Goal: Communication & Community: Answer question/provide support

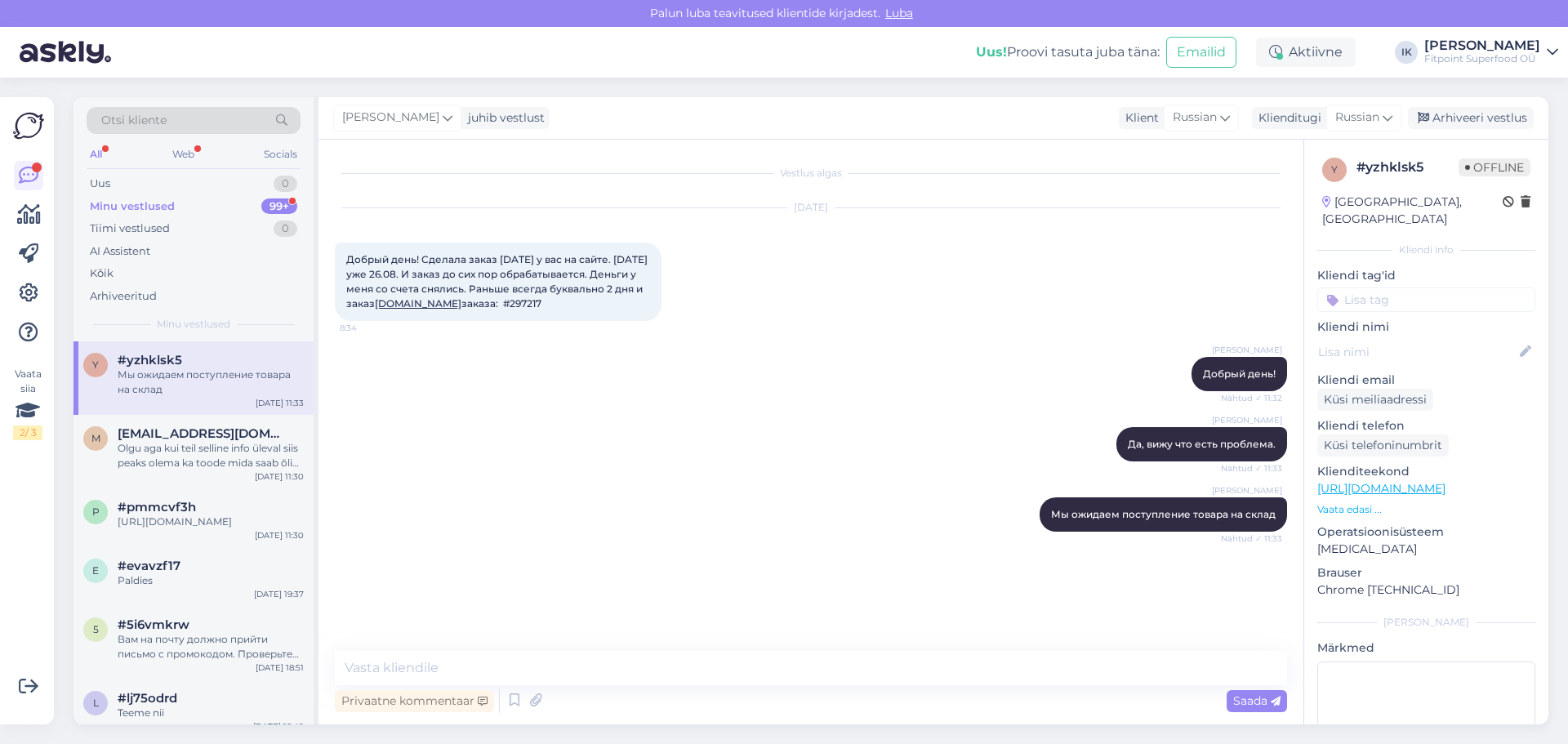
click at [170, 205] on div "Minu vestlused" at bounding box center [133, 206] width 85 height 16
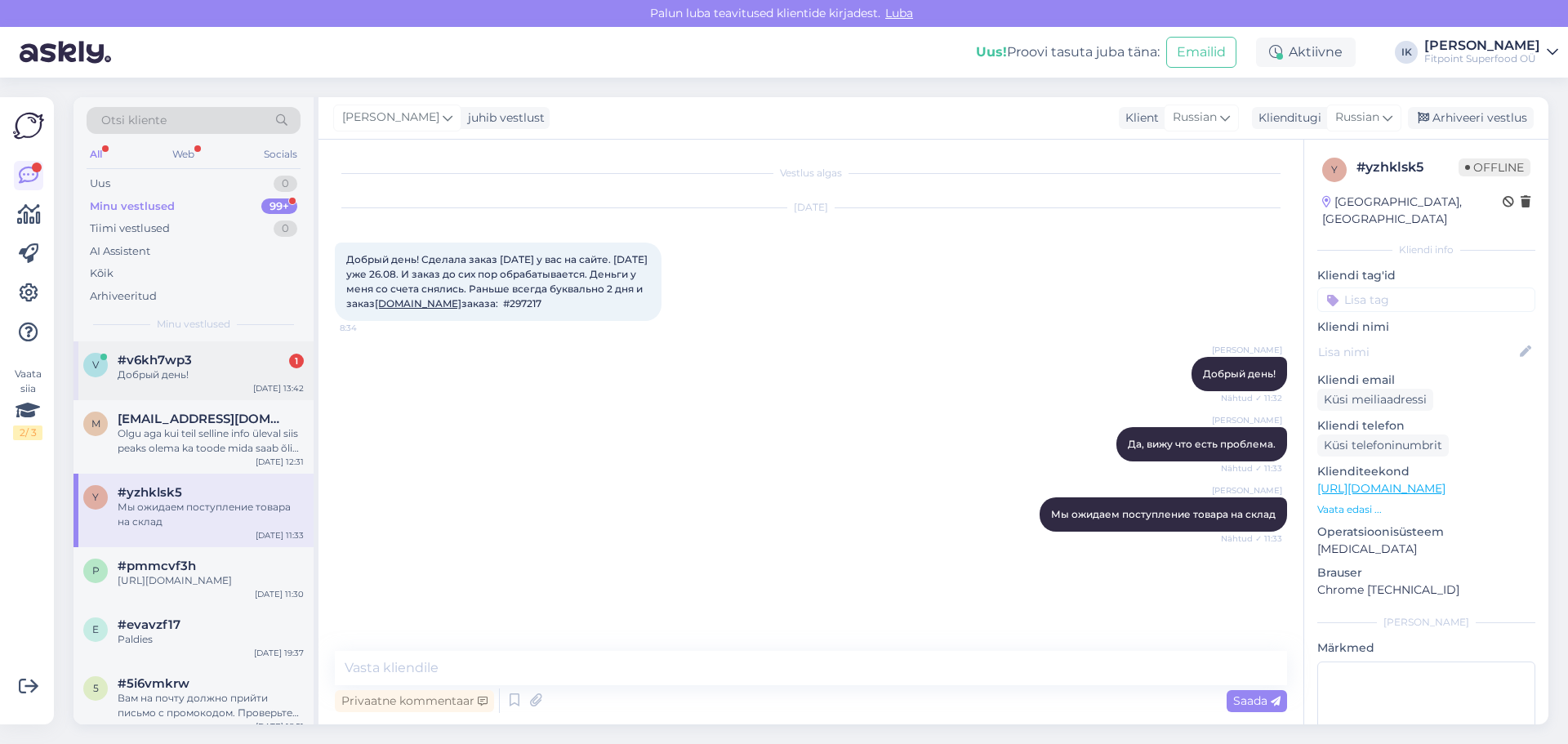
click at [202, 367] on div "#v6kh7wp3 1" at bounding box center [211, 360] width 187 height 15
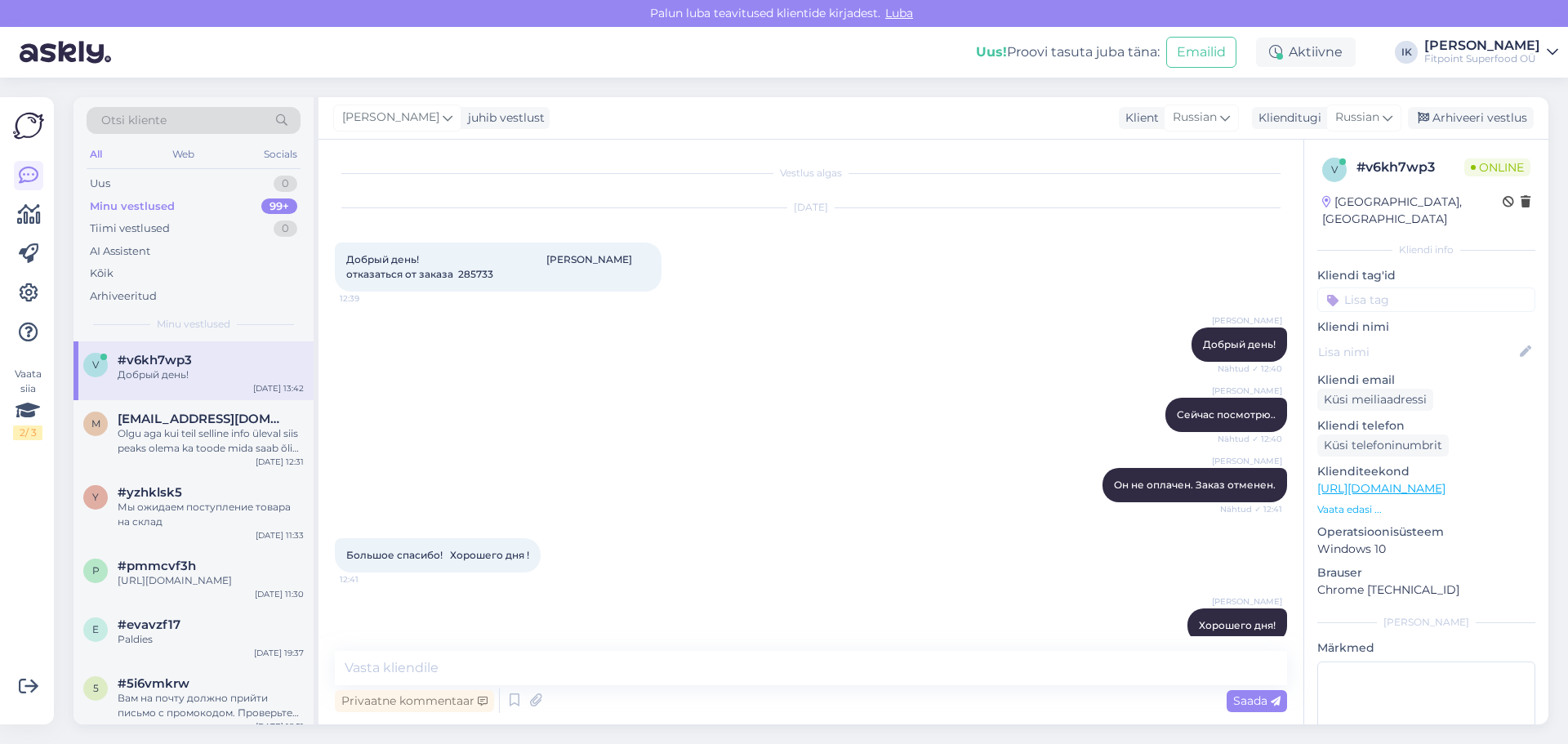
scroll to position [129, 0]
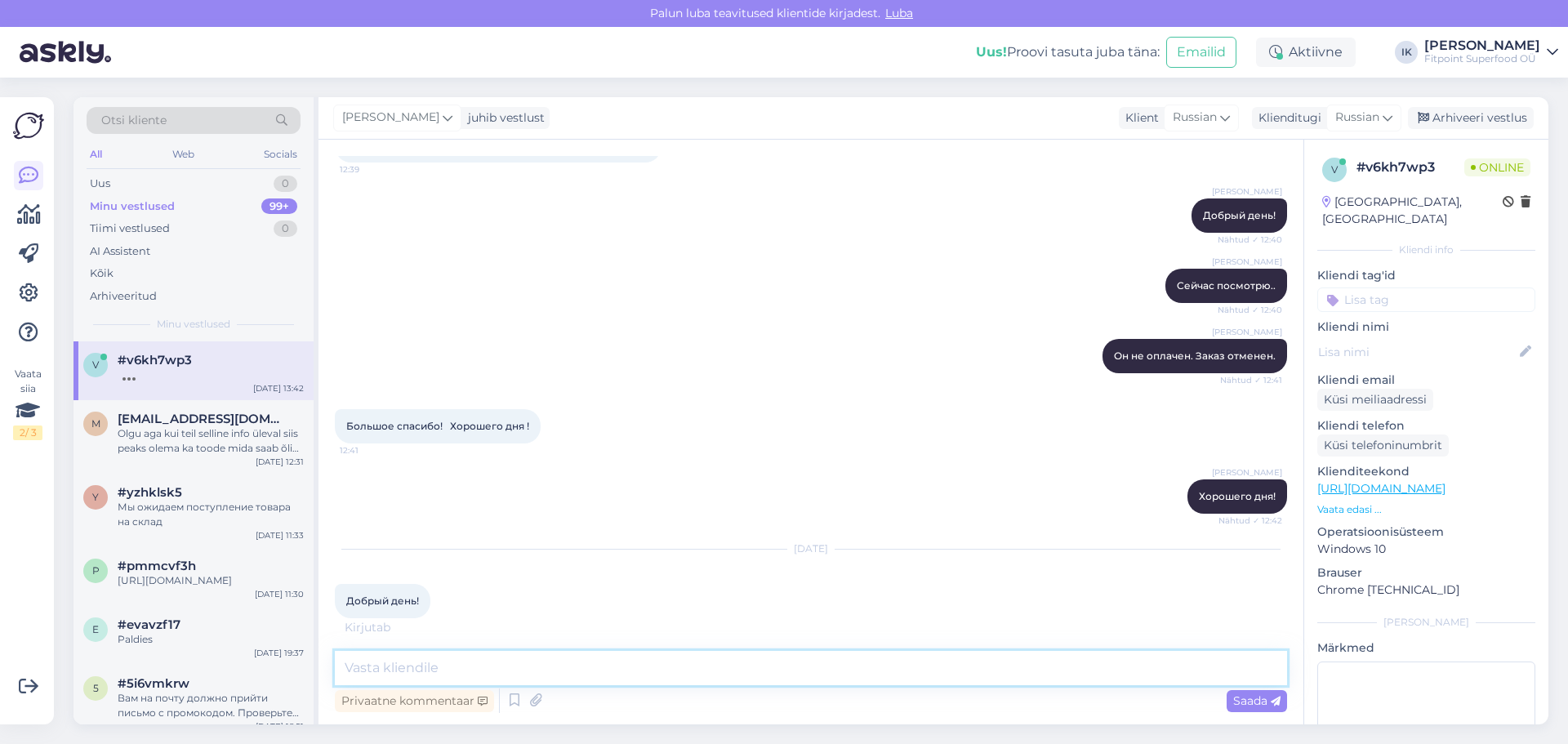
click at [432, 665] on textarea at bounding box center [811, 668] width 953 height 34
type textarea "Добрый день!"
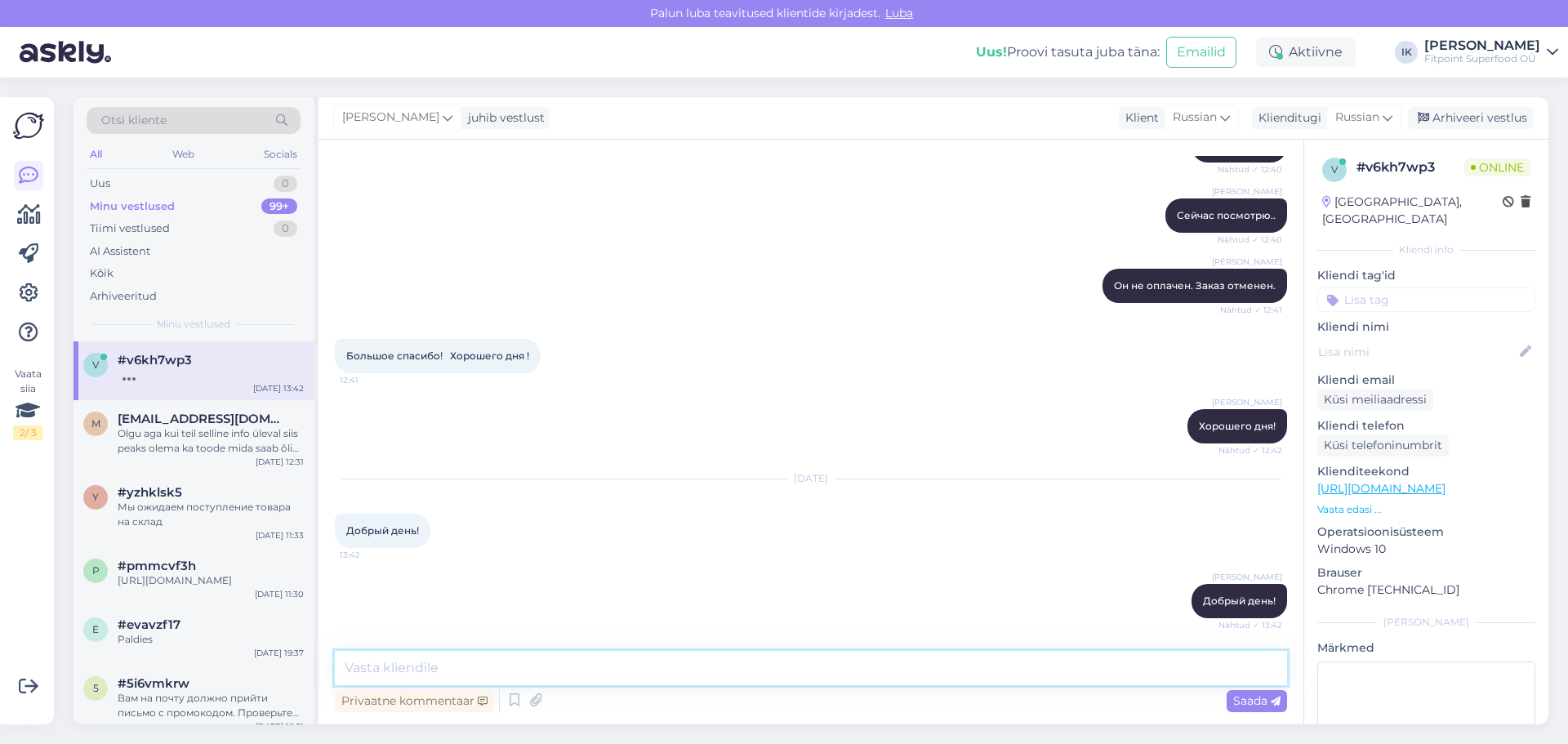
scroll to position [284, 0]
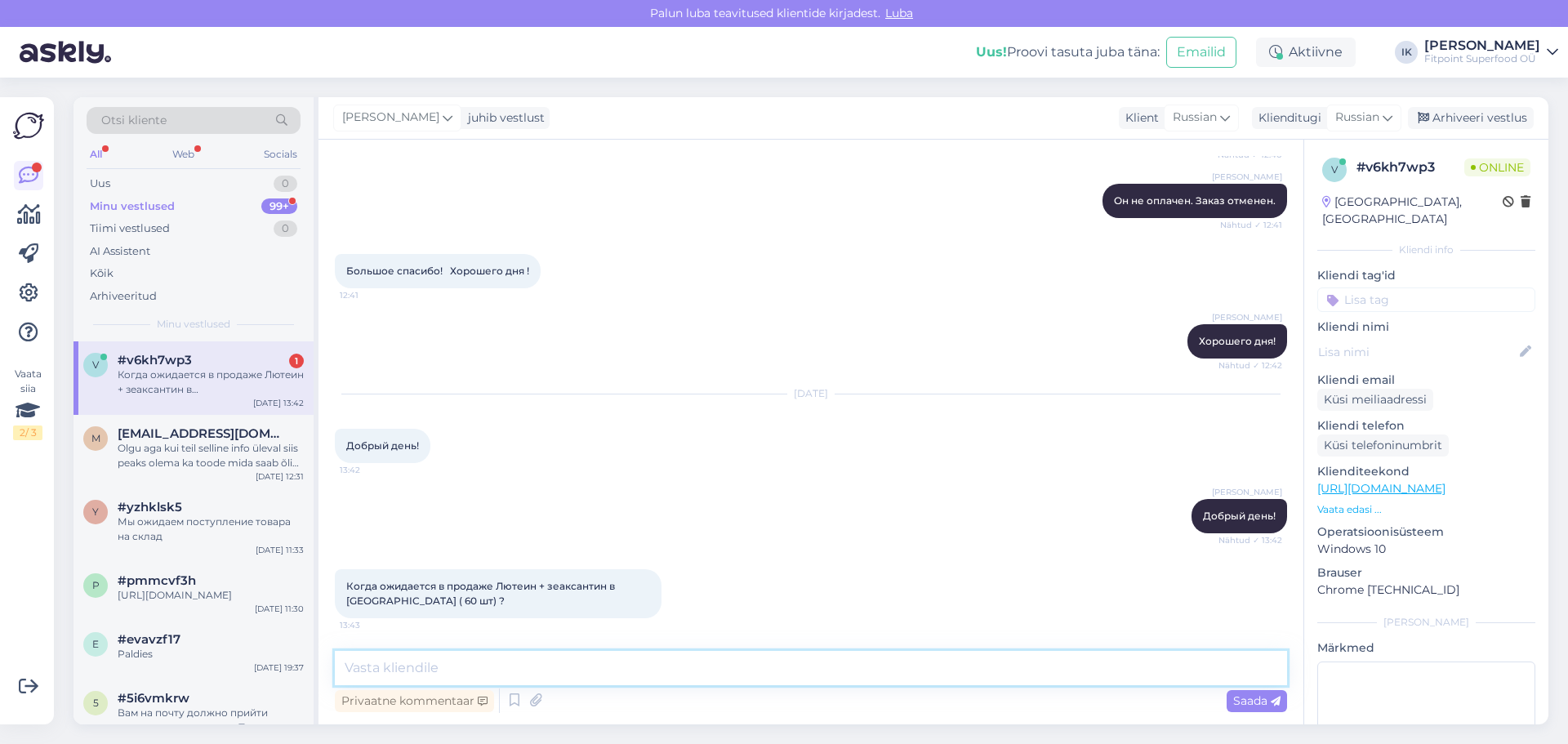
click at [409, 670] on textarea at bounding box center [811, 668] width 953 height 34
type textarea "Он заказан, ожидаем поставки"
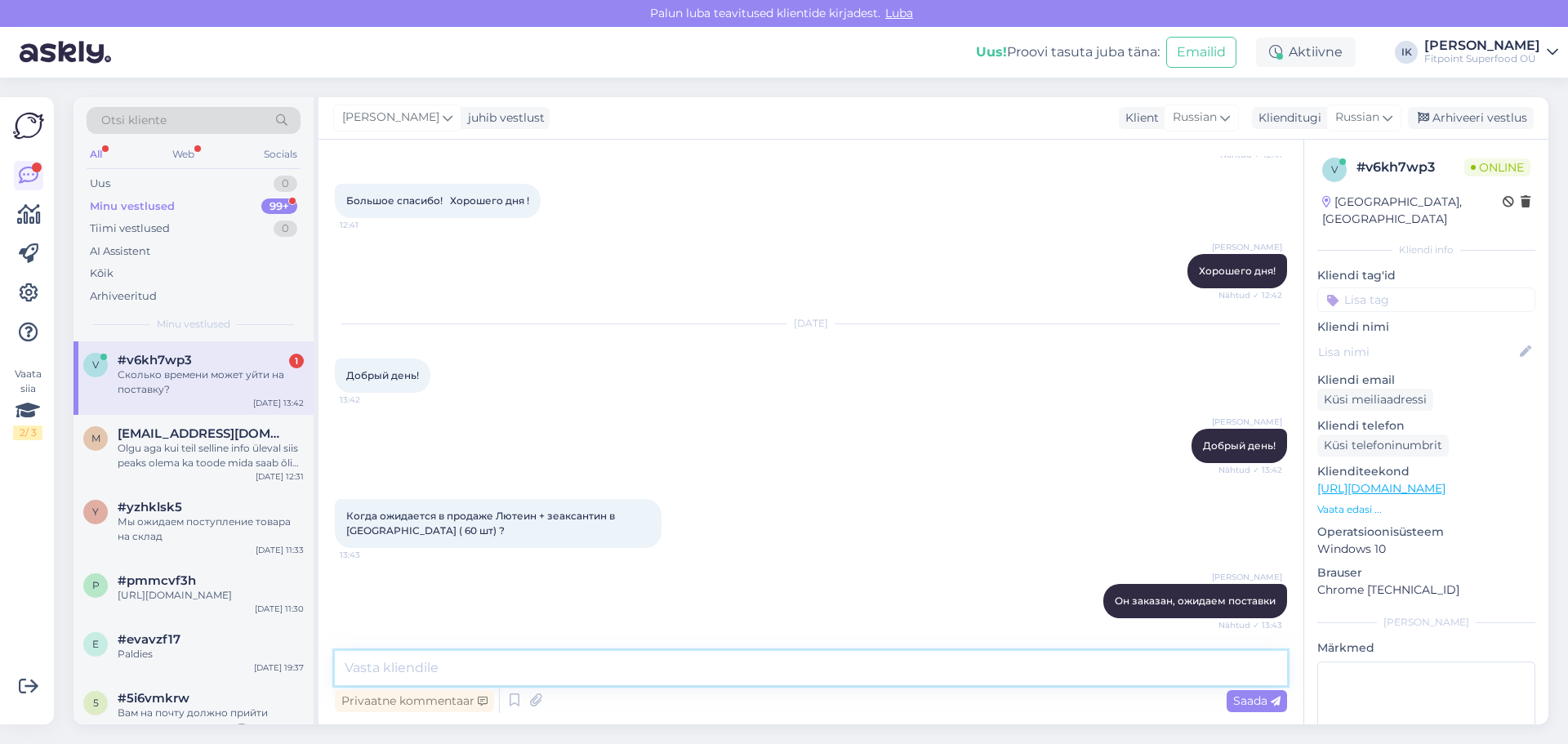
scroll to position [425, 0]
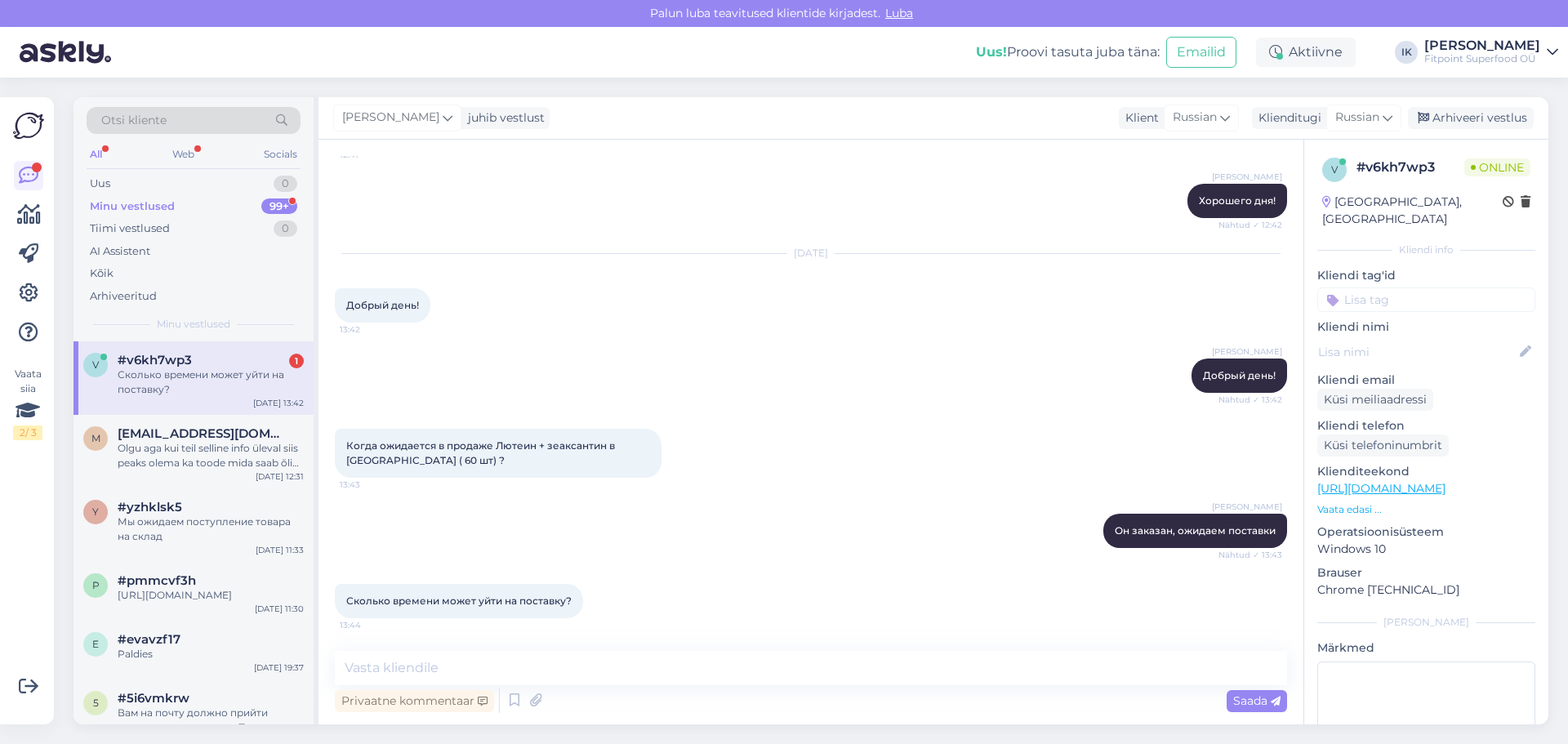
click at [184, 375] on div "Сколько времени может уйти на поставку?" at bounding box center [211, 382] width 187 height 29
click at [523, 666] on textarea at bounding box center [811, 668] width 953 height 34
type textarea "В начале сентября должен быть"
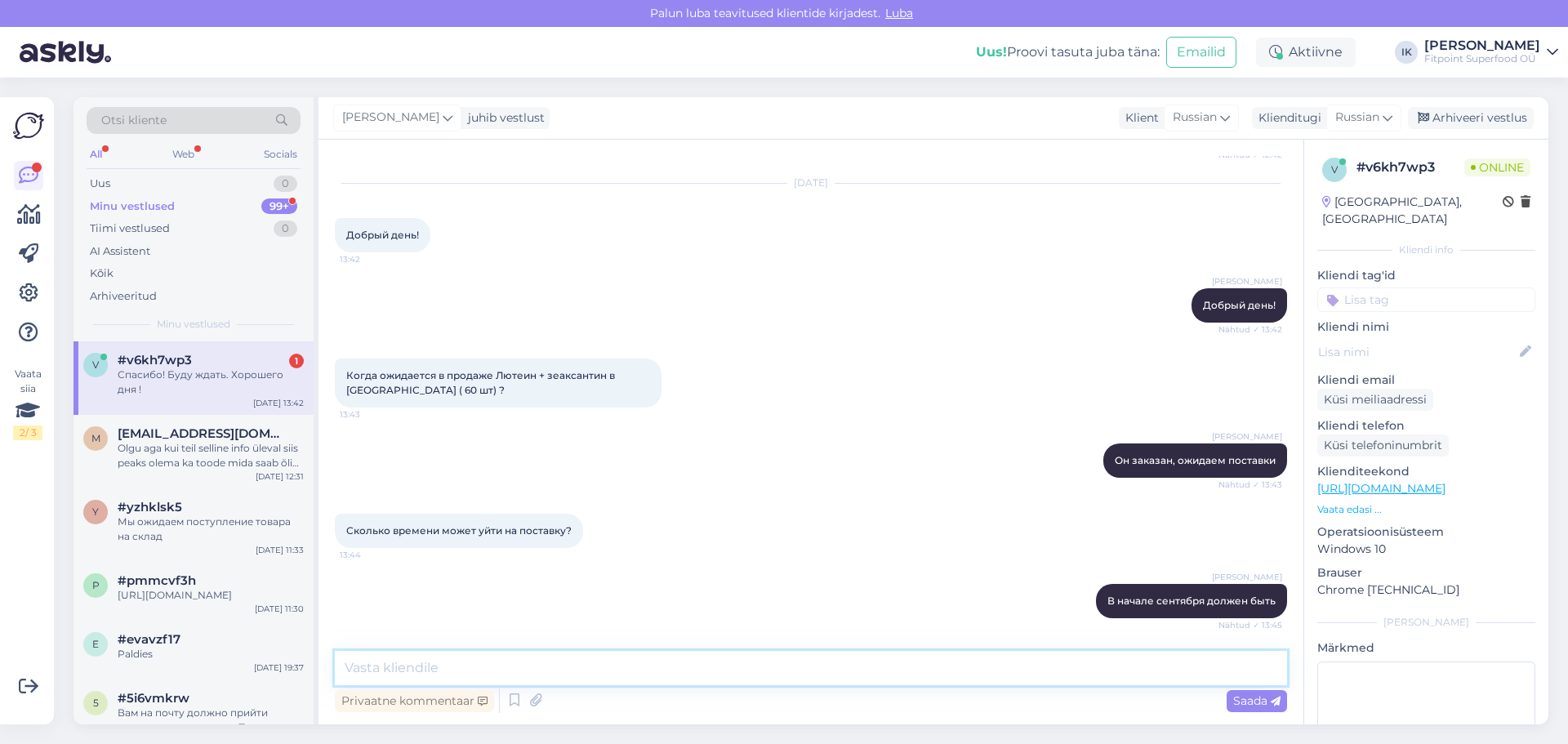
scroll to position [565, 0]
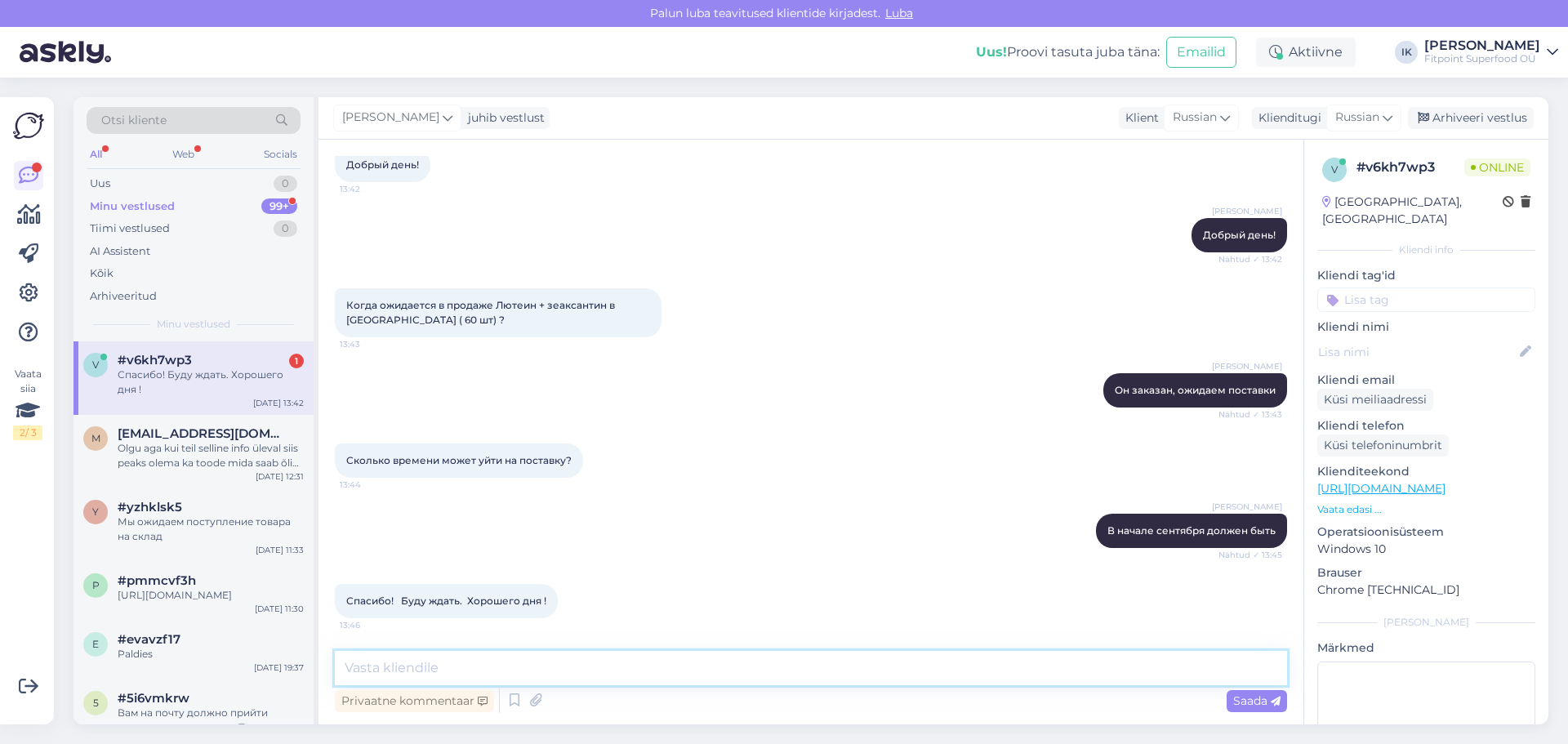
click at [392, 669] on textarea at bounding box center [811, 668] width 953 height 34
type textarea "Хорошего дня!"
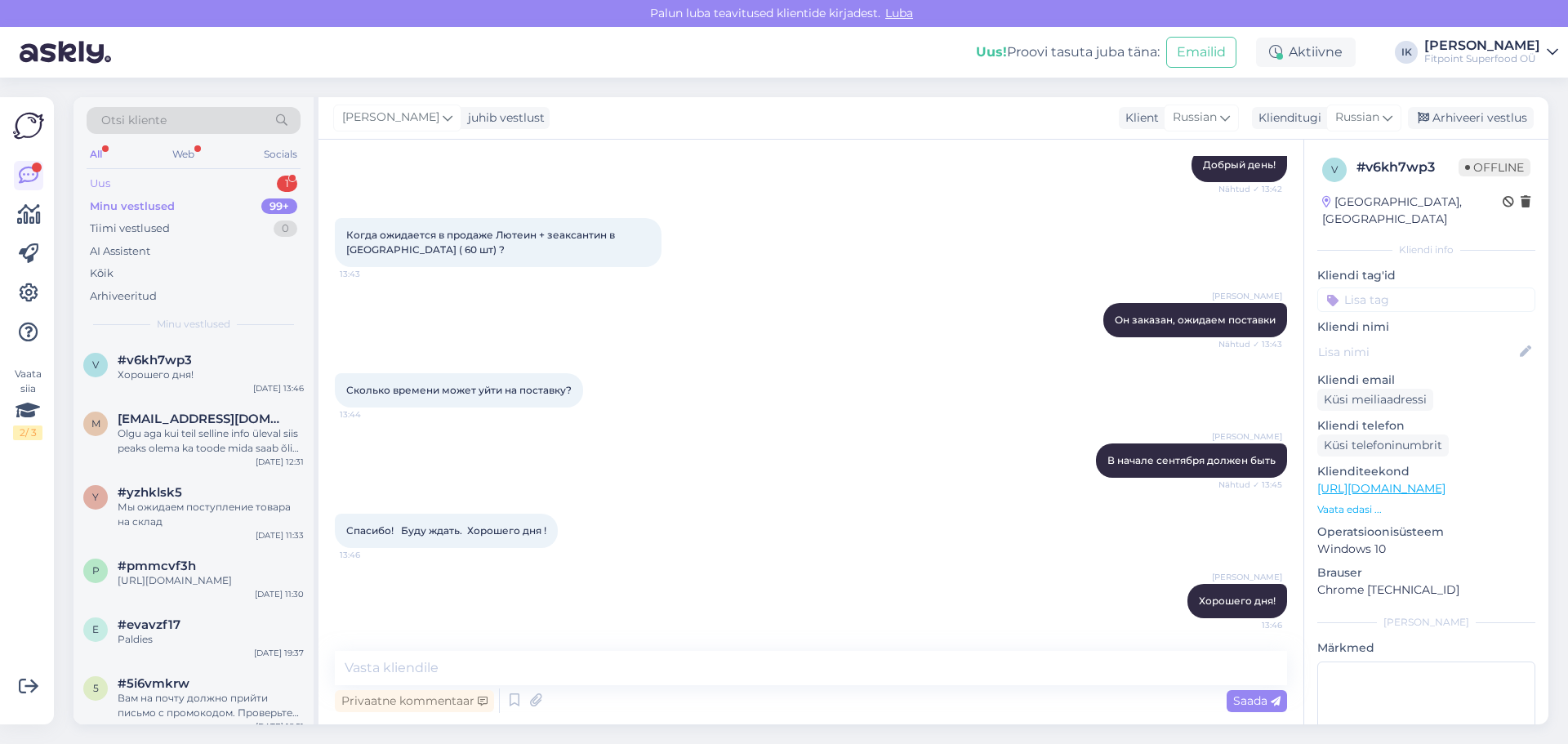
click at [155, 191] on div "Uus 1" at bounding box center [193, 184] width 214 height 23
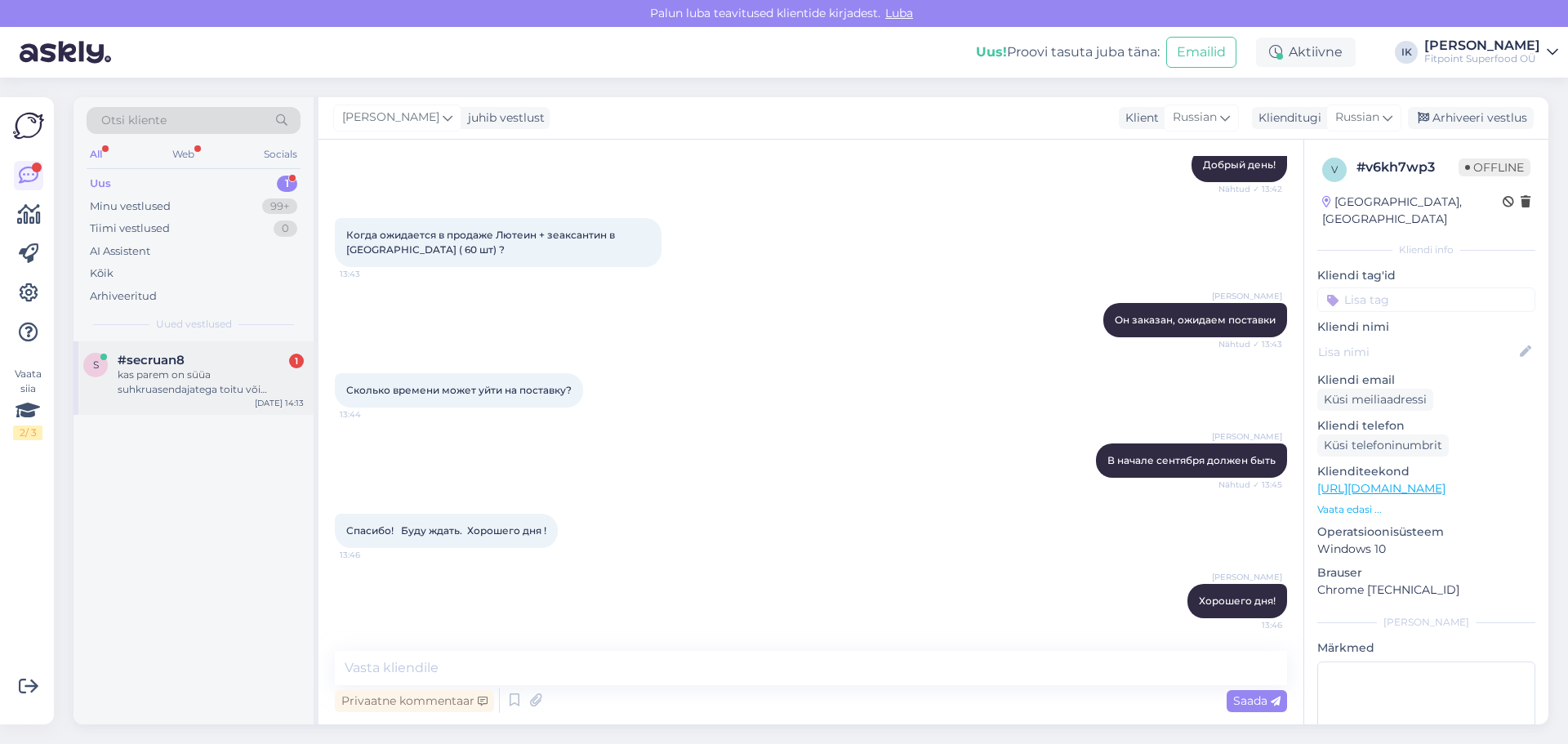
click at [178, 379] on div "kas parem on süüa suhkruasendajatega toitu või suhkruga?" at bounding box center [211, 382] width 187 height 29
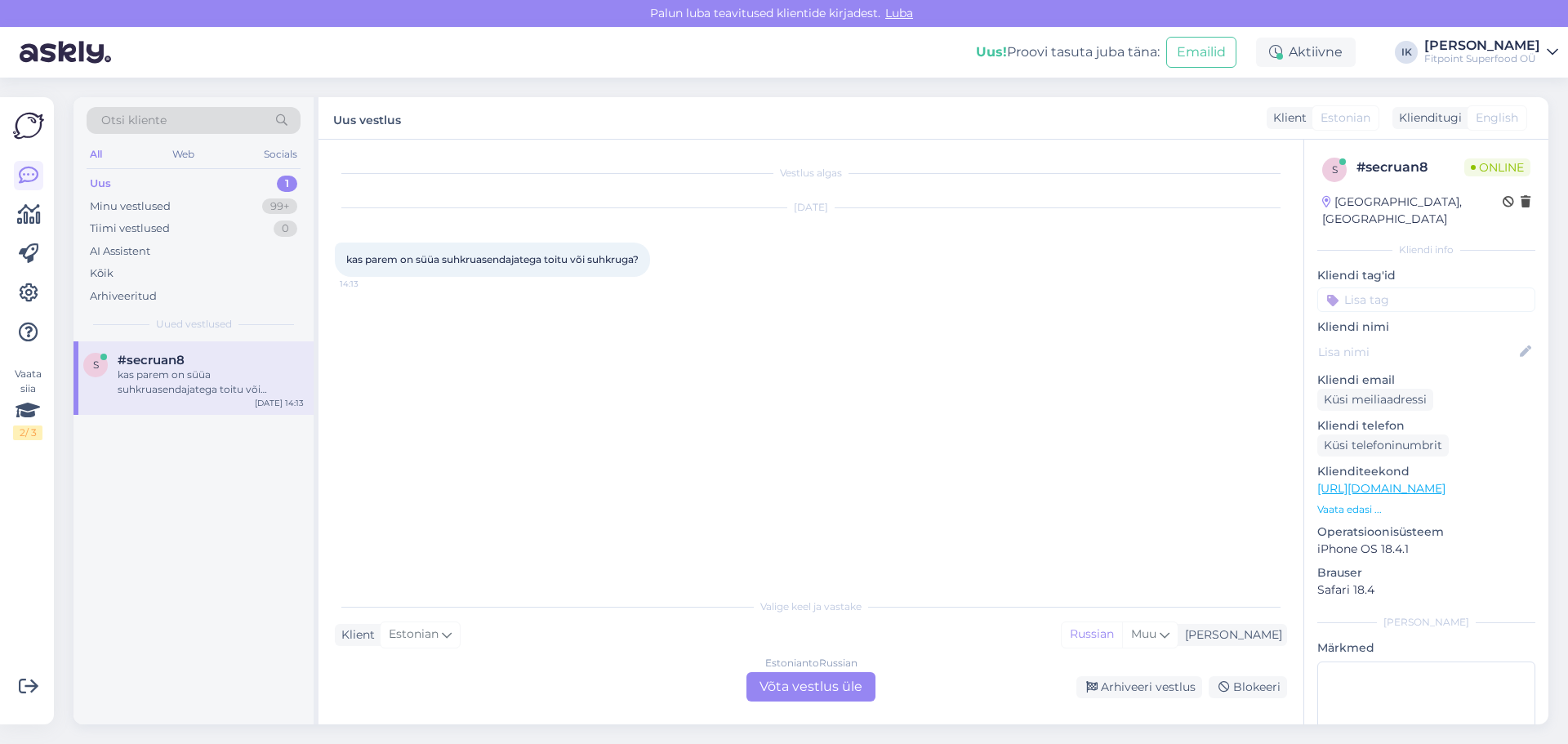
click at [785, 687] on div "Estonian to Russian Võta vestlus üle" at bounding box center [811, 687] width 129 height 29
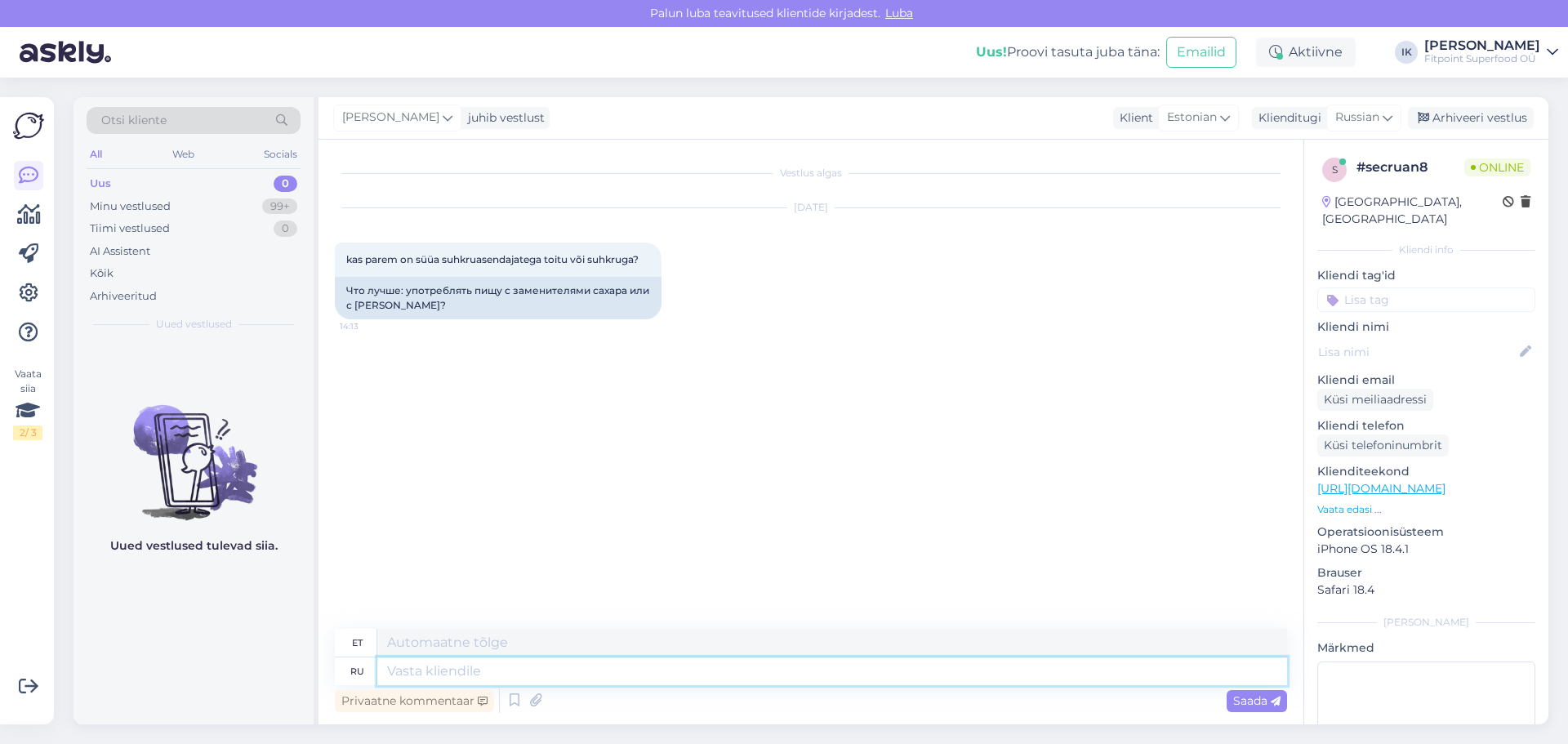
click at [430, 670] on textarea at bounding box center [832, 671] width 910 height 28
type textarea "О"
type textarea "MEIST"
type textarea "Для"
type textarea "Sest"
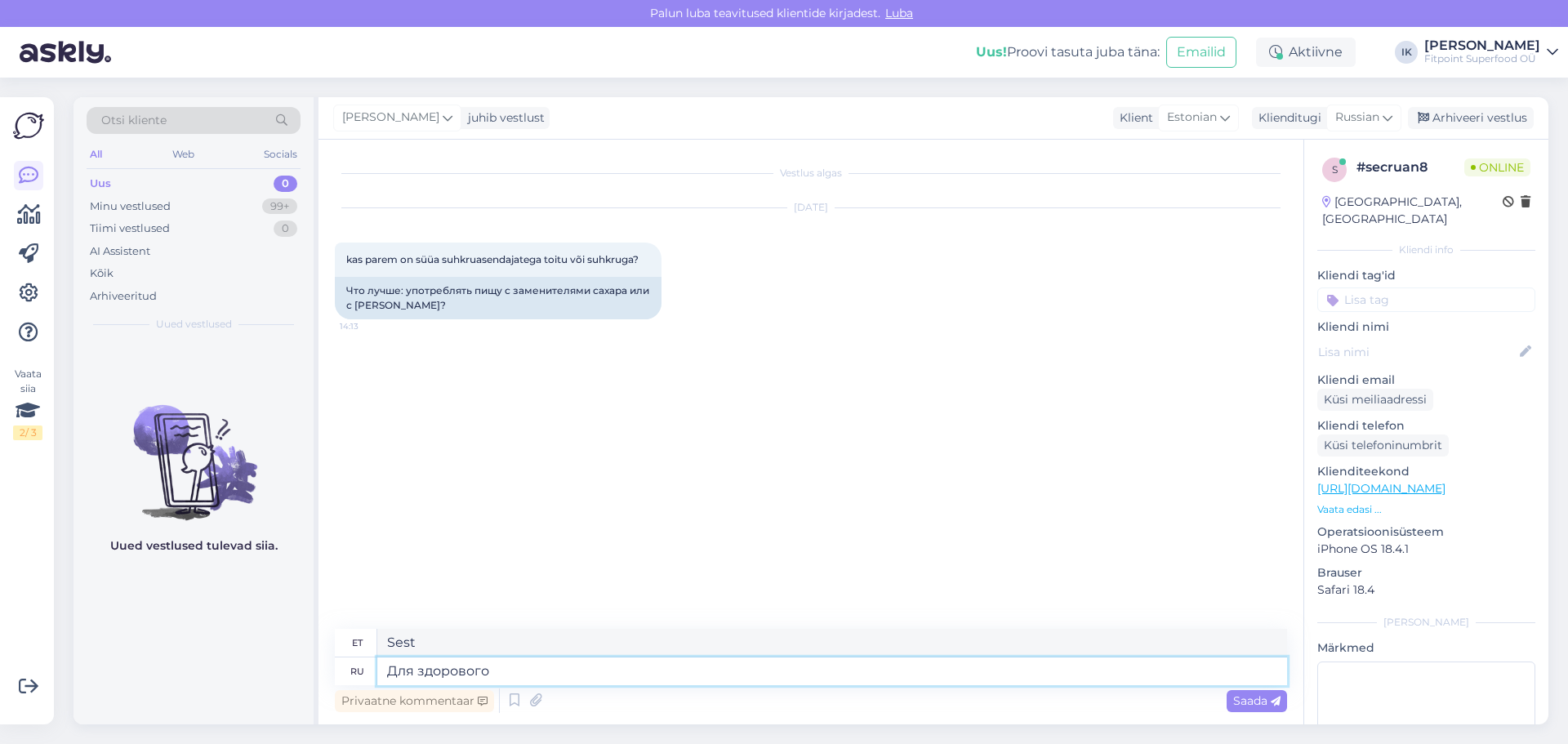
type textarea "Для здорового"
type textarea "Tervislikuks"
type textarea "Для здорового человека"
type textarea "Terve inimese jaoks"
type textarea "Для здорового человека оба в"
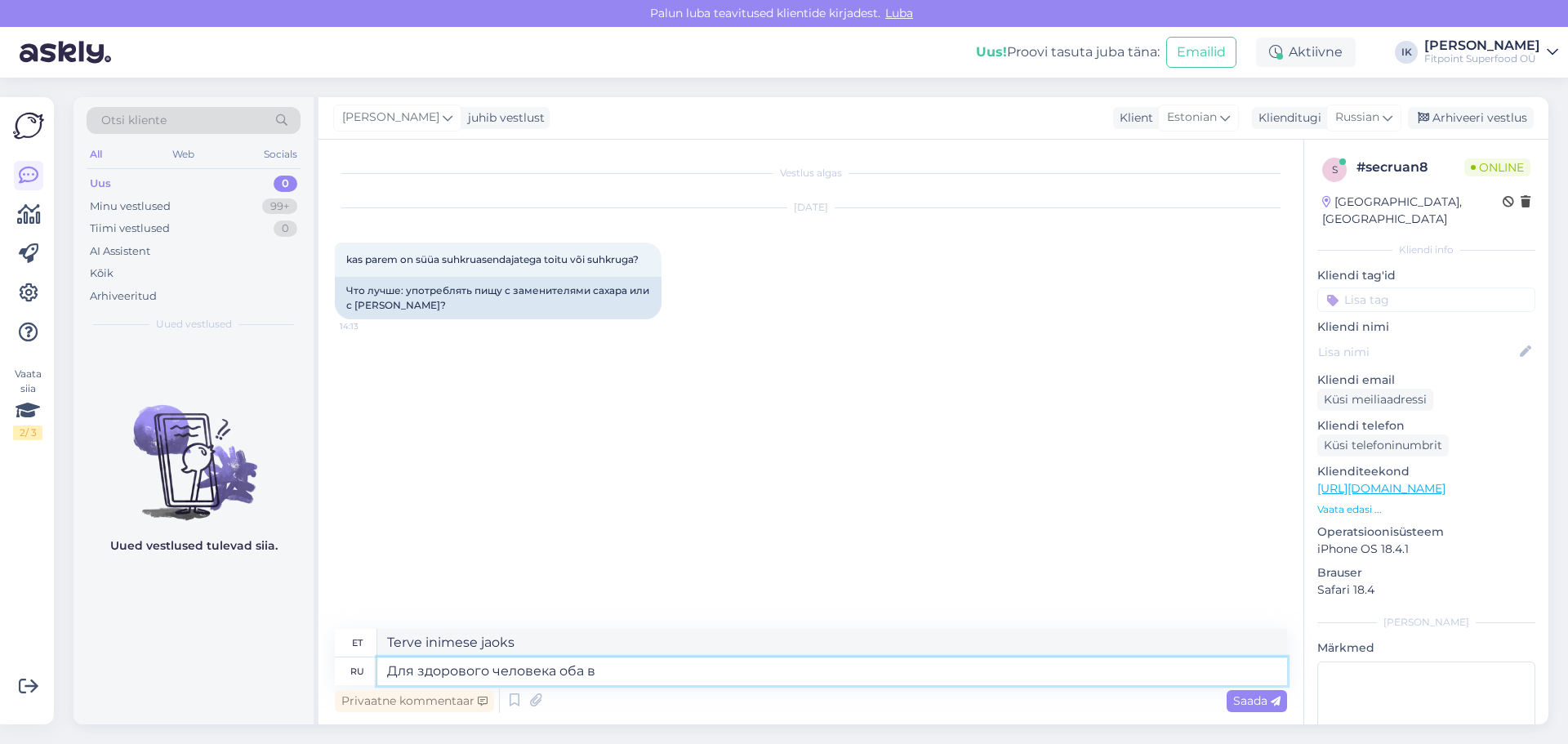
type textarea "Terve inimese jaoks mõlemad"
type textarea "Для здорового человека оба варианта"
type textarea "Terve inimese jaoks on mõlemad võimalused"
type textarea "Для здорового человека оба варианта хорошие,"
type textarea "Terve inimese jaoks on mõlemad variandid head,"
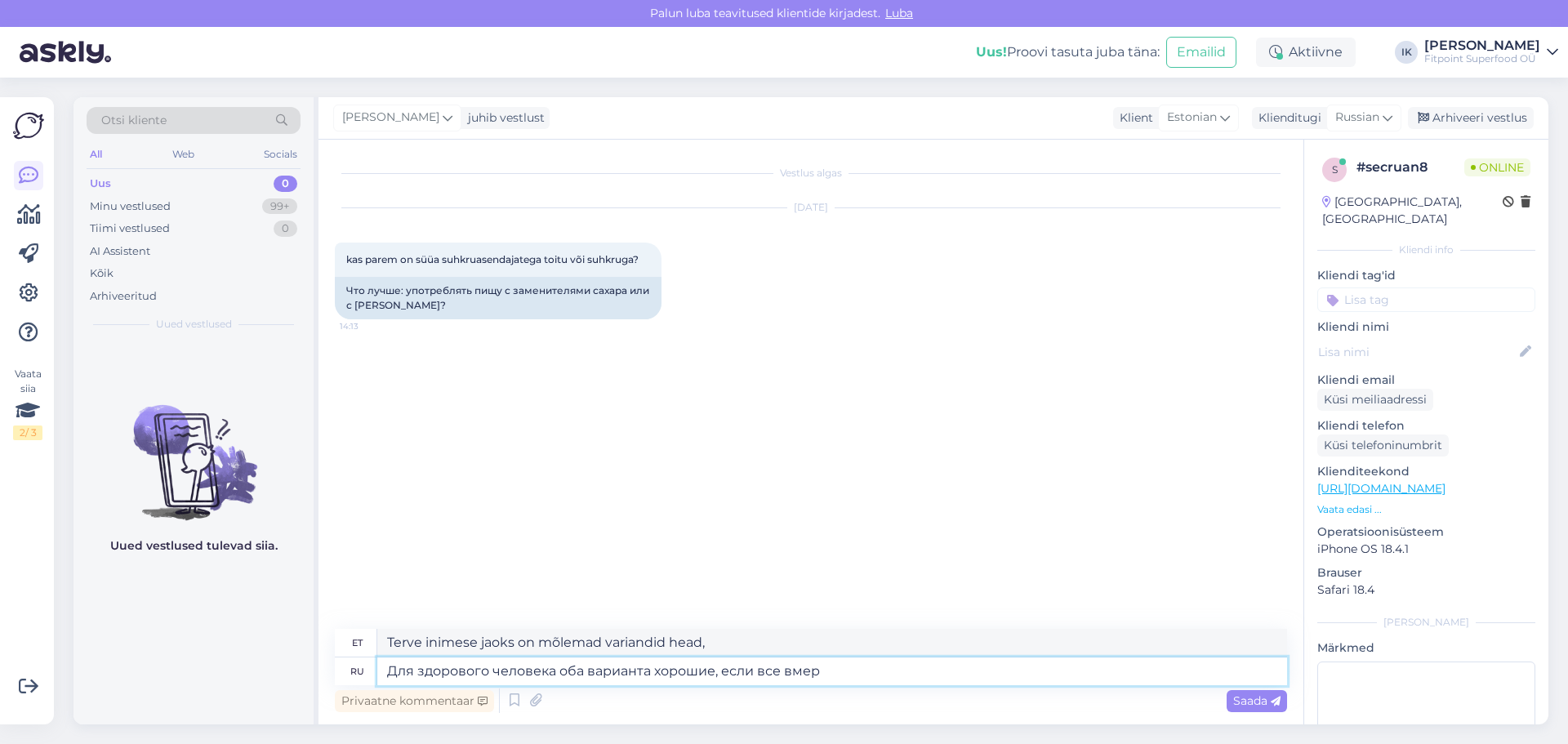
type textarea "Для здорового человека оба варианта хорошие, если все вмеру"
type textarea "Terve inimese jaoks on mõlemad variandid head, kui kõik"
type textarea "Для здорового человека оба варианта хорошие, если все в"
type textarea "Terve inimese jaoks on mõlemad variandid head, kui kõik on korras."
type textarea "Для здорового человека оба варианта хорошие, если все в меру"
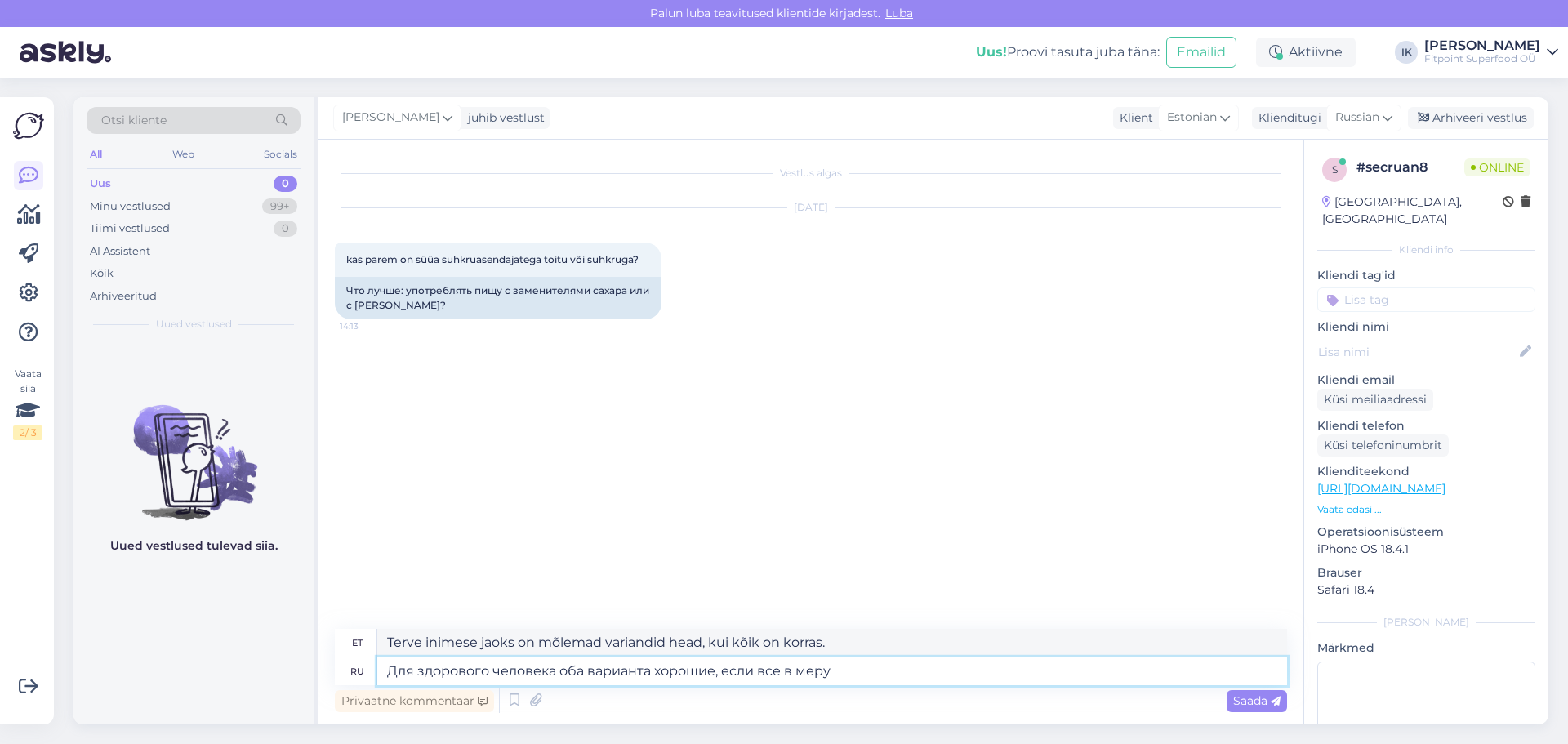
type textarea "Tervisliku inimese jaoks on mõlemad variandid head, kui kõik on mõõdukalt."
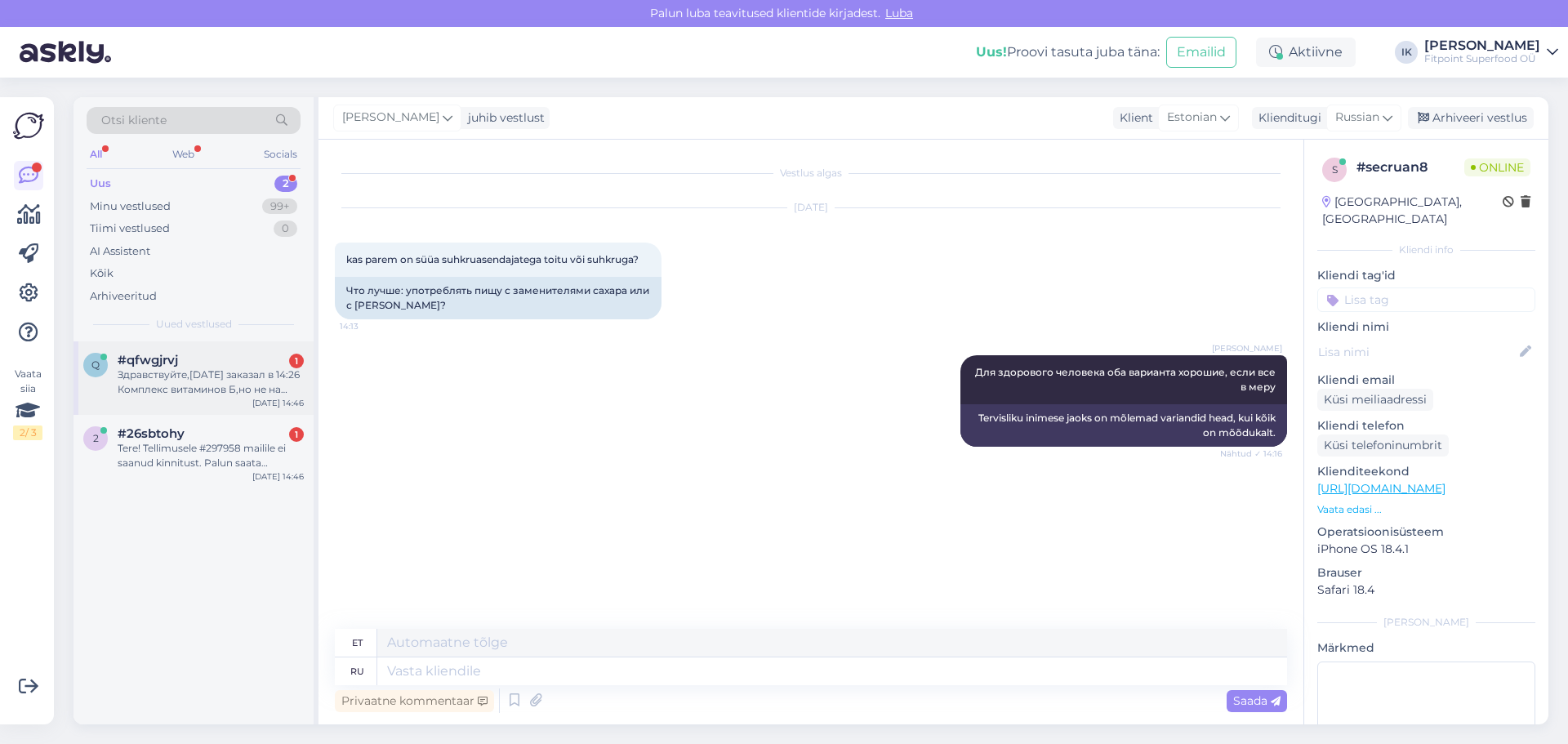
click at [203, 370] on div "Здравствуйте,[DATE] заказал в 14:26 Комплекс витаминов Б,но не на [PERSON_NAME]…" at bounding box center [211, 382] width 187 height 29
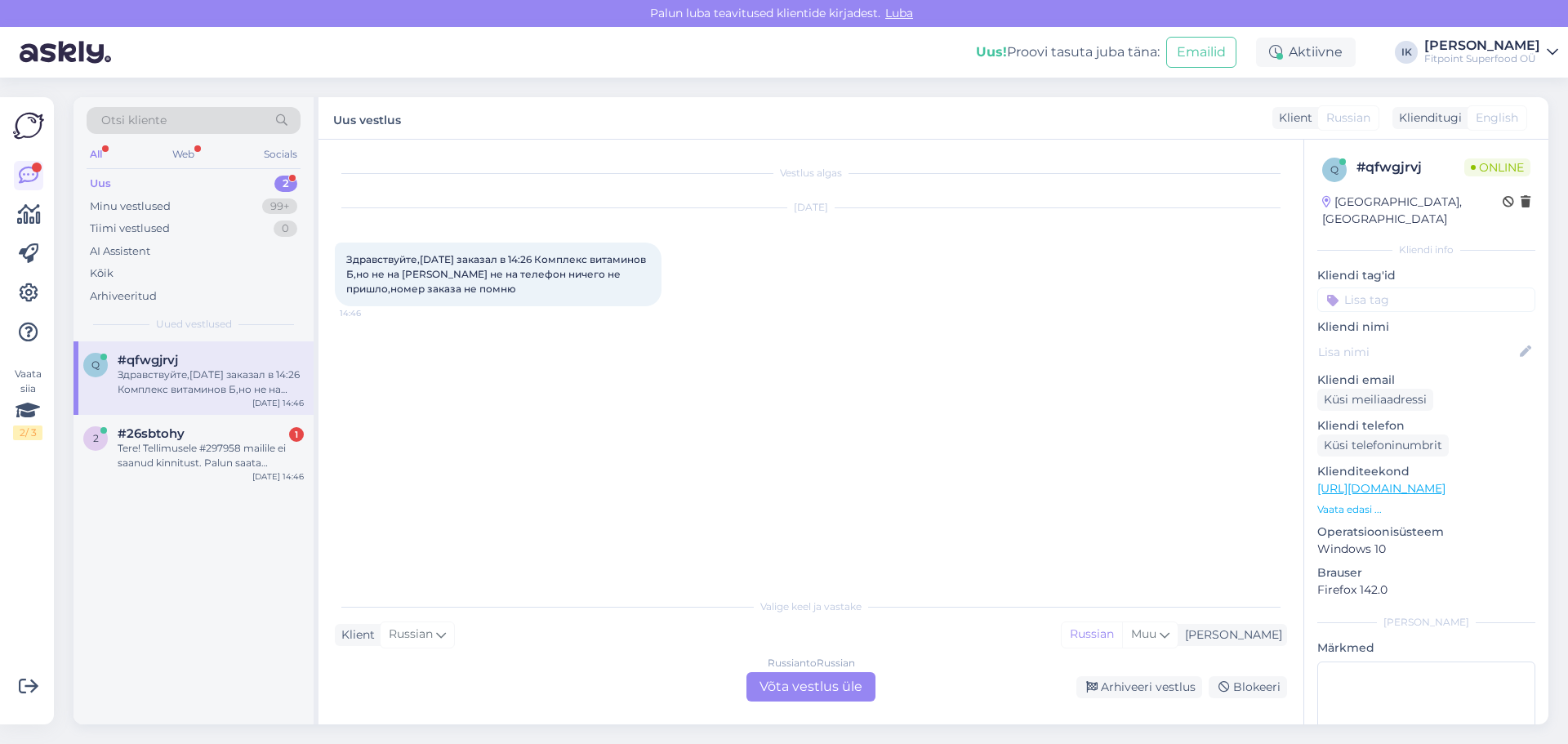
click at [817, 692] on div "Russian to Russian Võta vestlus üle" at bounding box center [811, 687] width 129 height 29
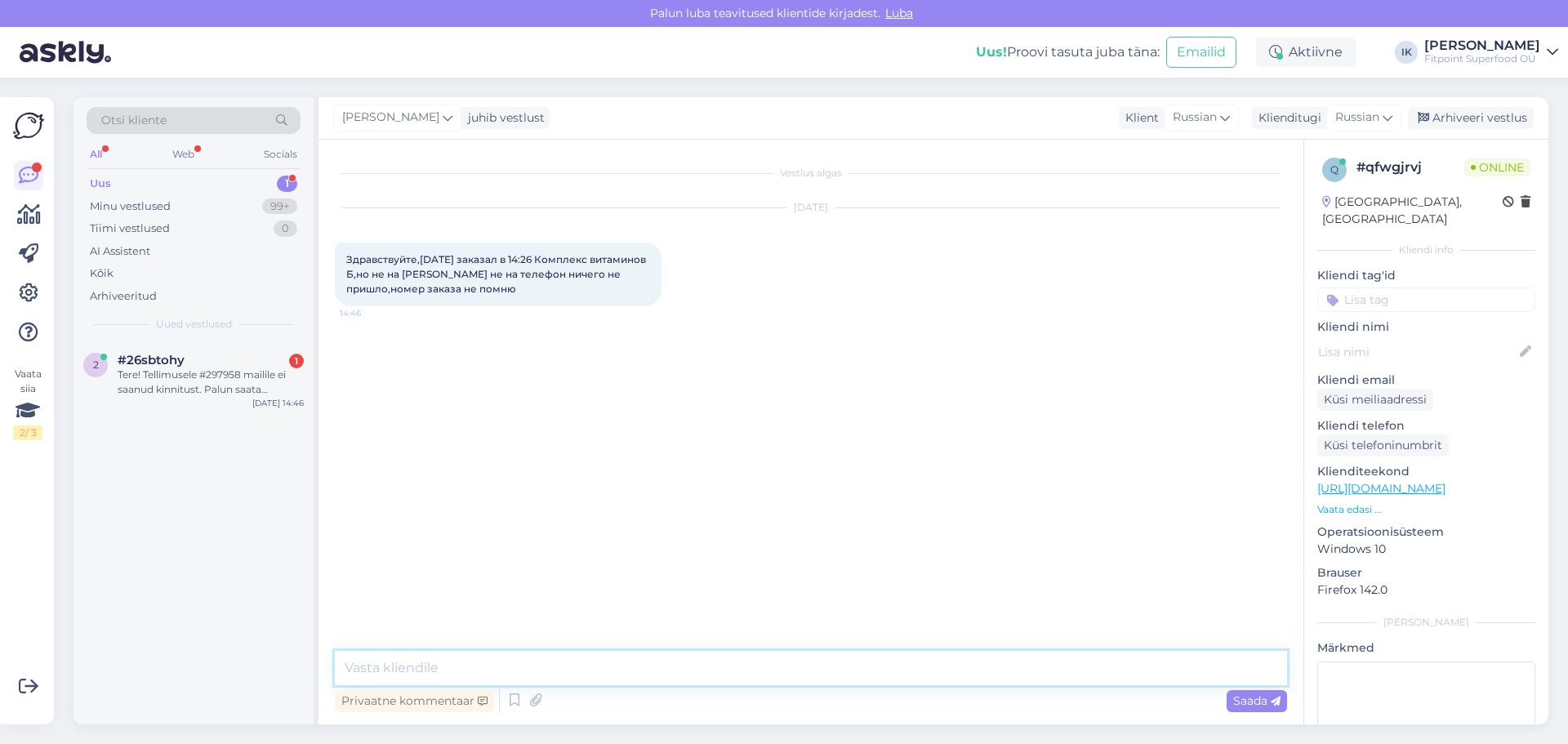
click at [493, 660] on textarea at bounding box center [811, 668] width 953 height 34
type textarea "Добрый день!"
type textarea "Вы оплатили заказ?"
click at [204, 381] on div "Tere! Tellimusele #297958 mailile ei saanud kinnitust. Palun saata tellimuse [P…" at bounding box center [211, 382] width 187 height 29
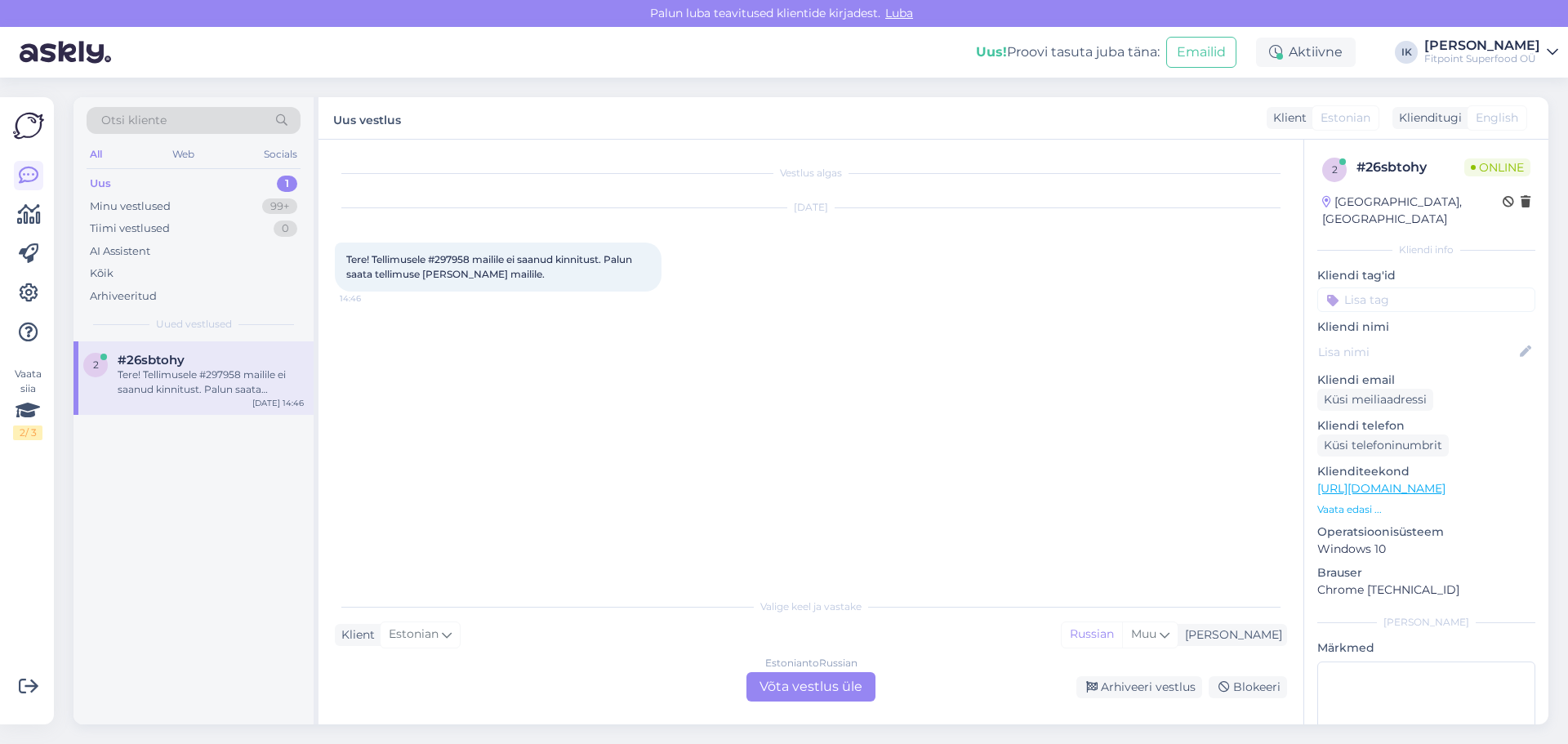
click at [810, 685] on div "Estonian to Russian Võta vestlus üle" at bounding box center [811, 687] width 129 height 29
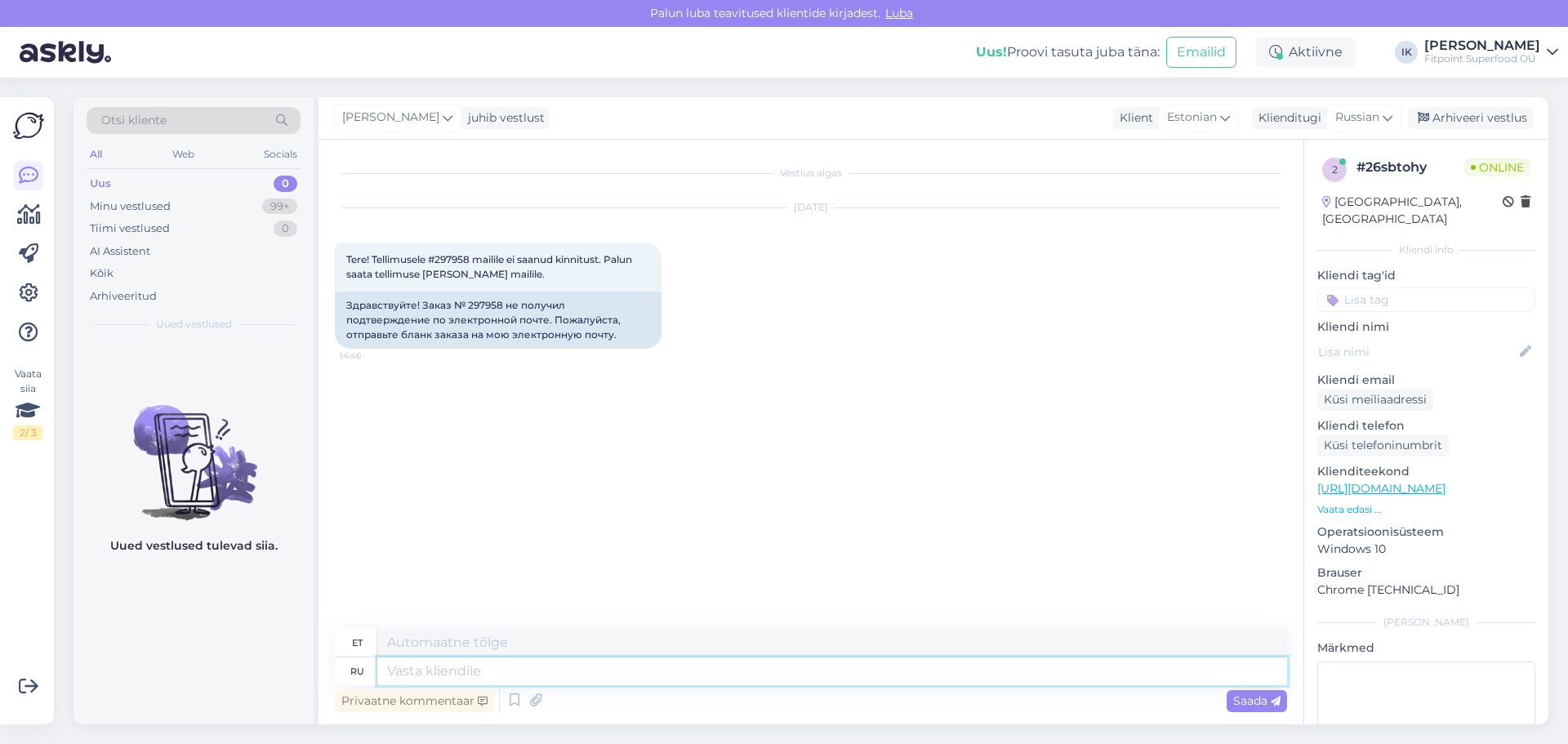
click at [423, 665] on textarea at bounding box center [832, 671] width 910 height 28
type textarea "Добрый"
type textarea "Lahke"
type textarea "Добрый день!"
type textarea "Tere päevast"
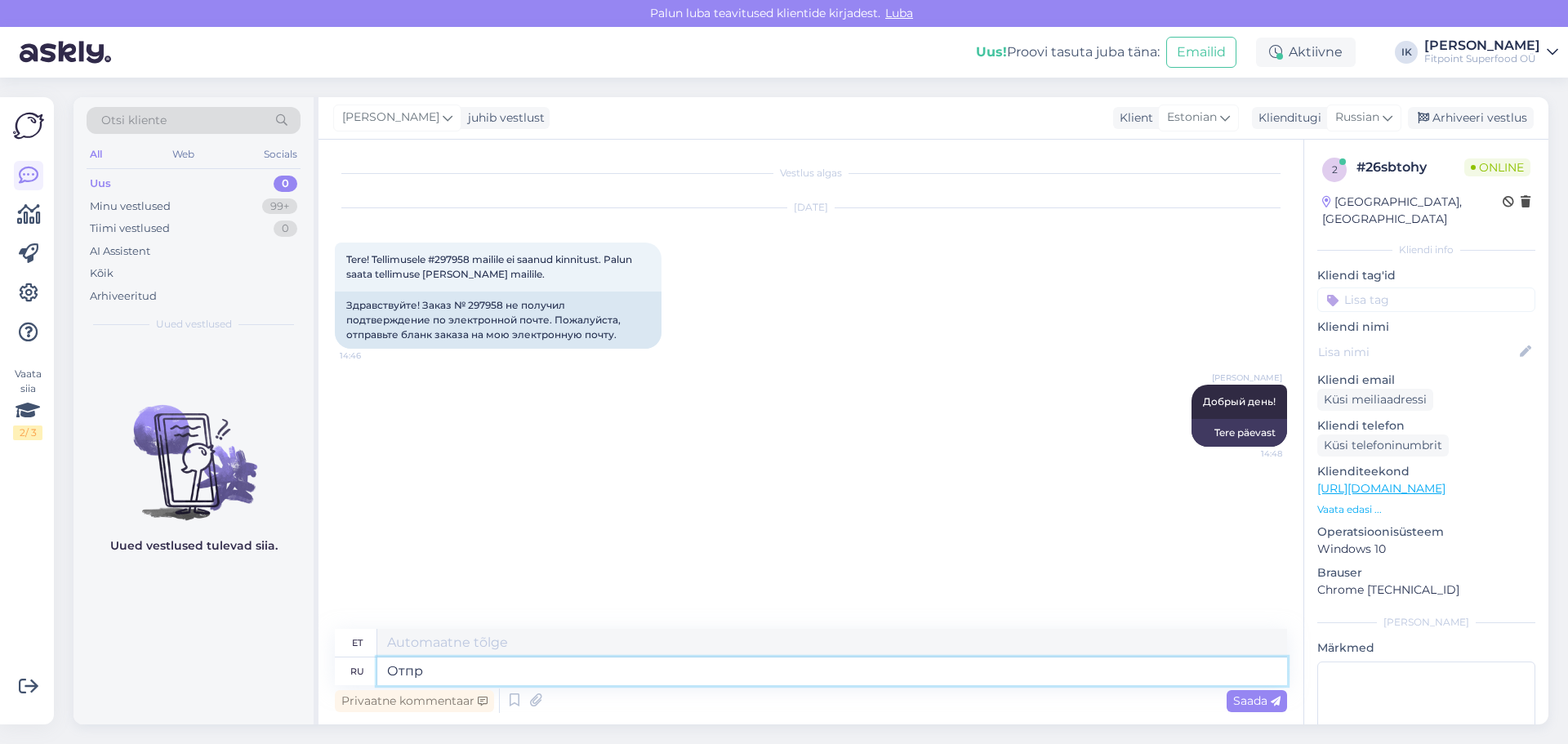
type textarea "Отпра"
type textarea "Saada"
type textarea "Отправим"
type textarea "Me saadame"
type textarea "Отправим вам с"
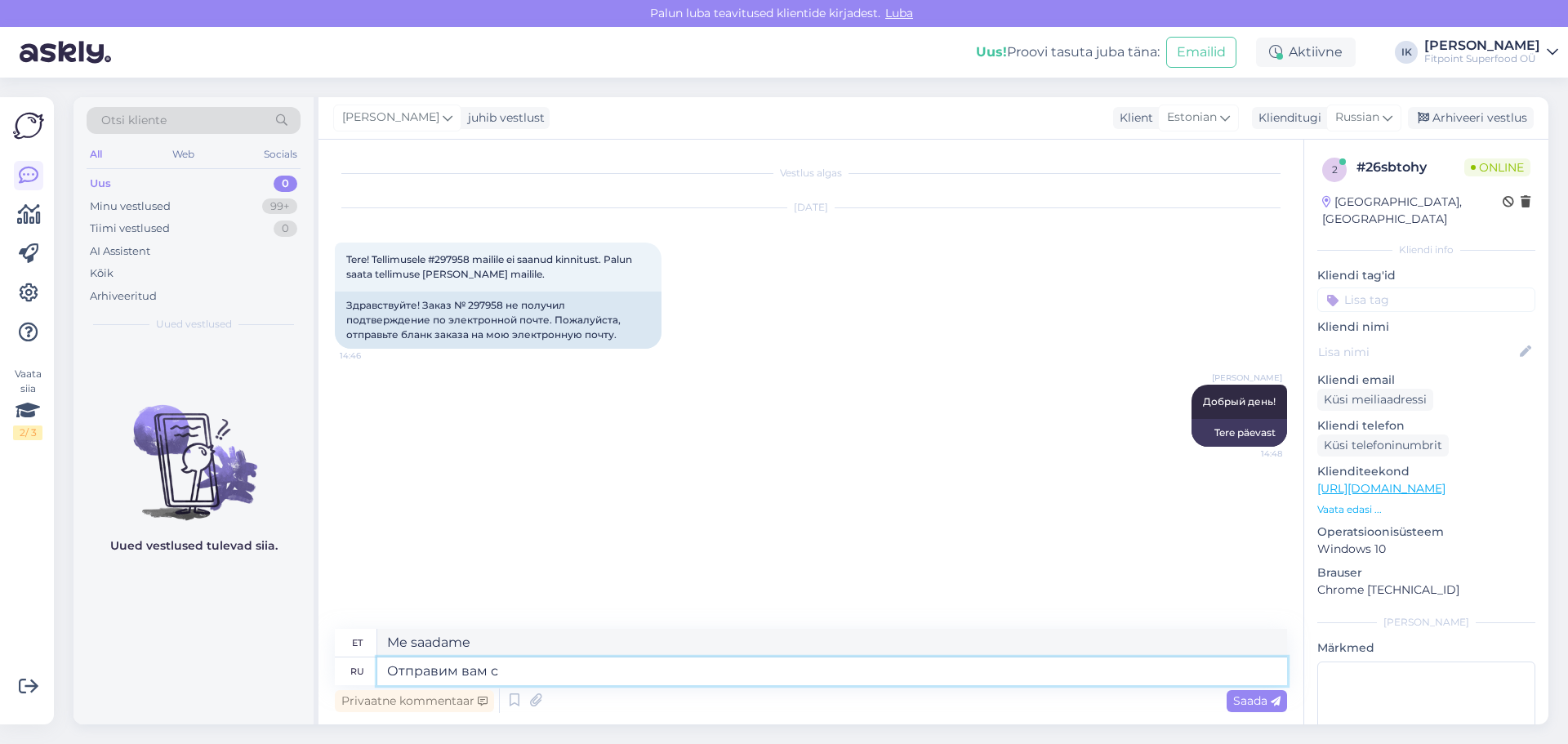
type textarea "Me saadame selle teile"
type textarea "Отправим вам счет"
type textarea "Saadame teile arve"
type textarea "Отправим вам счет в течении"
type textarea "Saadame teile arve aja jooksul"
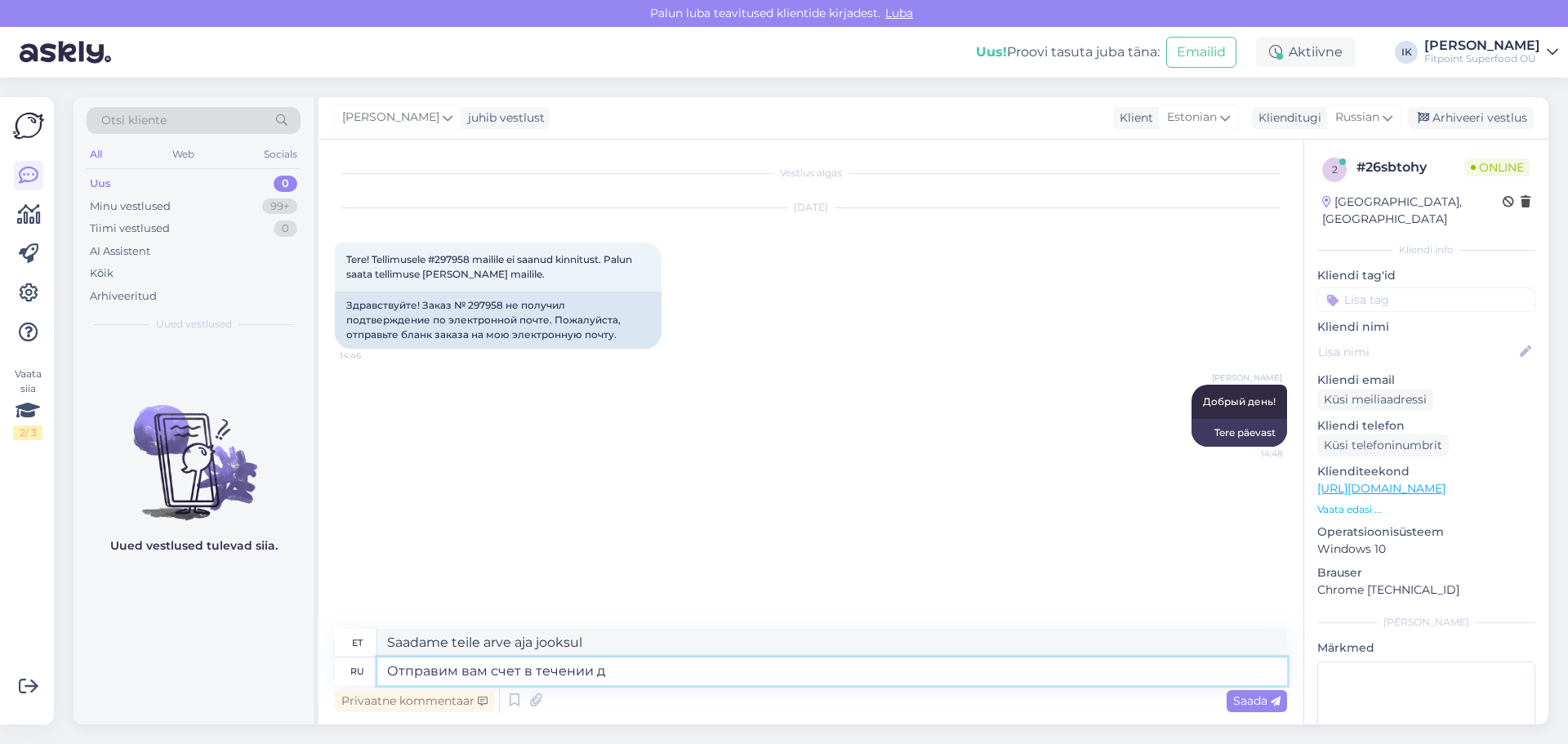
type textarea "Отправим вам счет в течении дн"
type textarea "Saadame teile arve päeva jooksul"
type textarea "Отправим вам счет в течении дня"
type textarea "Saadame teile arve ühe päeva jooksul."
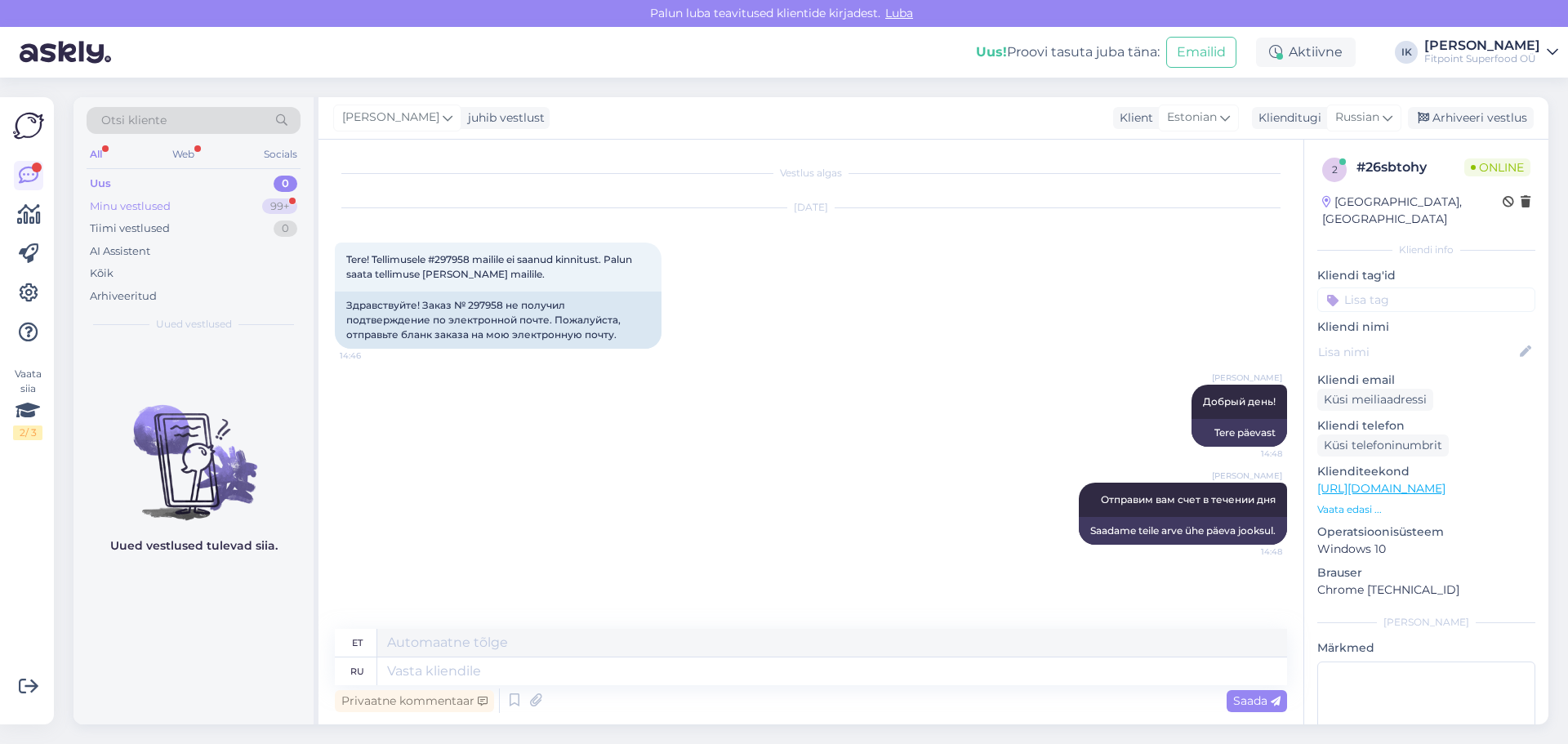
click at [170, 205] on div "Minu vestlused" at bounding box center [131, 206] width 81 height 16
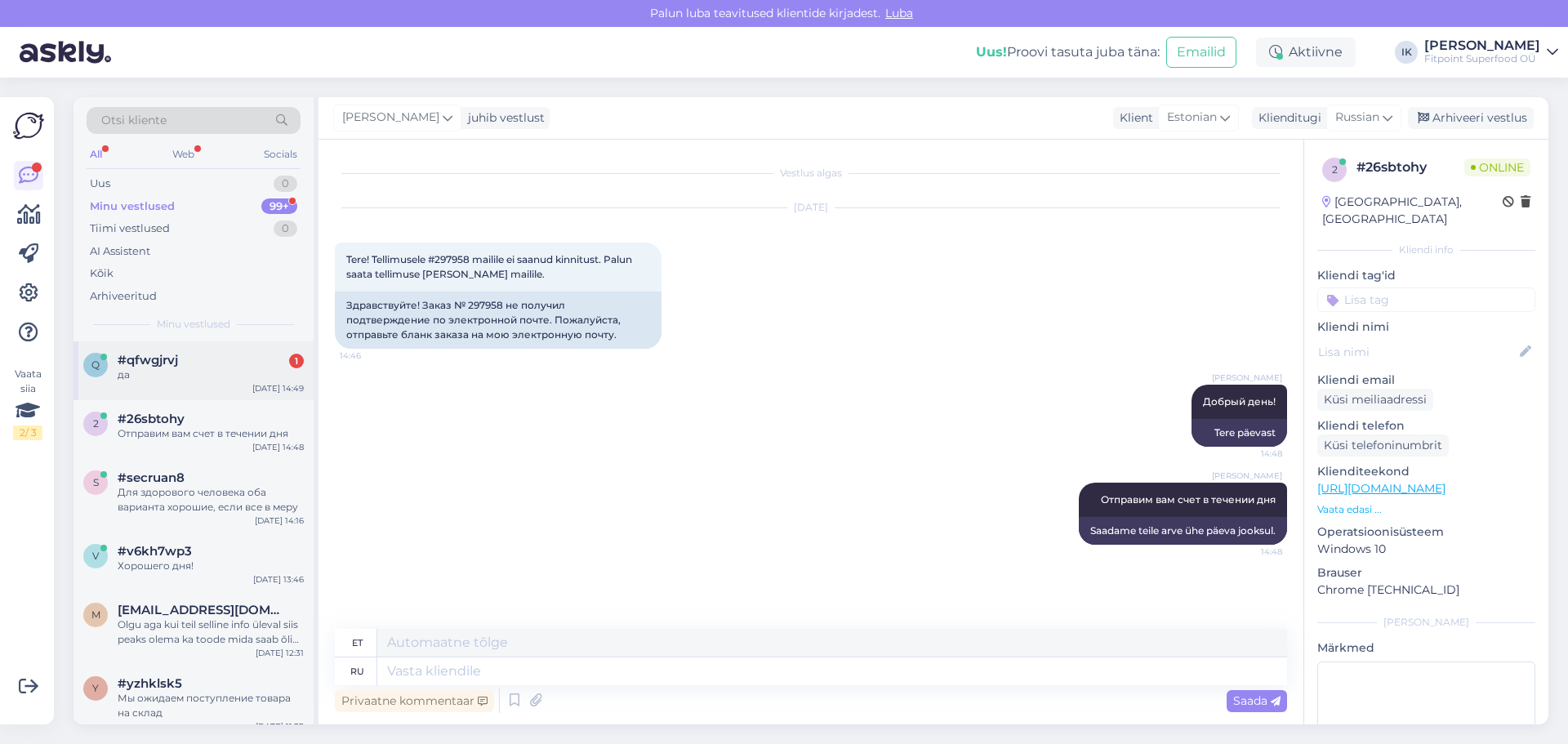
click at [214, 378] on div "да" at bounding box center [211, 374] width 187 height 15
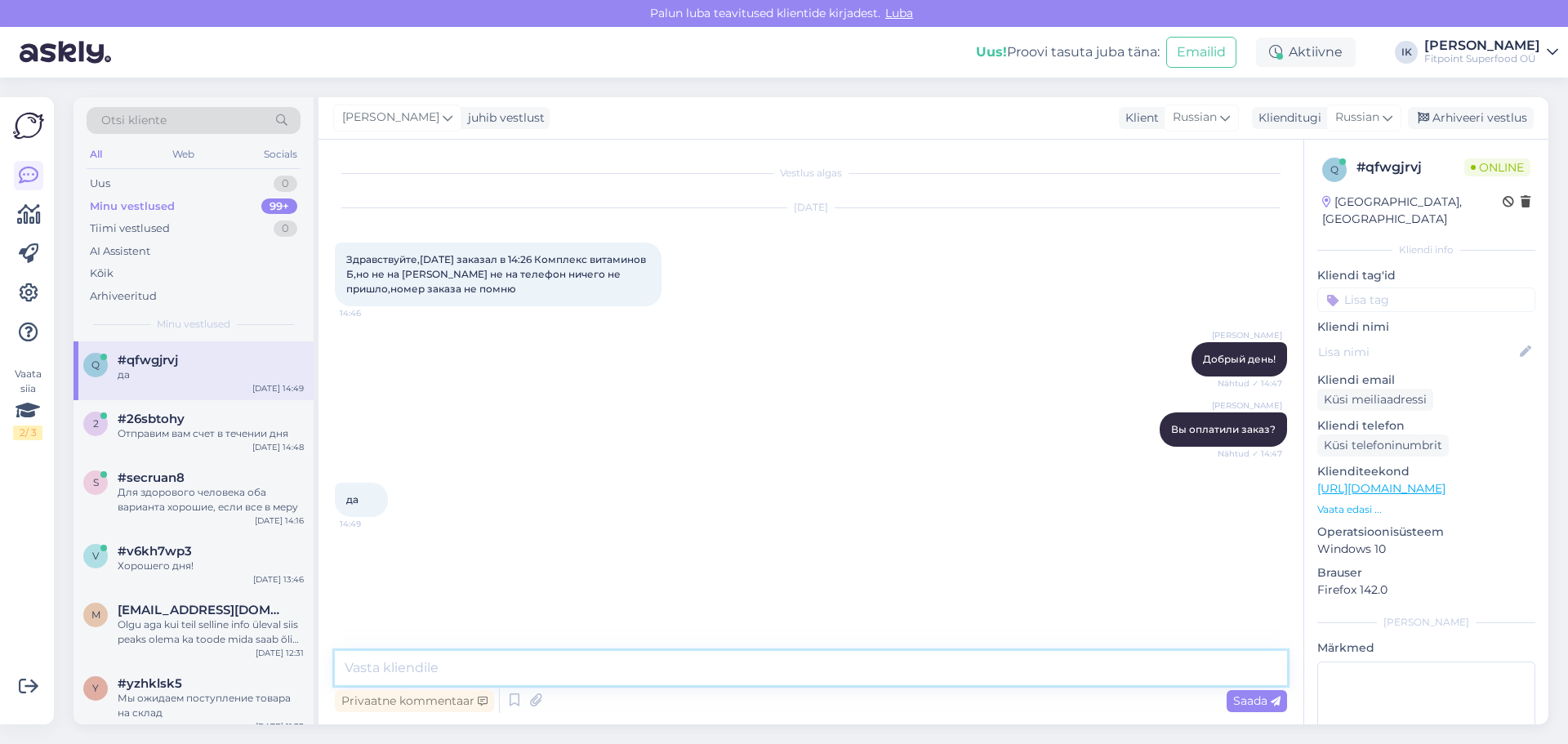
click at [399, 665] on textarea at bounding box center [811, 668] width 953 height 34
type textarea "Тогда в пояснении к платежу, вы можете посмотреть номер заказа"
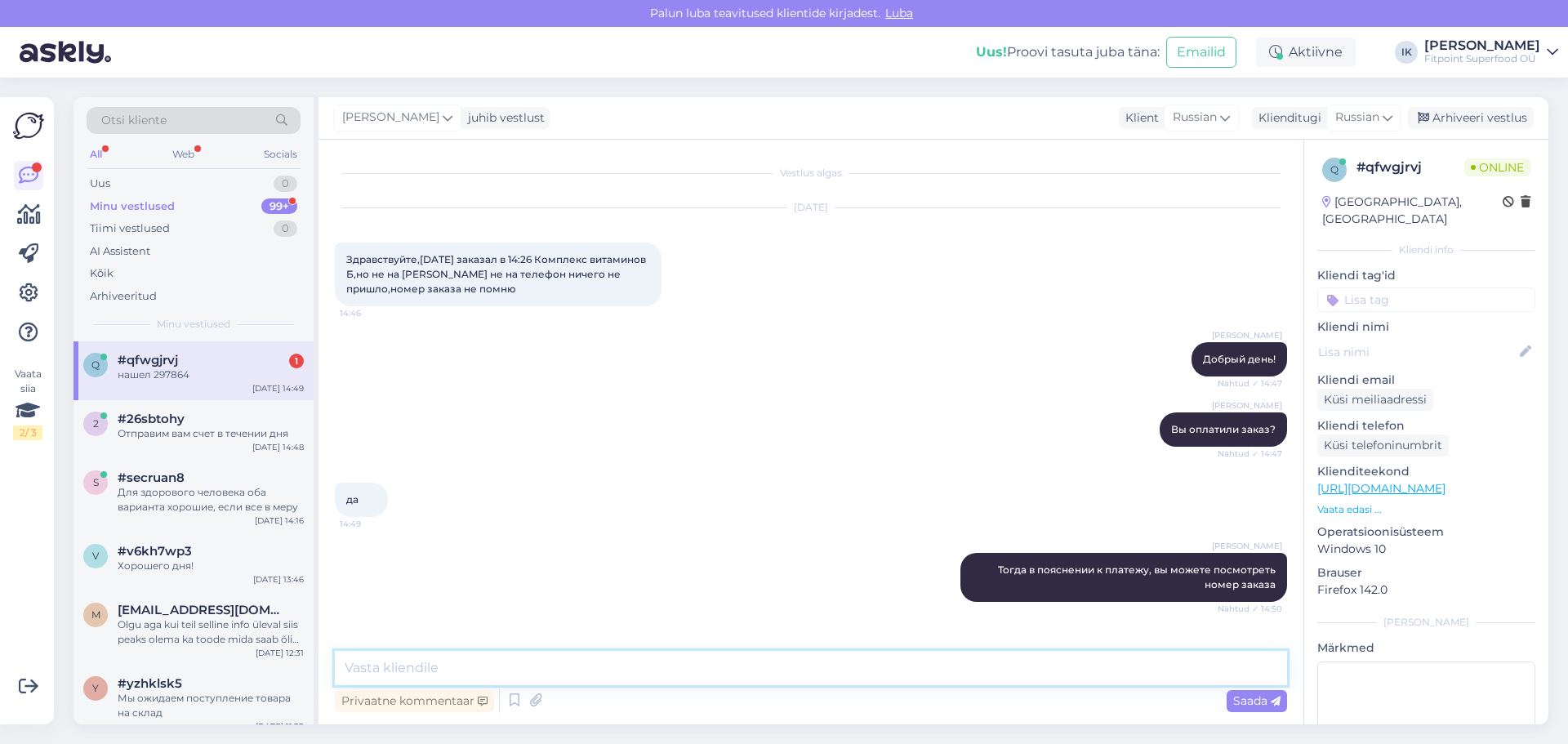
scroll to position [54, 0]
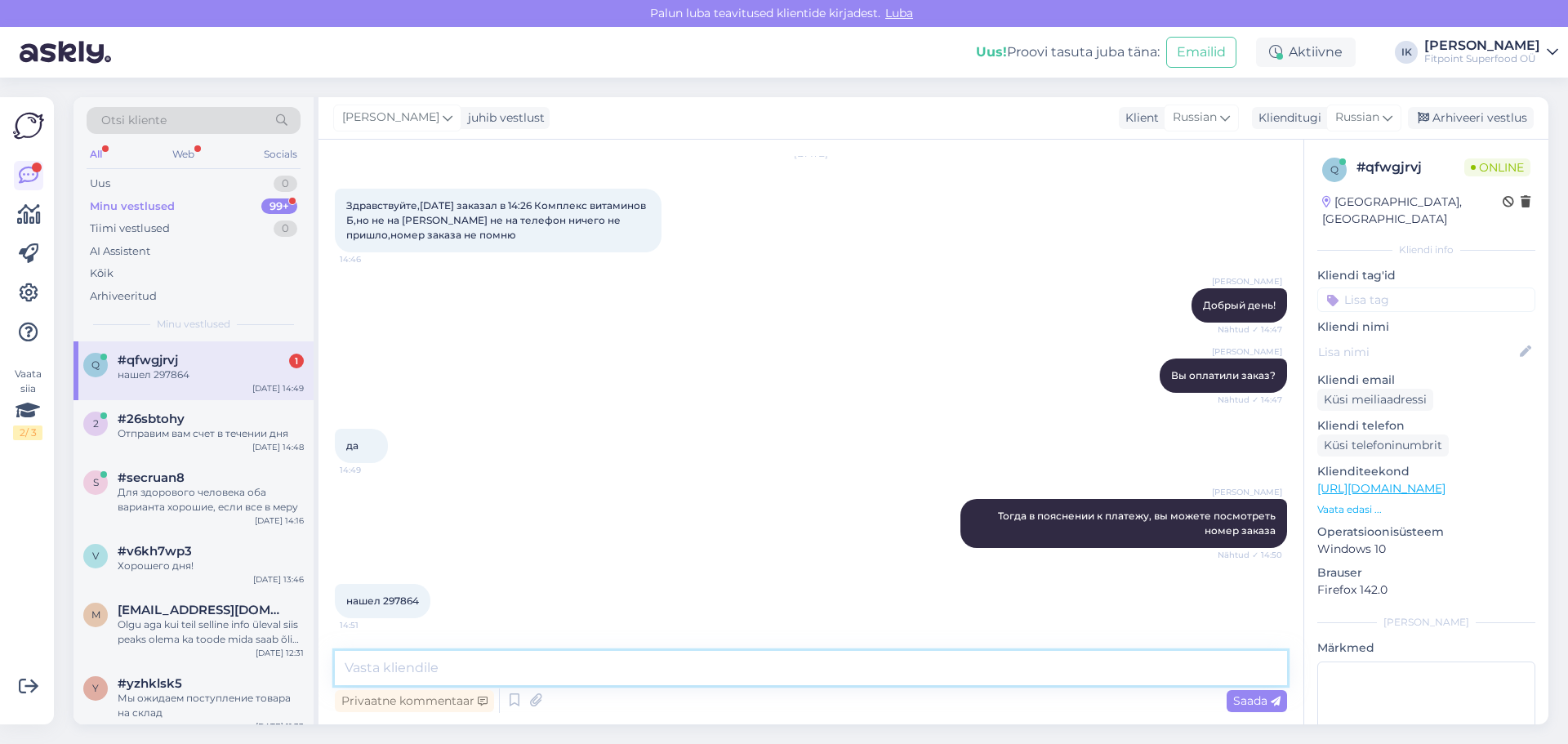
click at [392, 665] on textarea at bounding box center [811, 668] width 953 height 34
type textarea "Сейчас проверю"
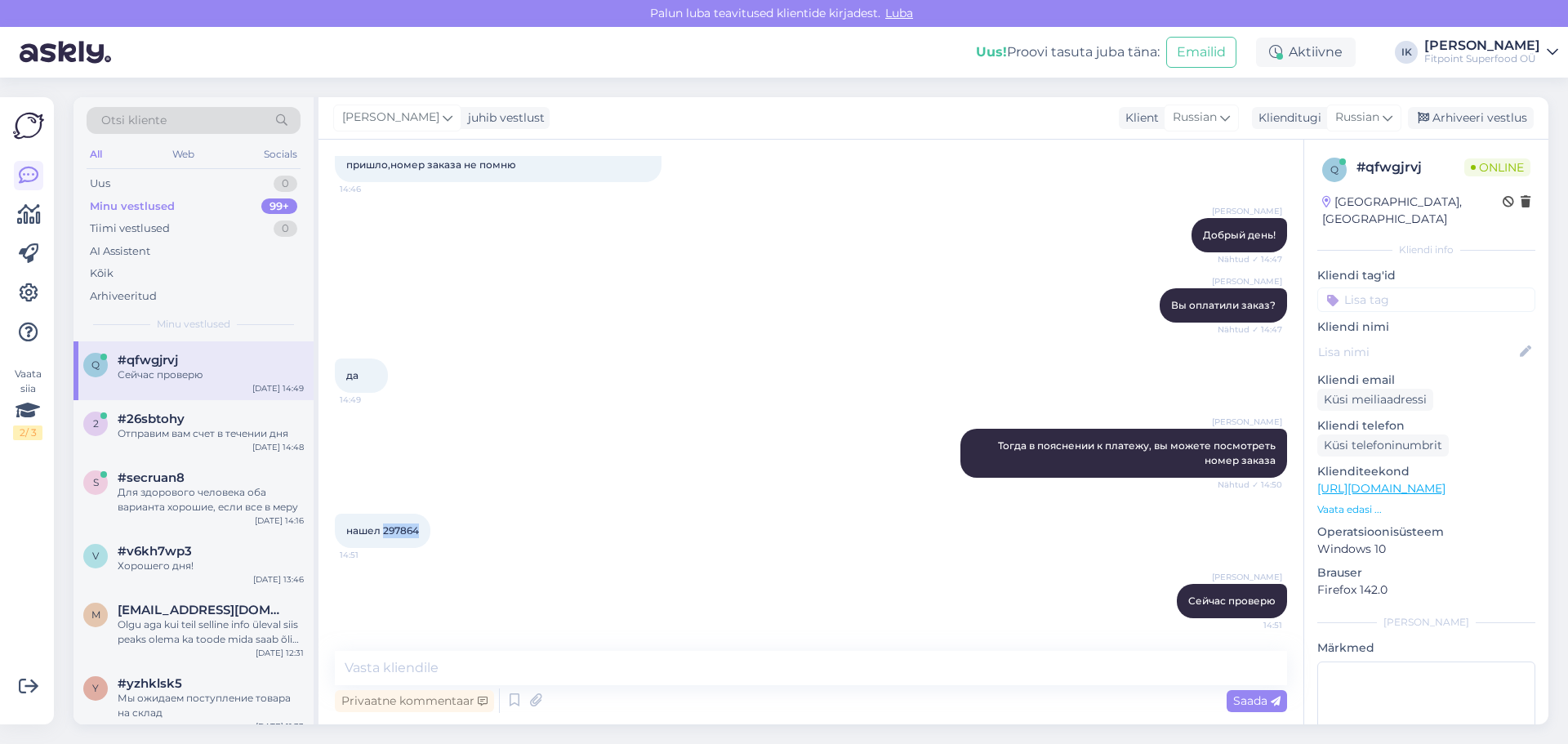
drag, startPoint x: 423, startPoint y: 527, endPoint x: 383, endPoint y: 530, distance: 40.1
click at [383, 530] on div "нашел 297864 14:51" at bounding box center [382, 530] width 96 height 34
copy span "297864"
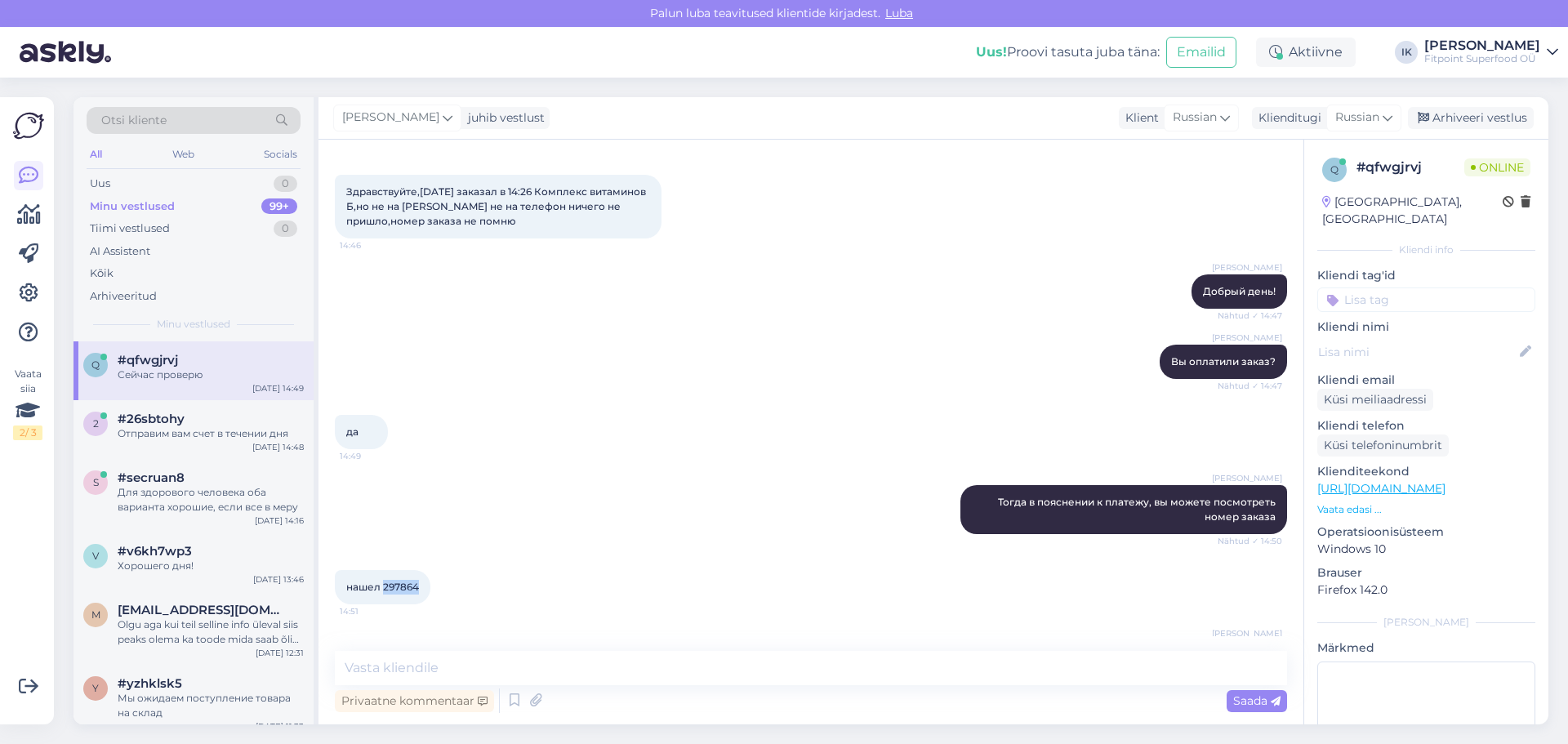
scroll to position [0, 0]
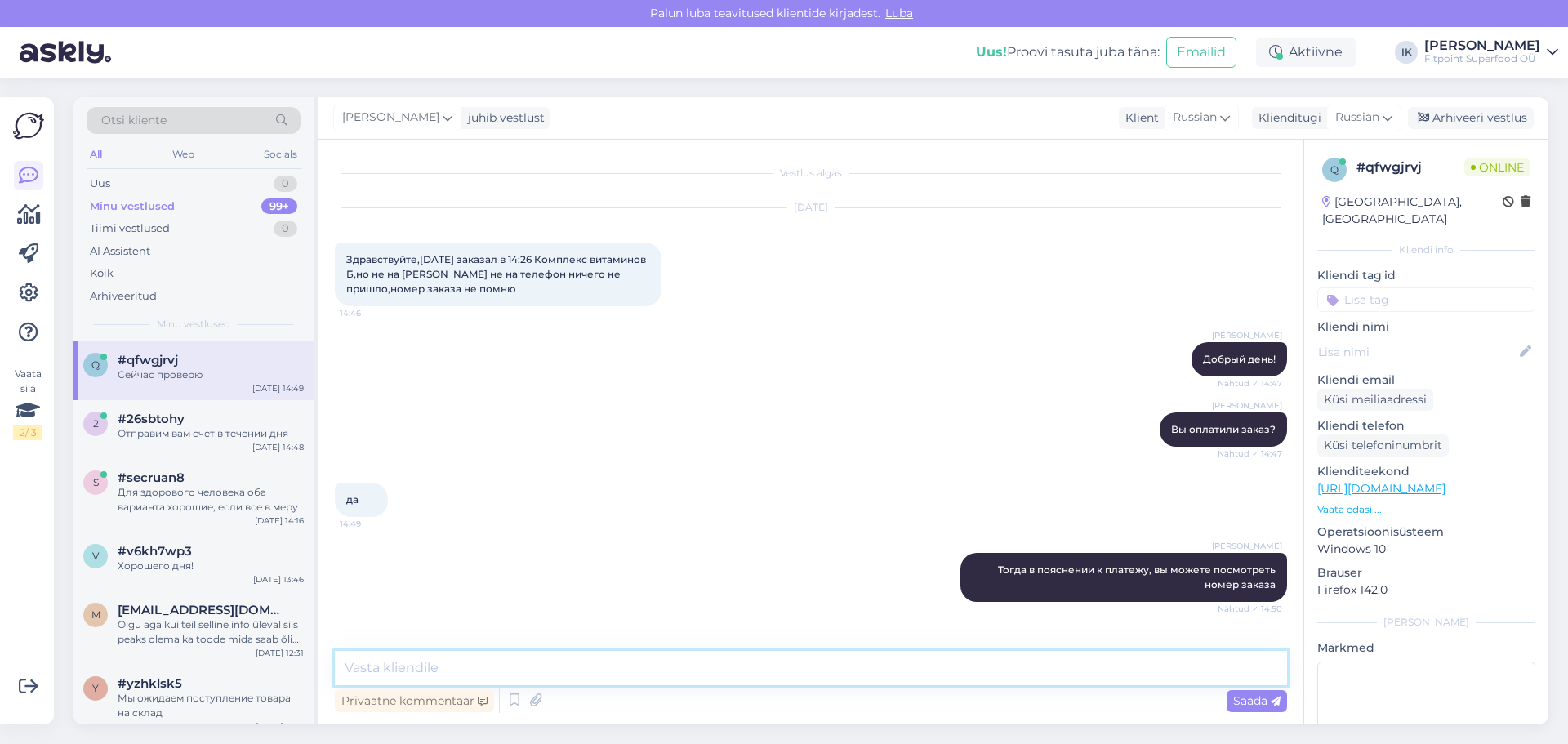
click at [462, 669] on textarea at bounding box center [811, 668] width 953 height 34
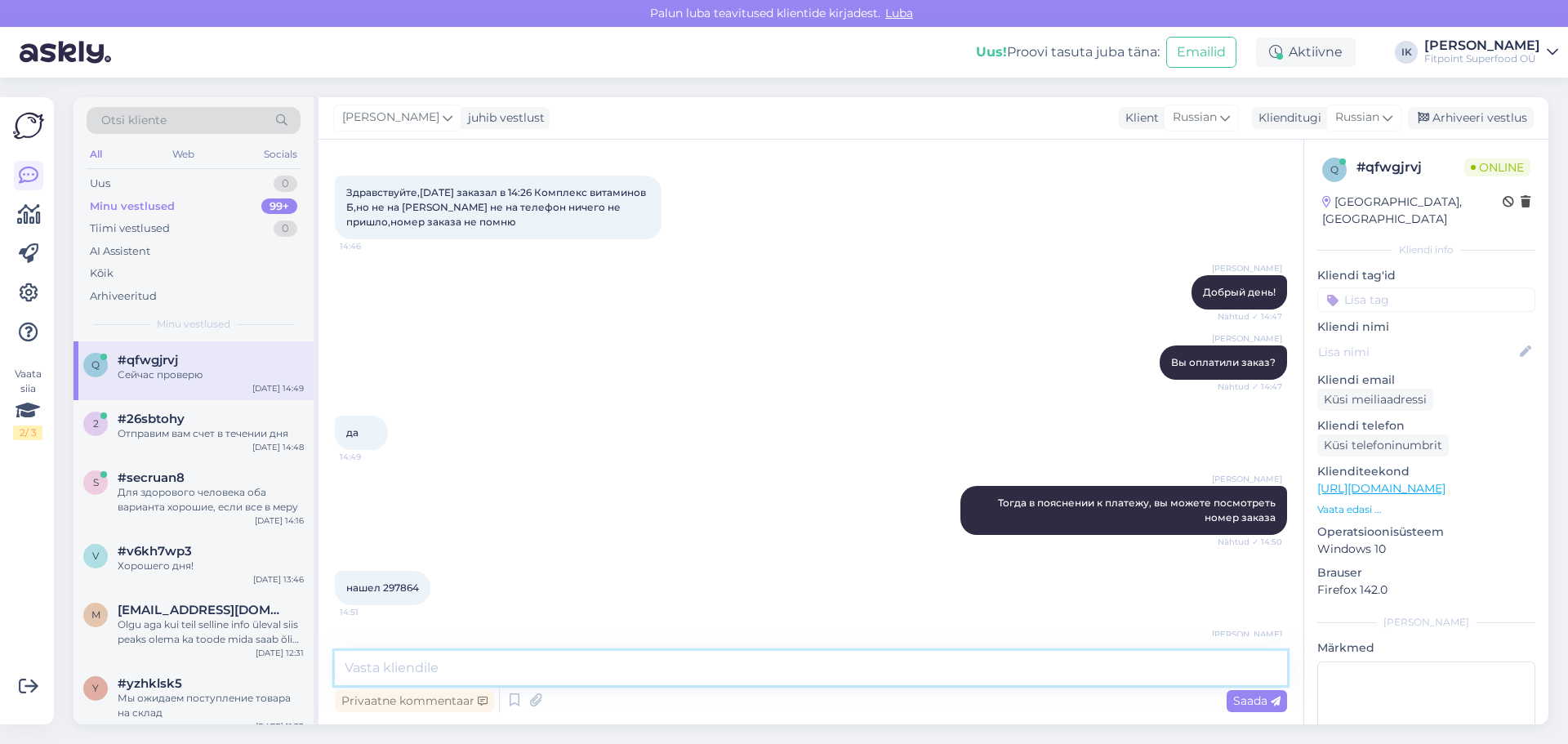
scroll to position [124, 0]
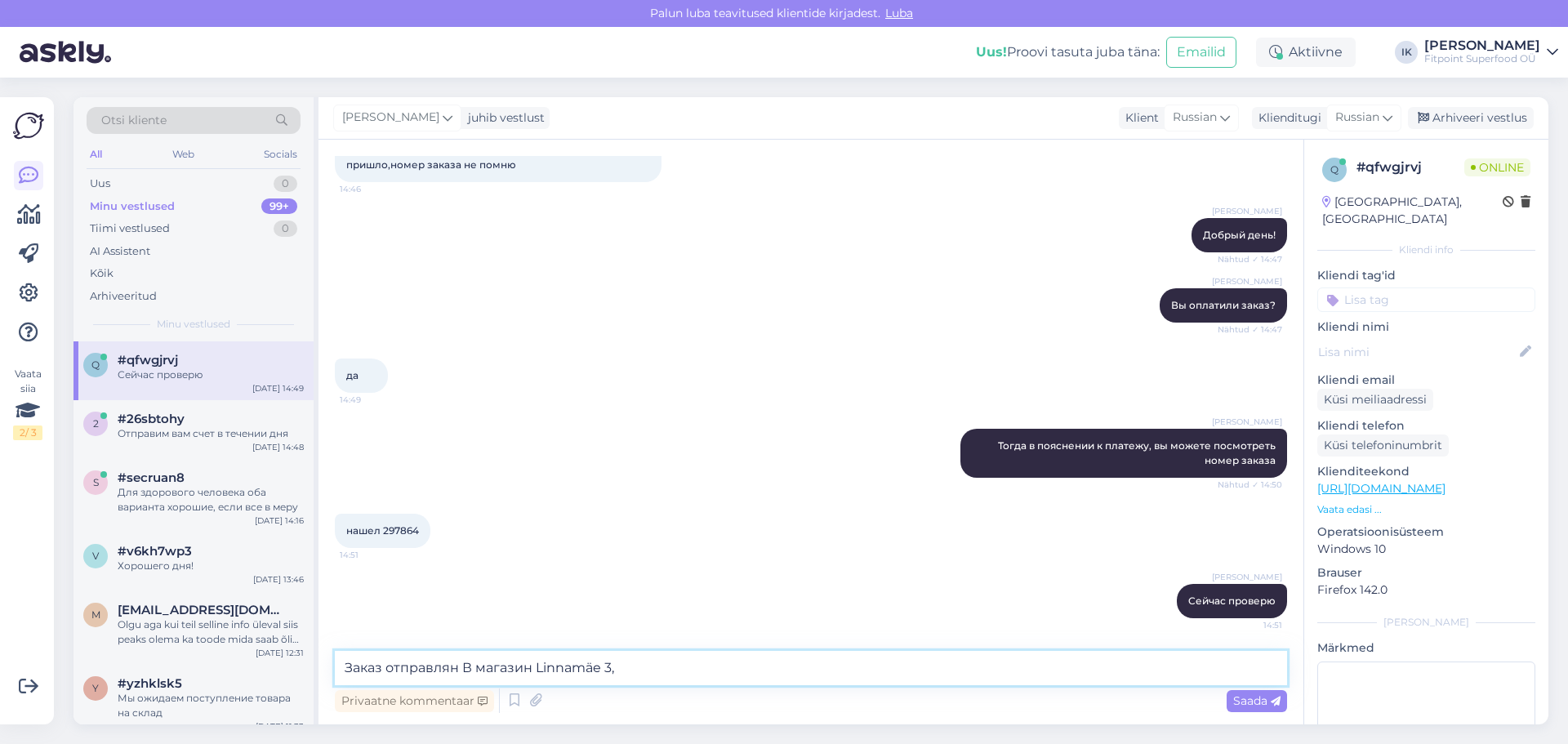
type textarea "Заказ отправлян В магазин Linnamäe 3"
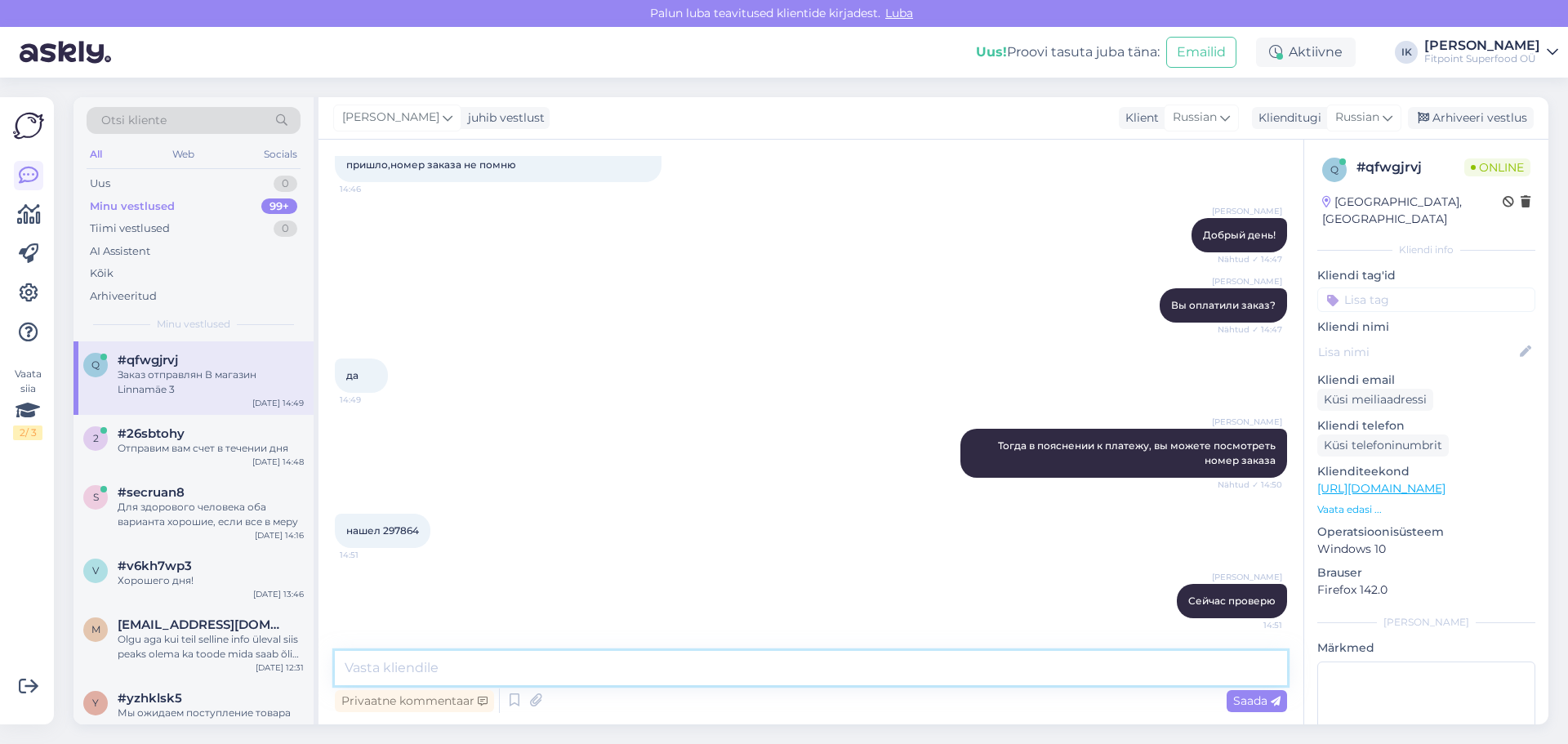
scroll to position [194, 0]
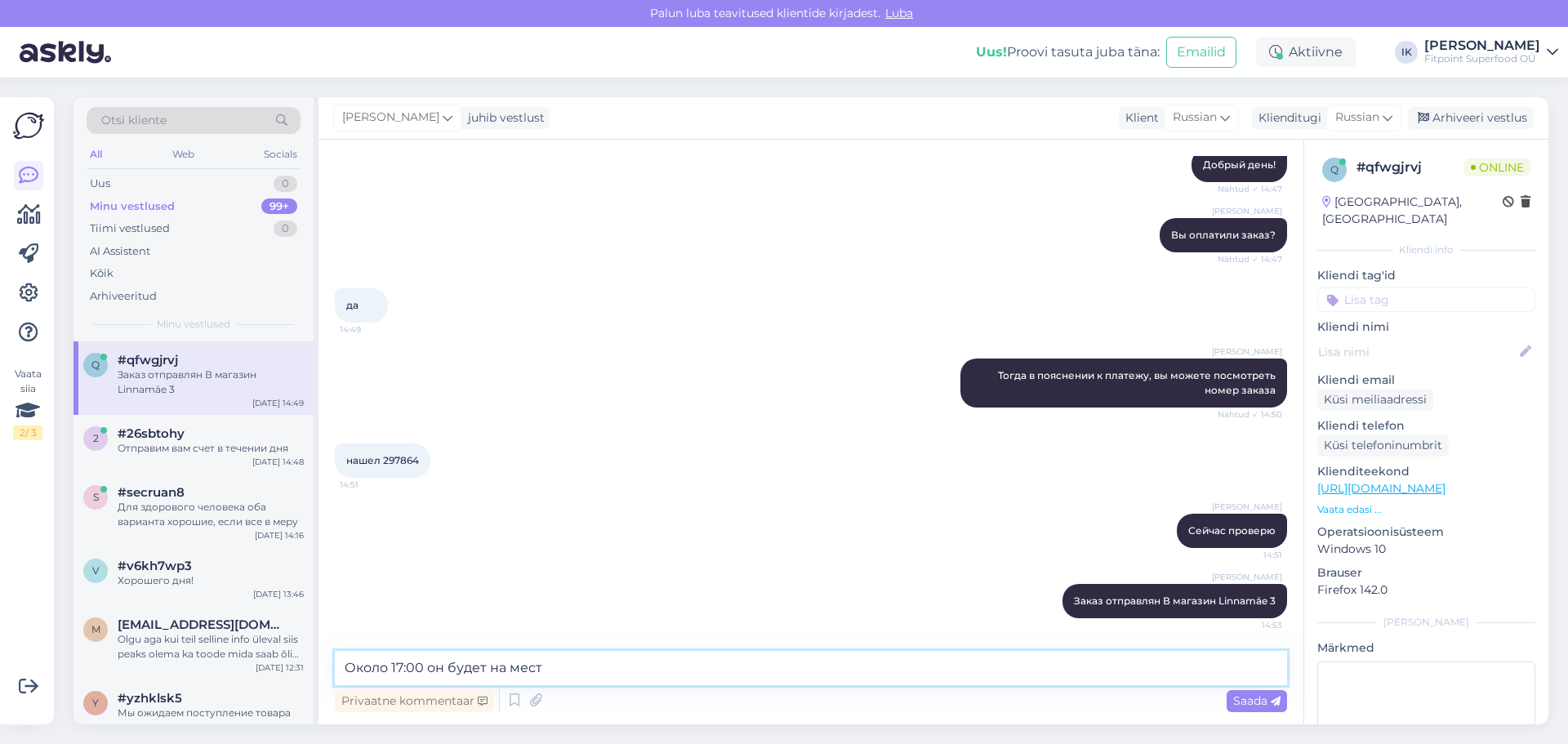
type textarea "Около 17:00 он будет на месте"
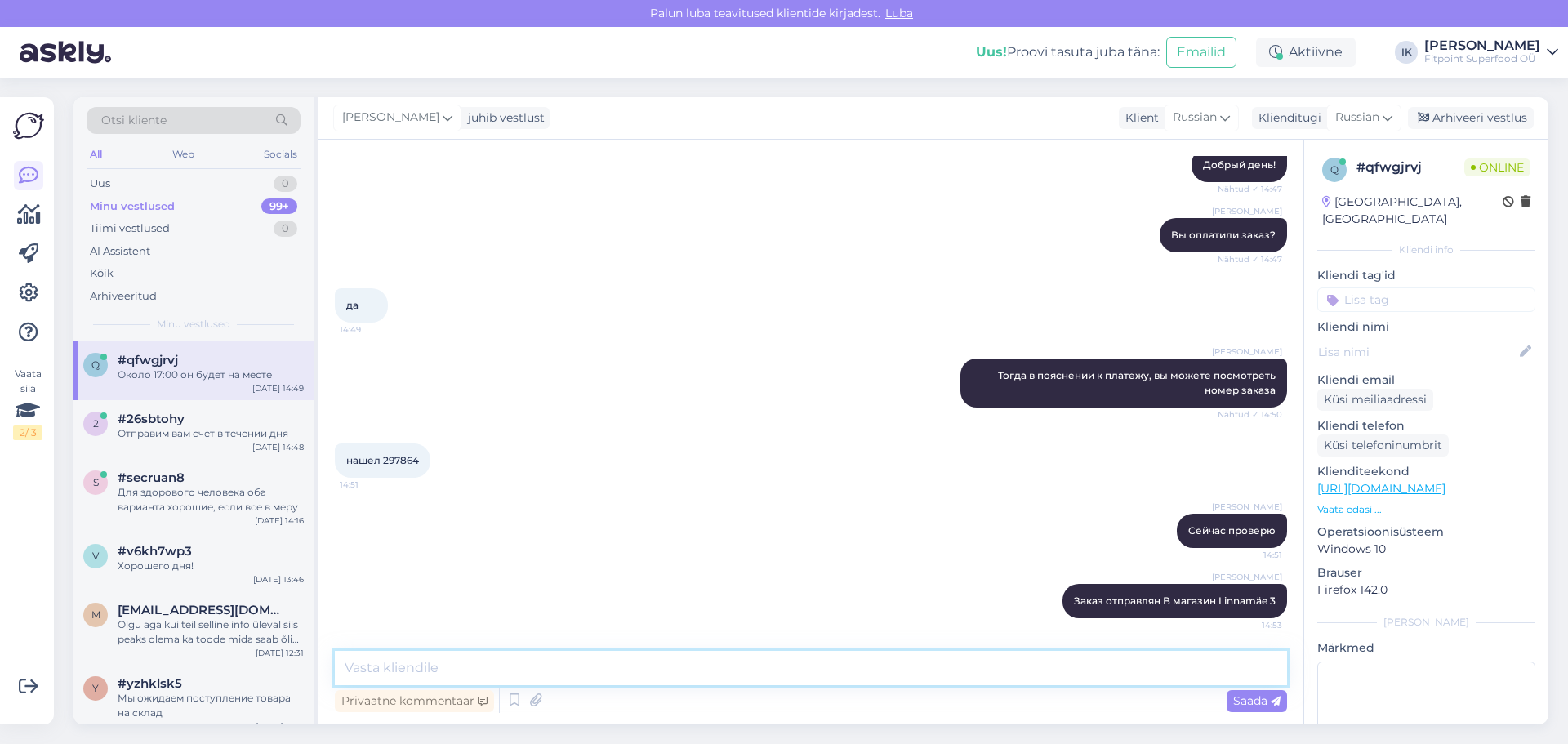
scroll to position [265, 0]
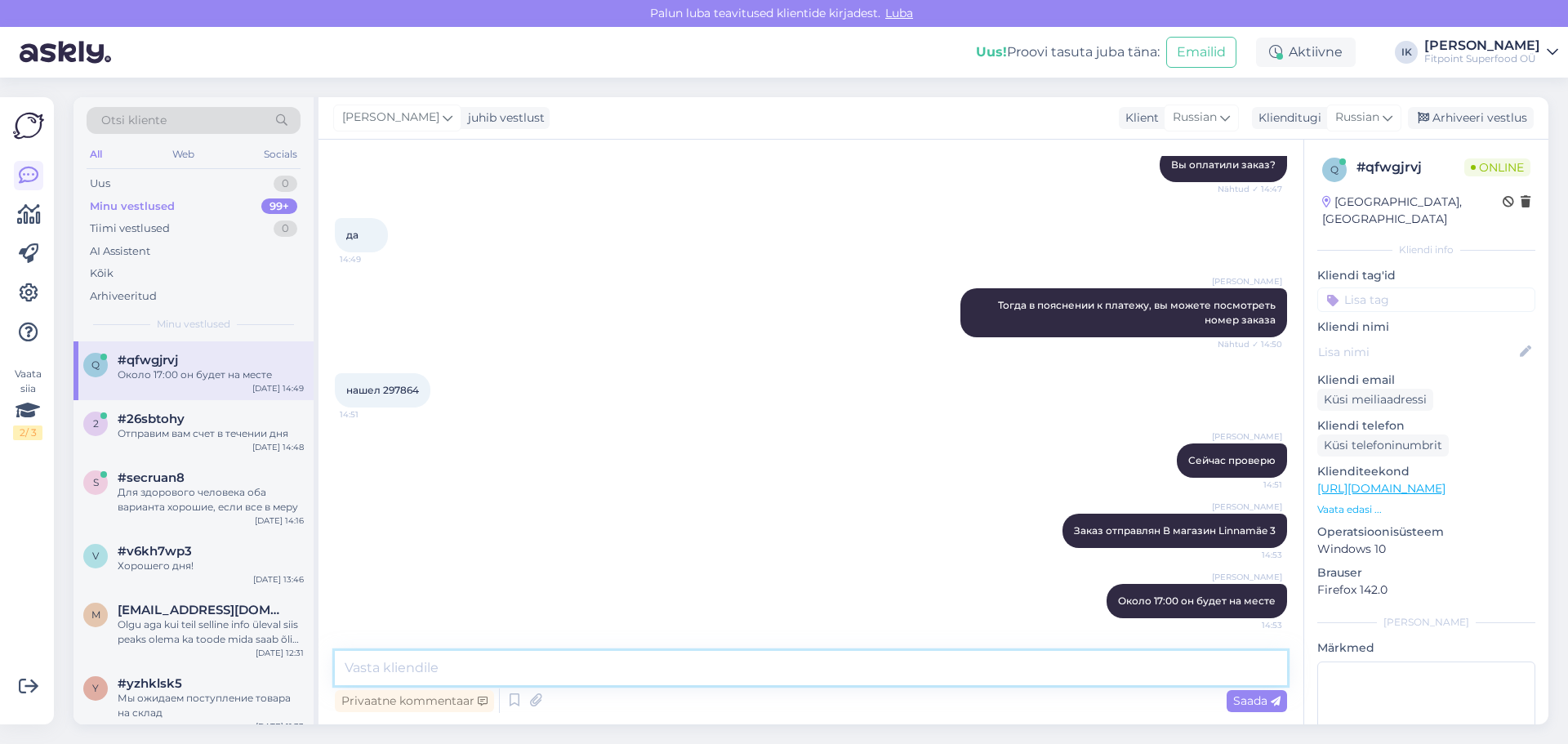
click at [375, 677] on textarea at bounding box center [811, 668] width 953 height 34
type textarea "Вам будет отправлено СМС"
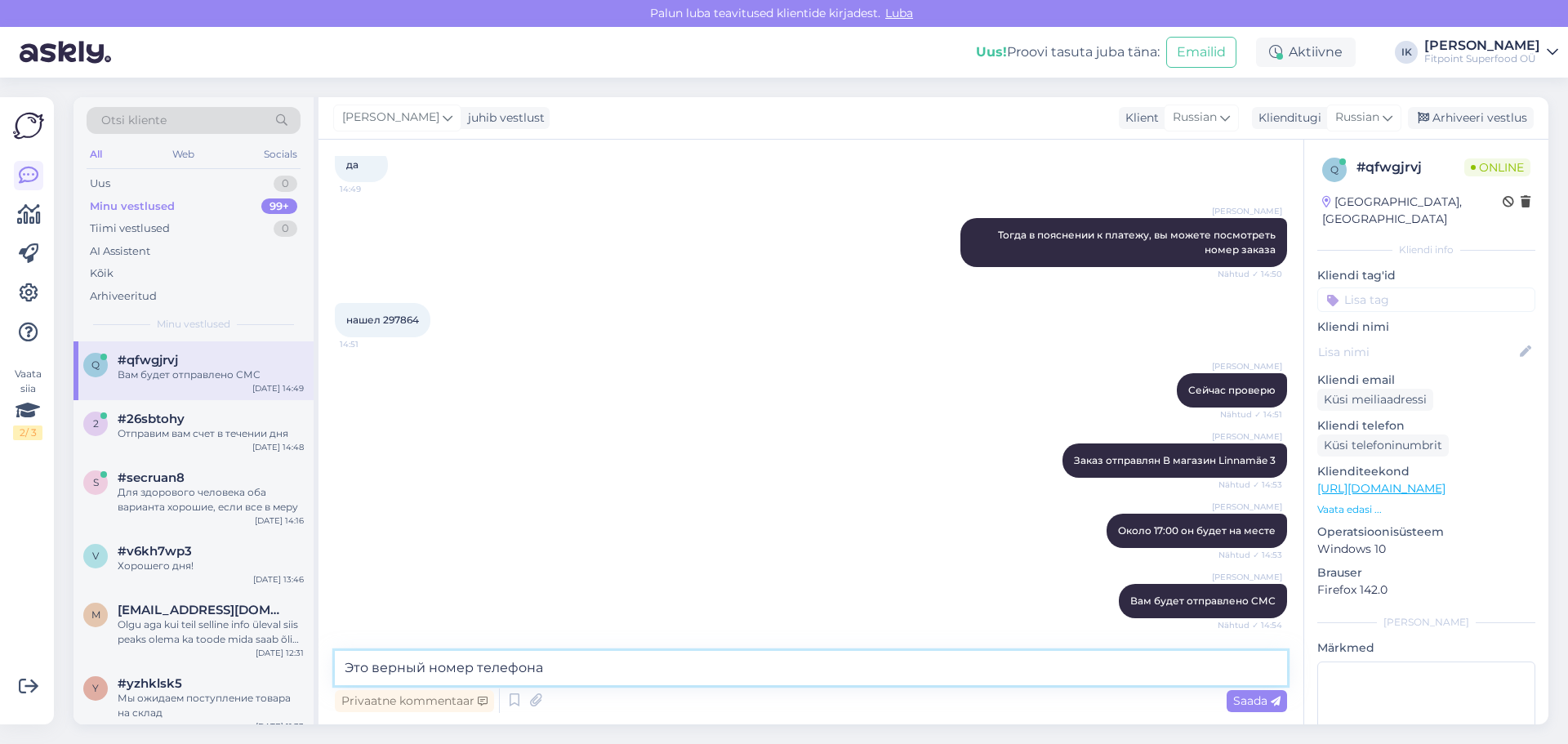
paste textarea "[PHONE_NUMBER]"
type textarea "Это верный номер телефона [PHONE_NUMBER]?"
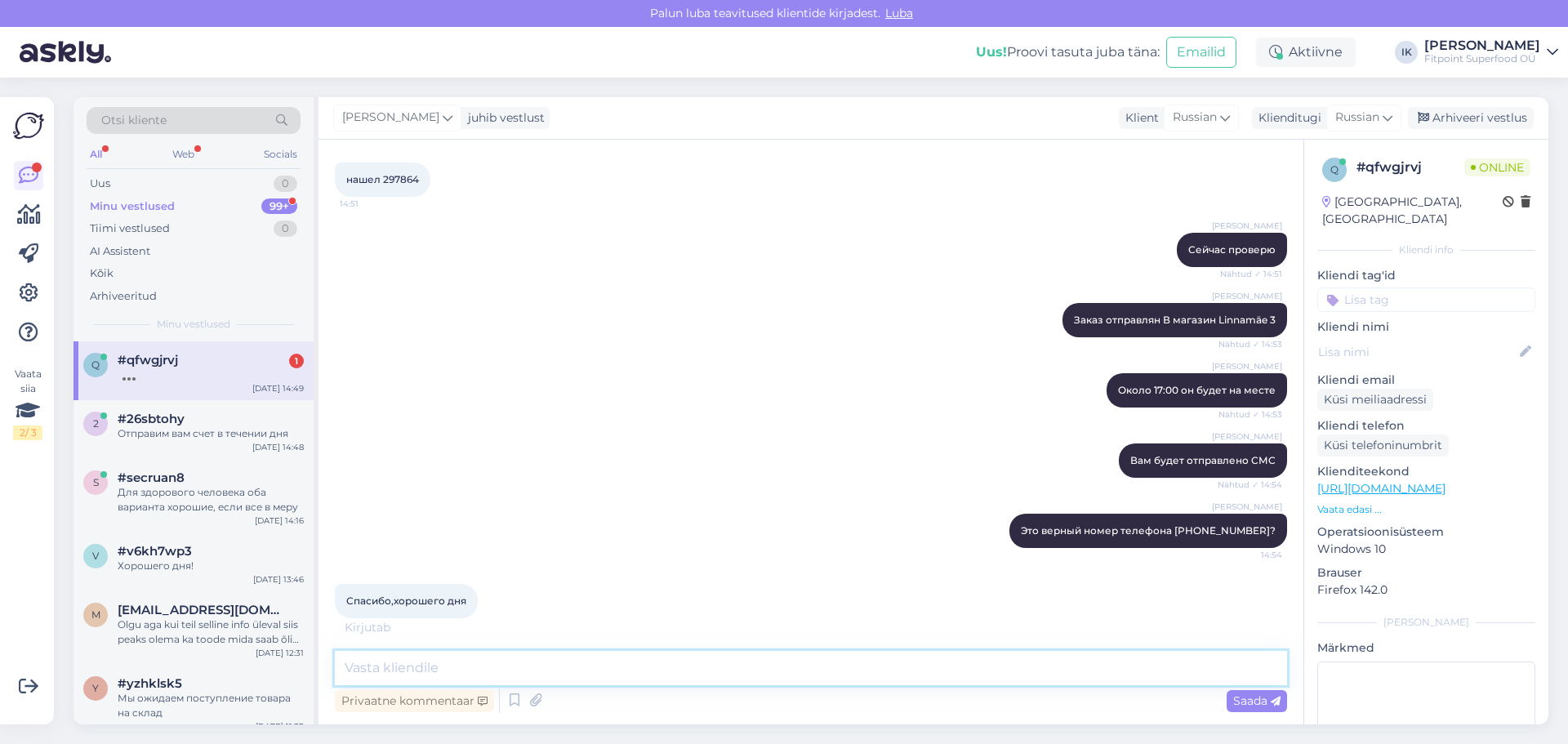
scroll to position [546, 0]
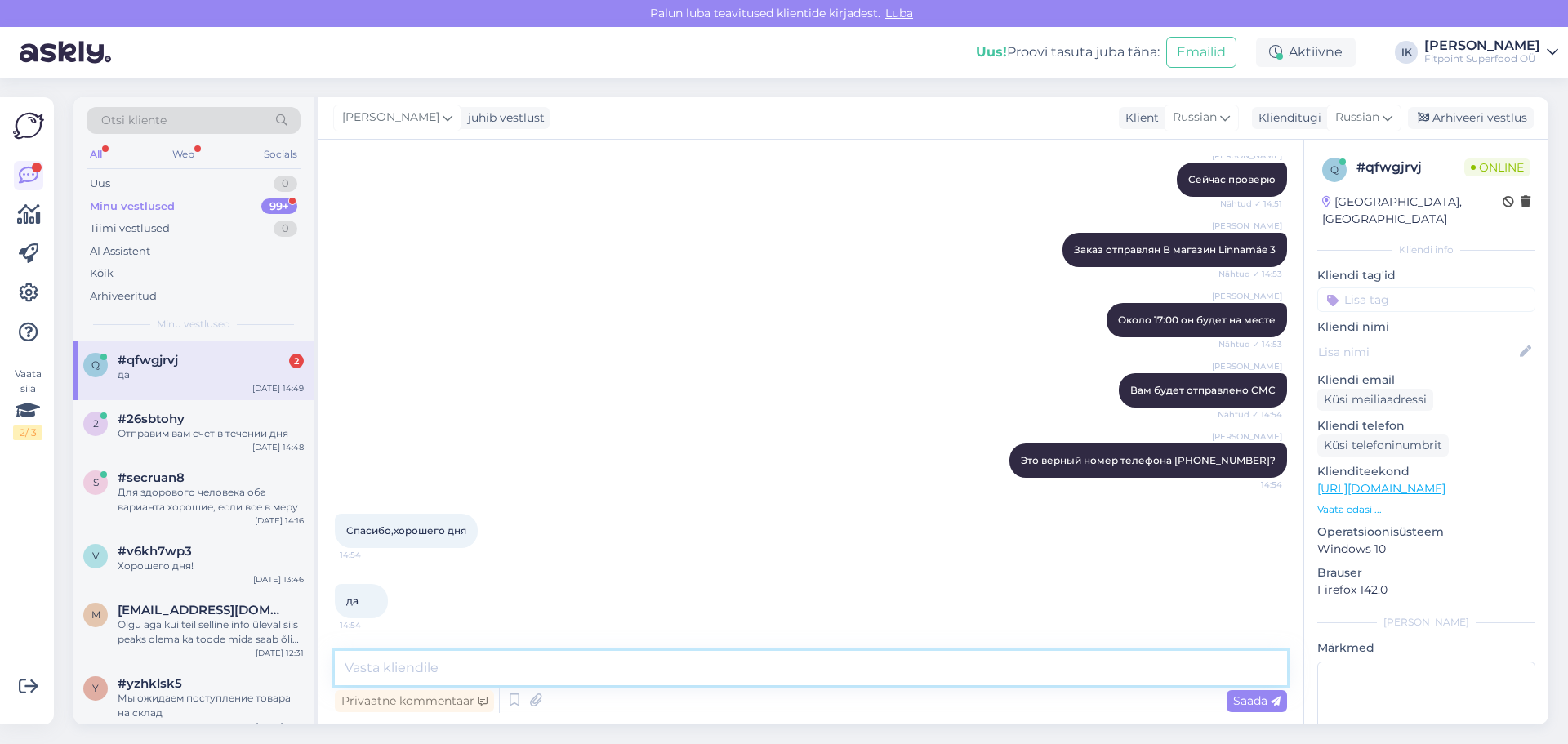
click at [375, 675] on textarea at bounding box center [811, 668] width 953 height 34
type textarea "Будет СМС"
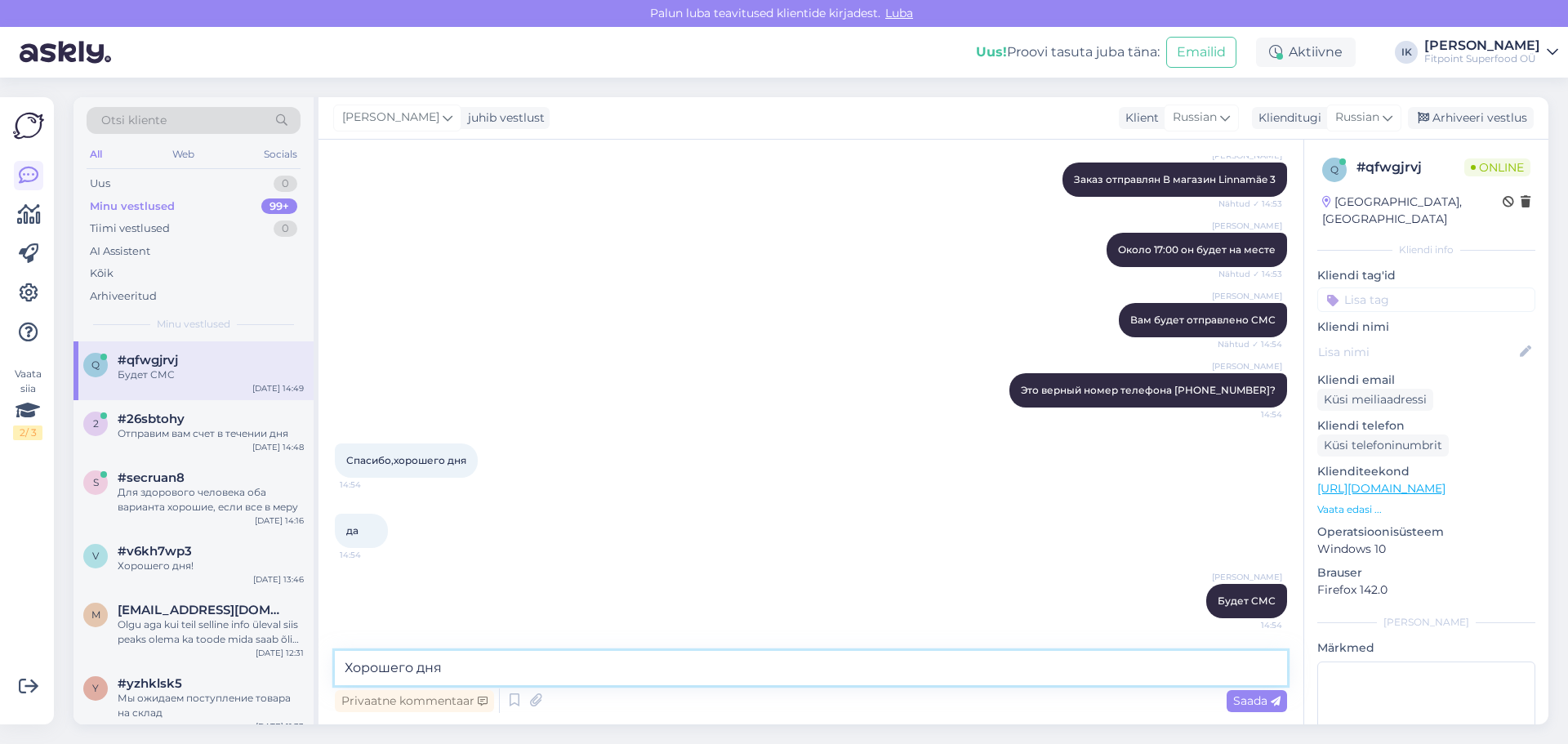
type textarea "Хорошего дня!"
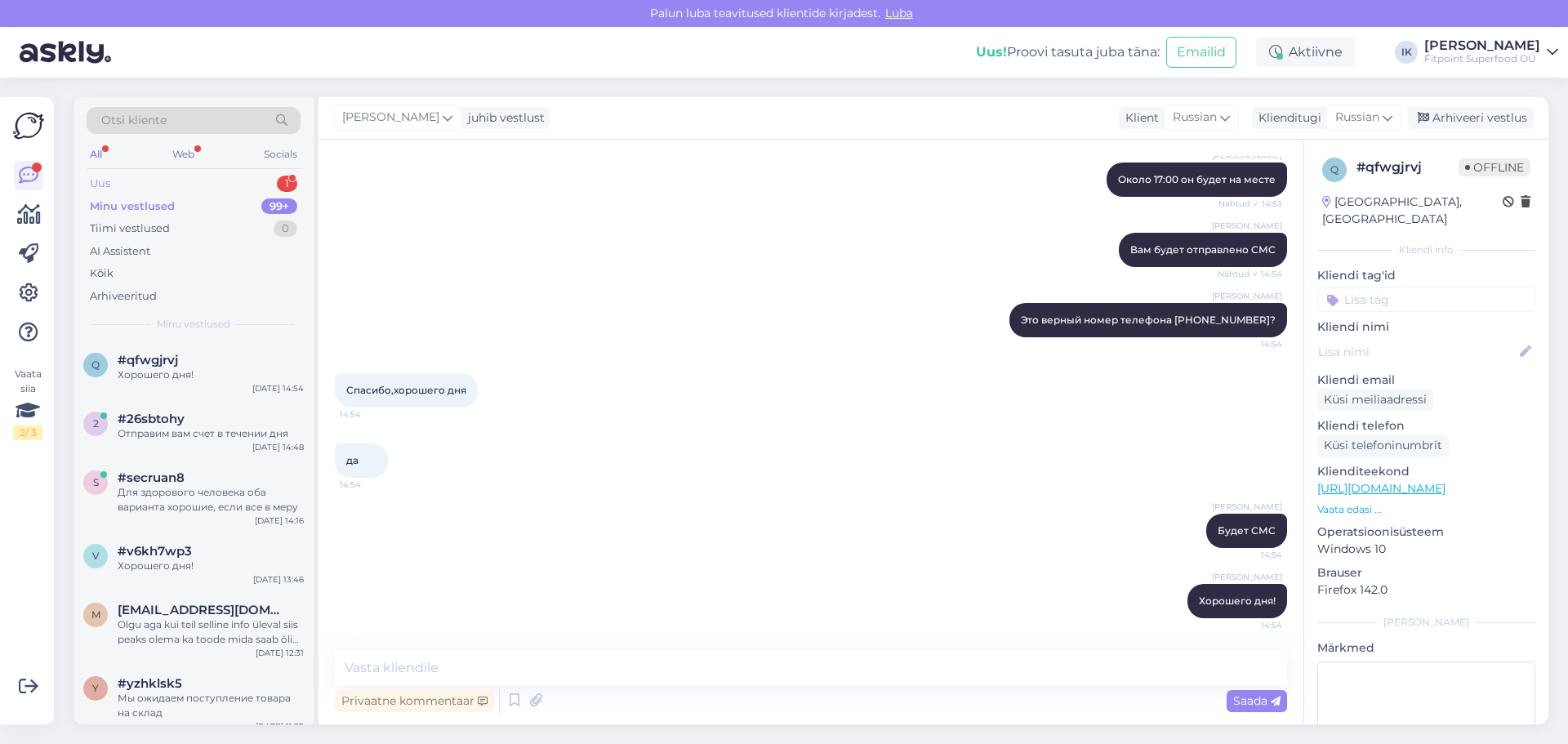
click at [161, 181] on div "Uus 1" at bounding box center [193, 184] width 214 height 23
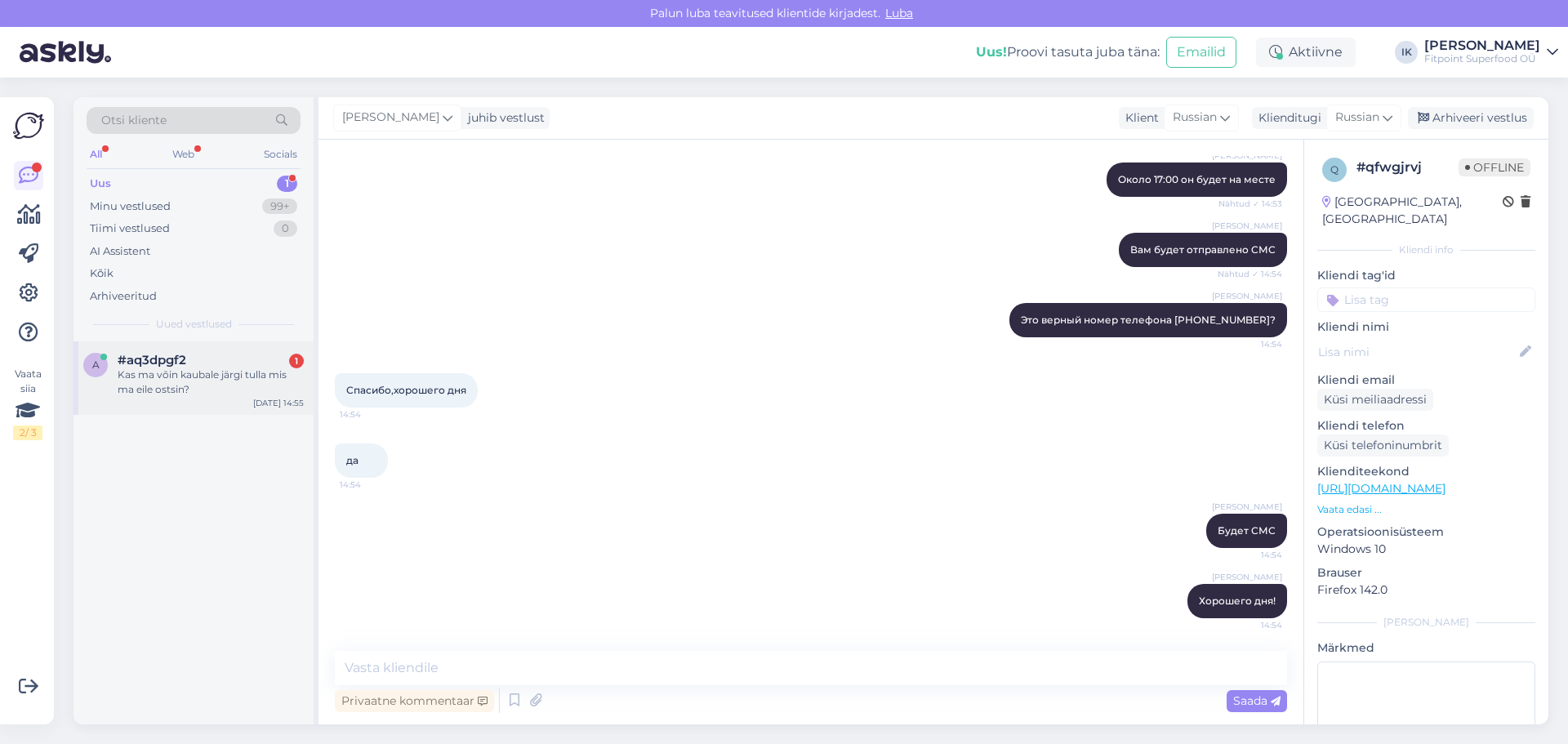
click at [226, 381] on div "Kas ma võin kaubale järgi tulla mis ma eile ostsin?" at bounding box center [211, 382] width 187 height 29
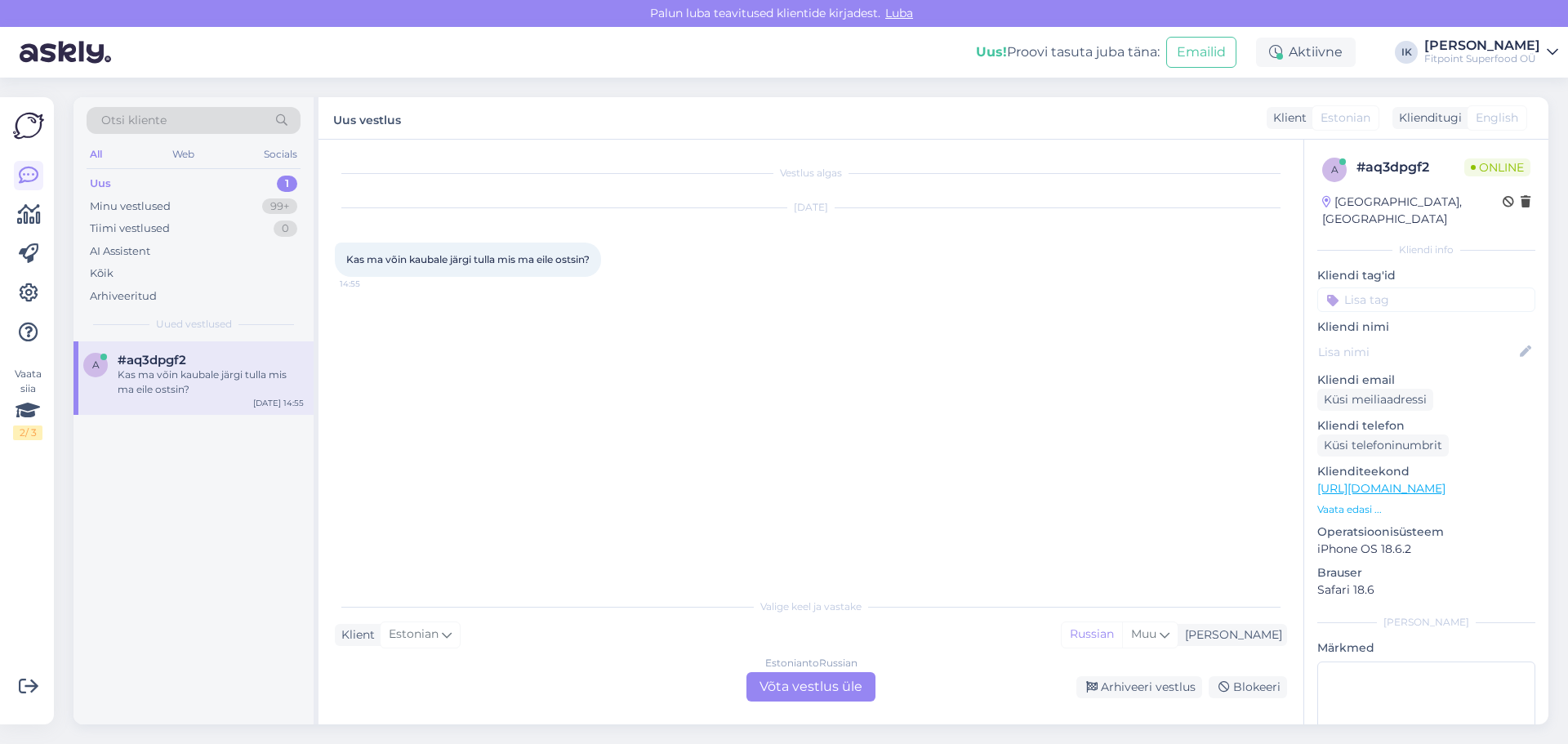
click at [804, 679] on div "Estonian to Russian Võta vestlus üle" at bounding box center [811, 687] width 129 height 29
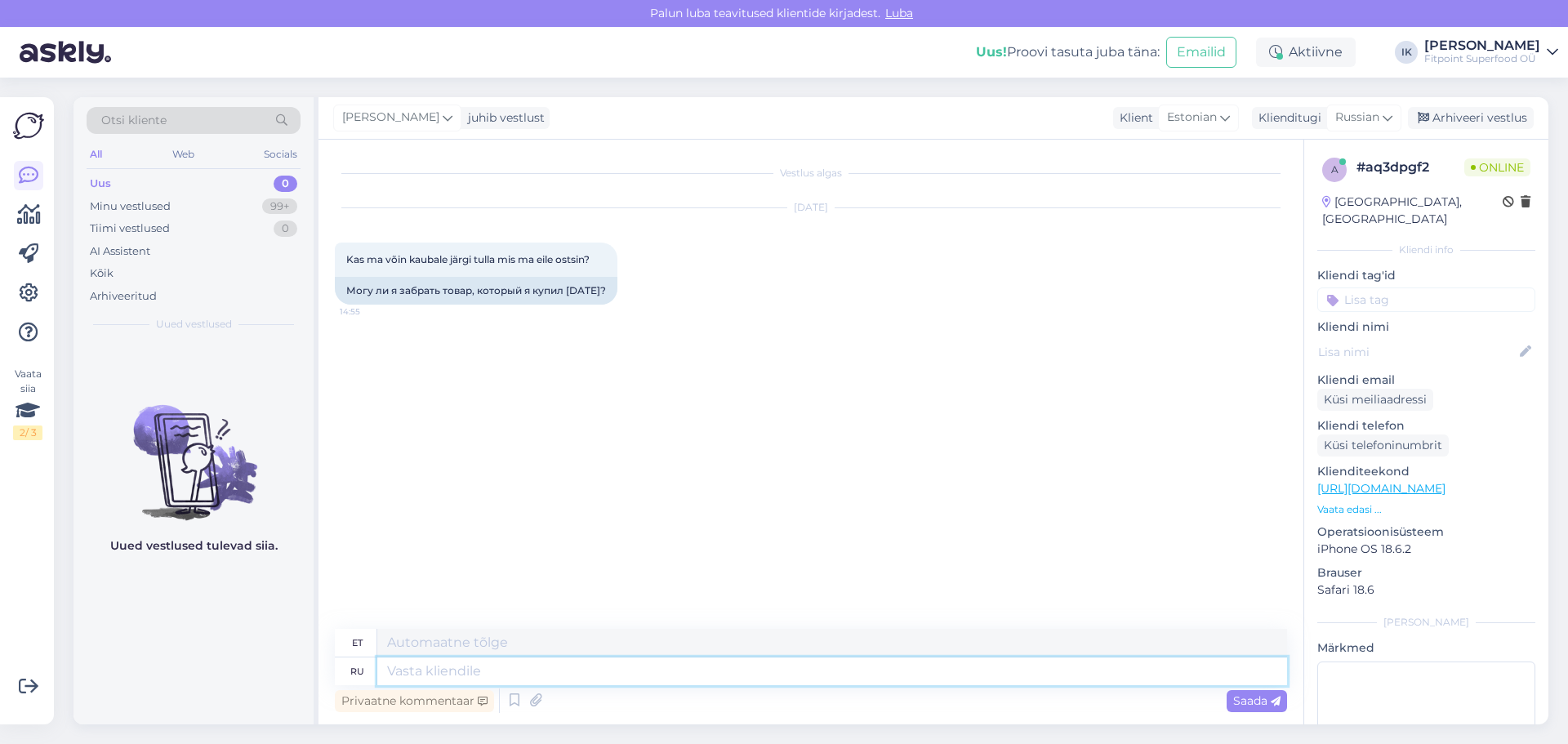
click at [518, 665] on textarea at bounding box center [832, 671] width 910 height 28
type textarea "Добрый"
type textarea "Lahke"
type textarea "Добрый день!"
type textarea "Tere päevast"
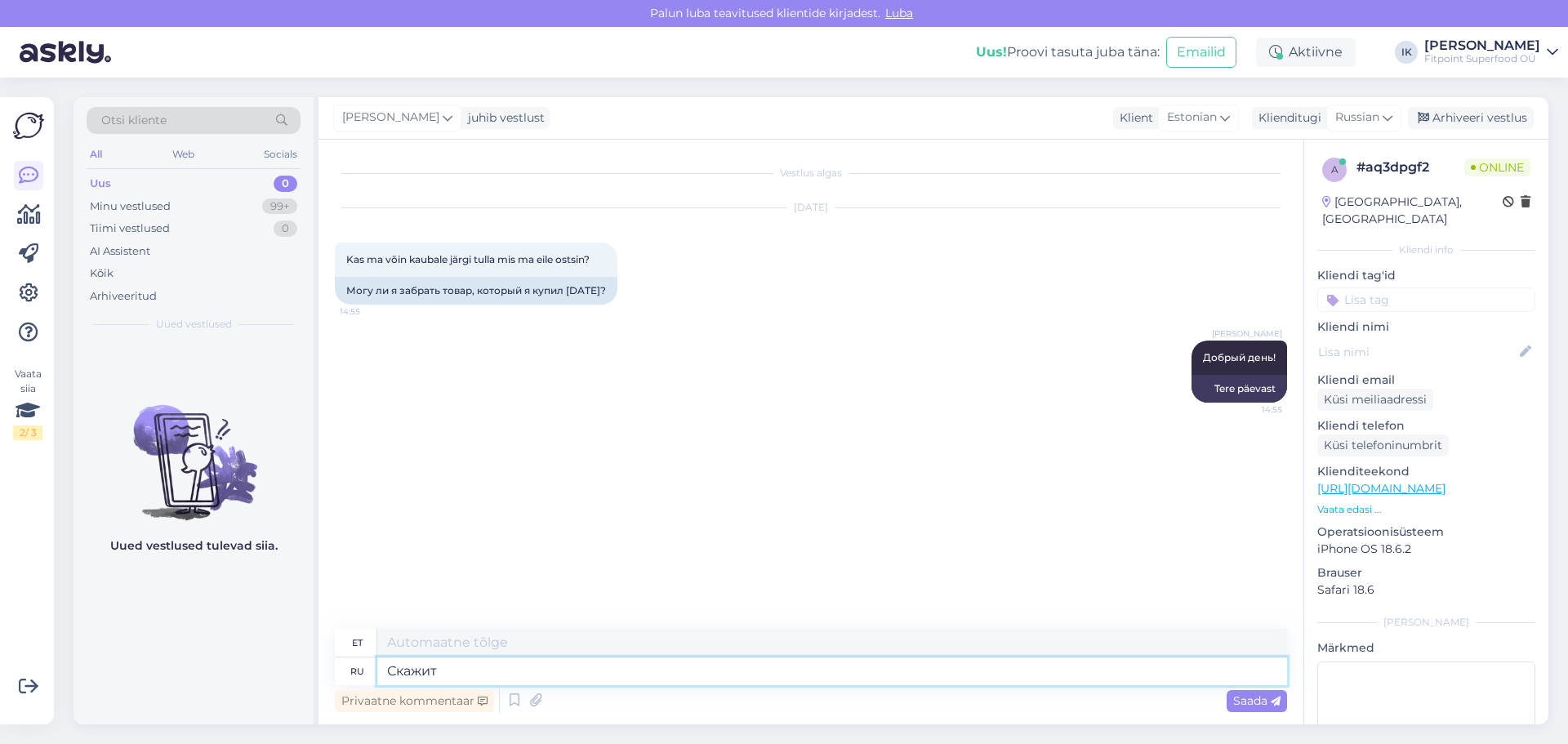
type textarea "Скажит"
type textarea "Ütleb"
type textarea "Скажите"
type textarea "Räägi"
type textarea "С"
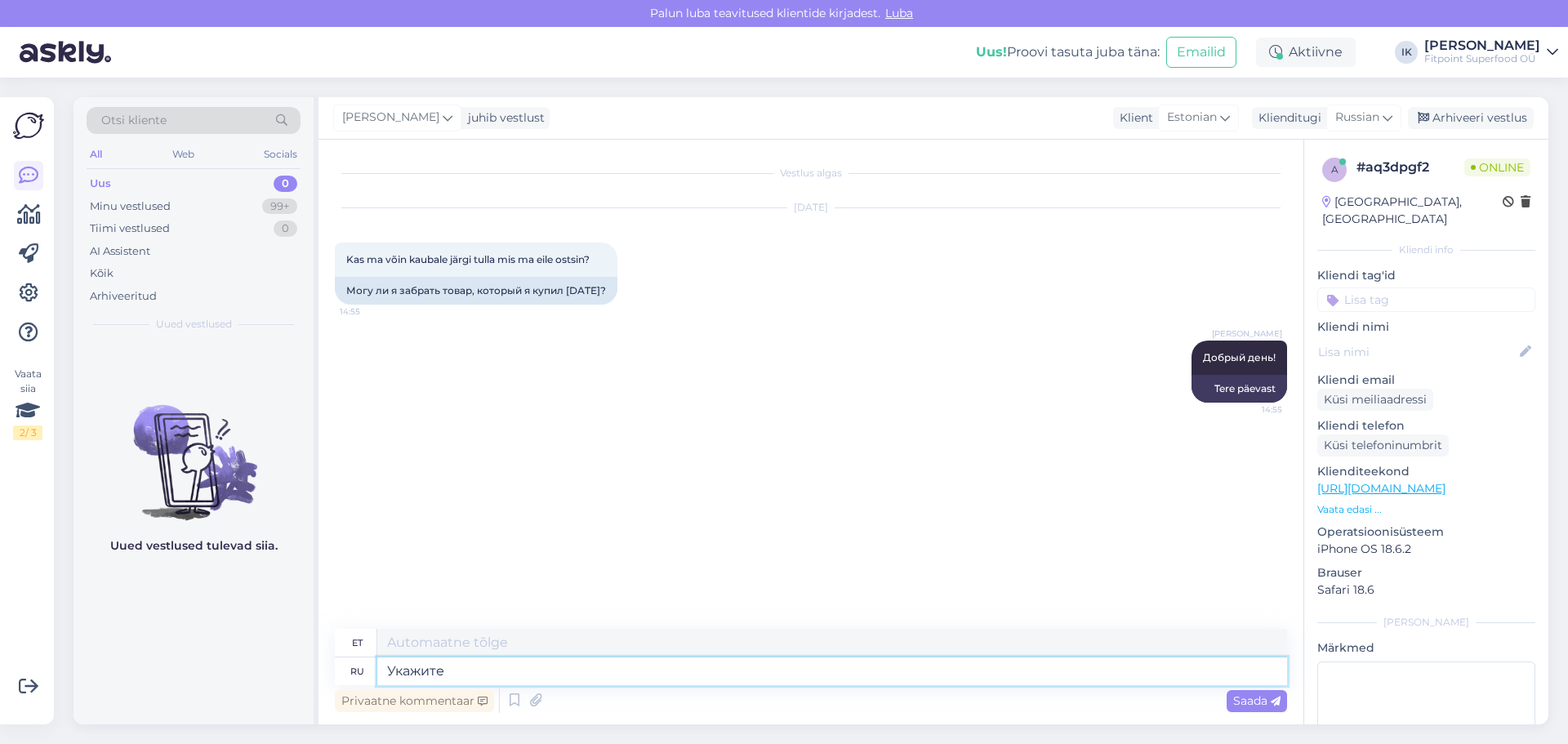
type textarea "Укажите"
type textarea "Täpsustage"
type textarea "Укажите номер"
type textarea "Palun sisesta number"
type textarea "Укажите номер заказа"
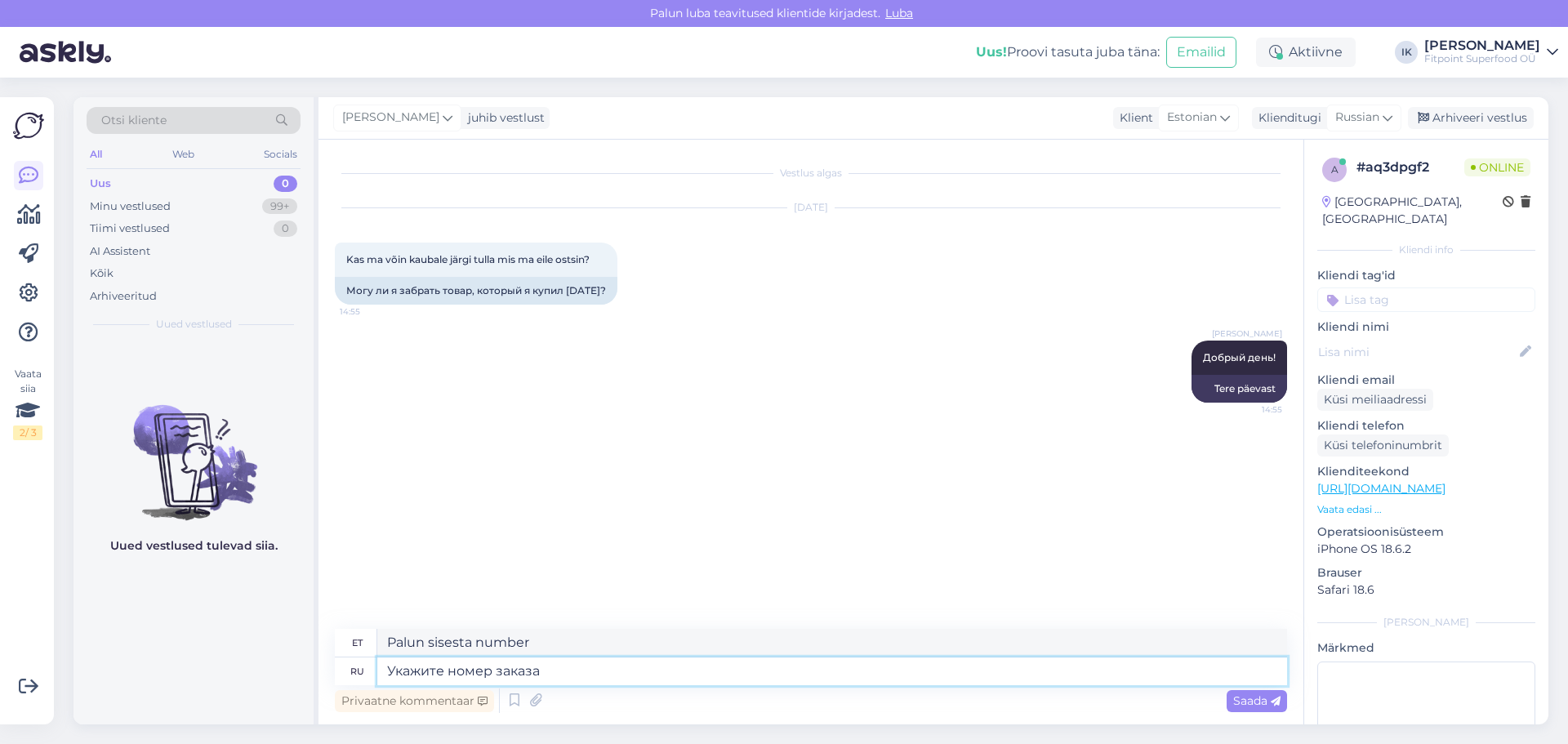
type textarea "Palun sisestage oma tellimuse number"
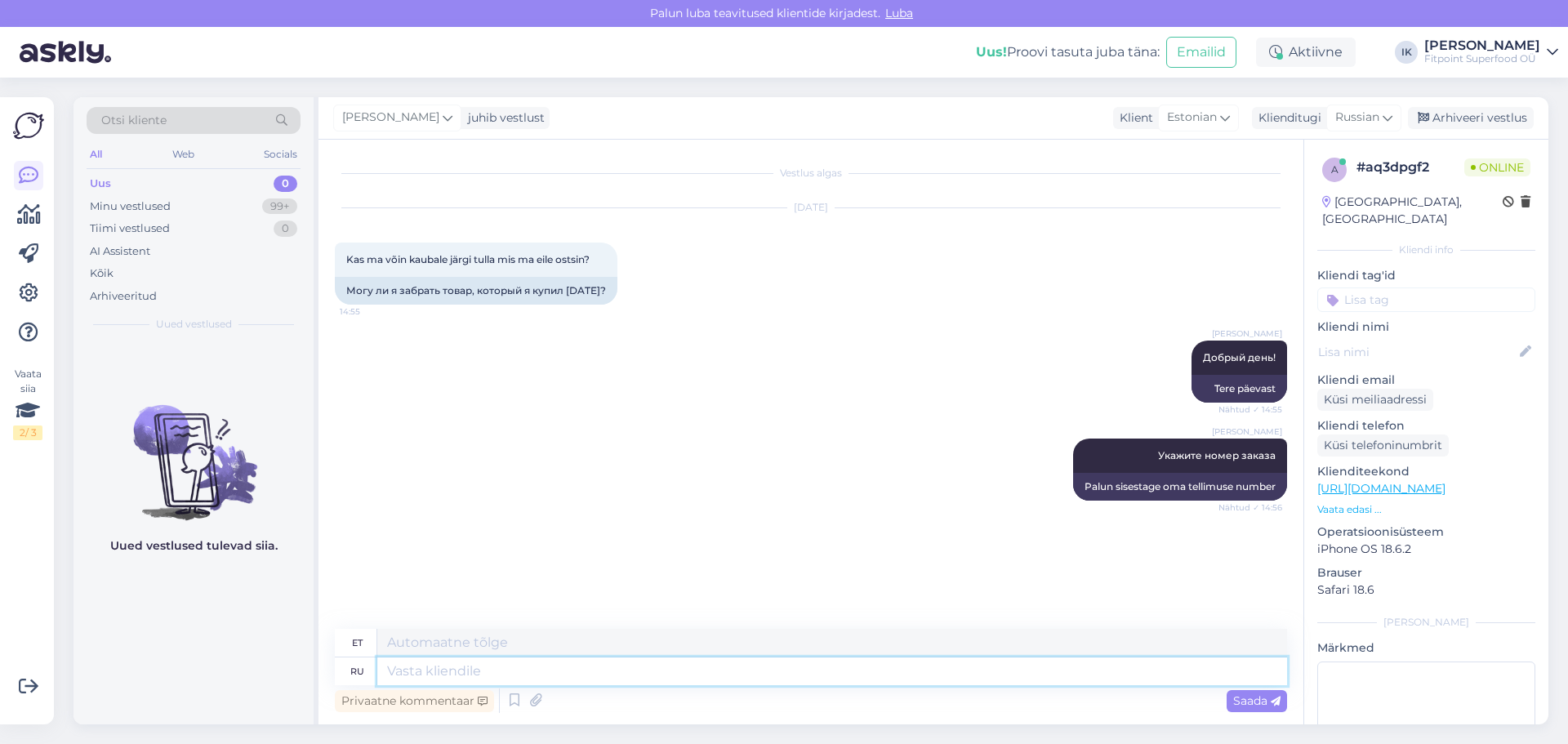
scroll to position [3, 0]
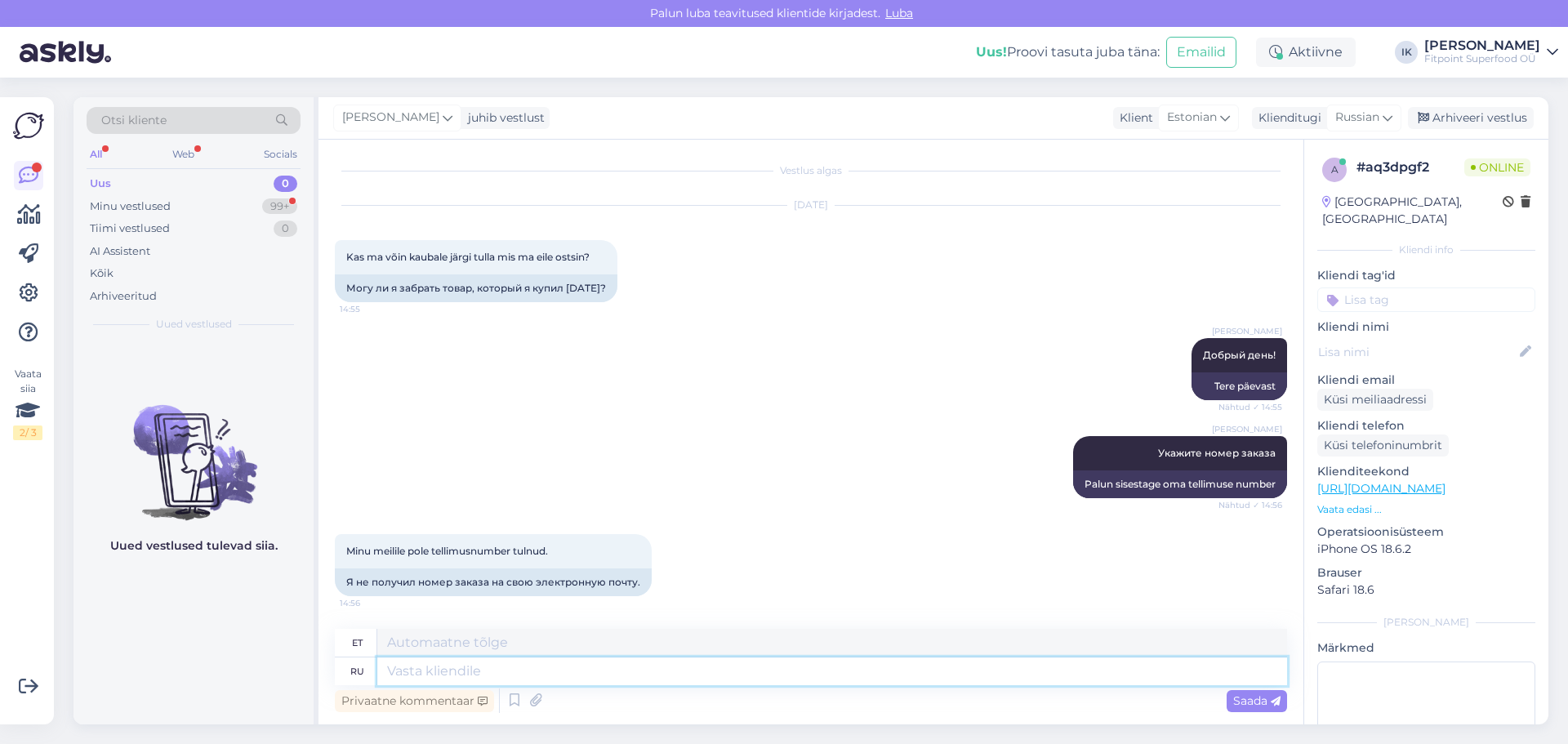
click at [438, 662] on textarea at bounding box center [832, 671] width 910 height 28
type textarea "Вы"
type textarea "Sina"
type textarea "Вы оплачивали"
type textarea "Sa maksid"
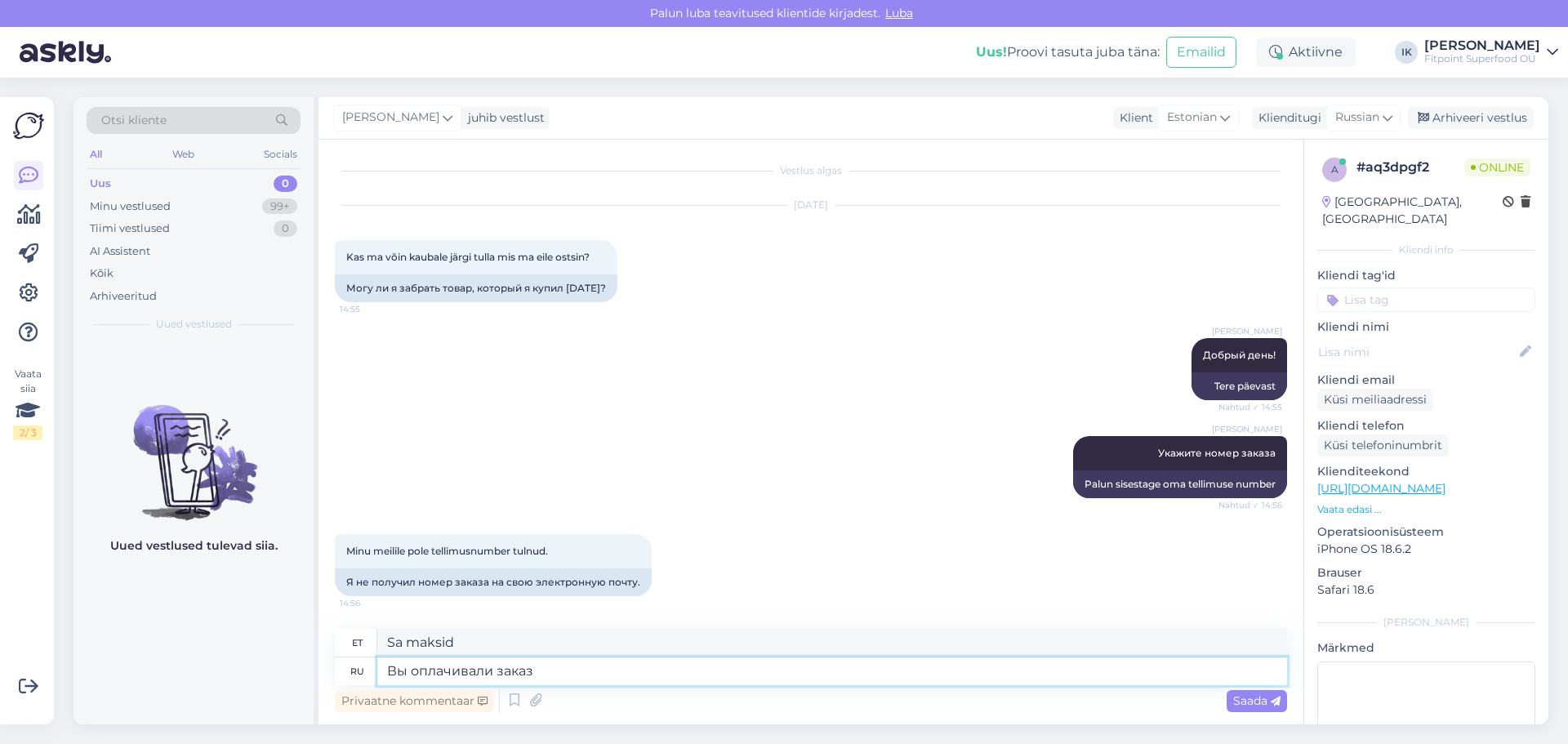
type textarea "Вы оплачивали заказ?"
type textarea "Kas sa maksid tellimuse eest?"
type textarea "Вы оплачивали заказ?"
click at [1259, 697] on span "Saada" at bounding box center [1257, 700] width 47 height 15
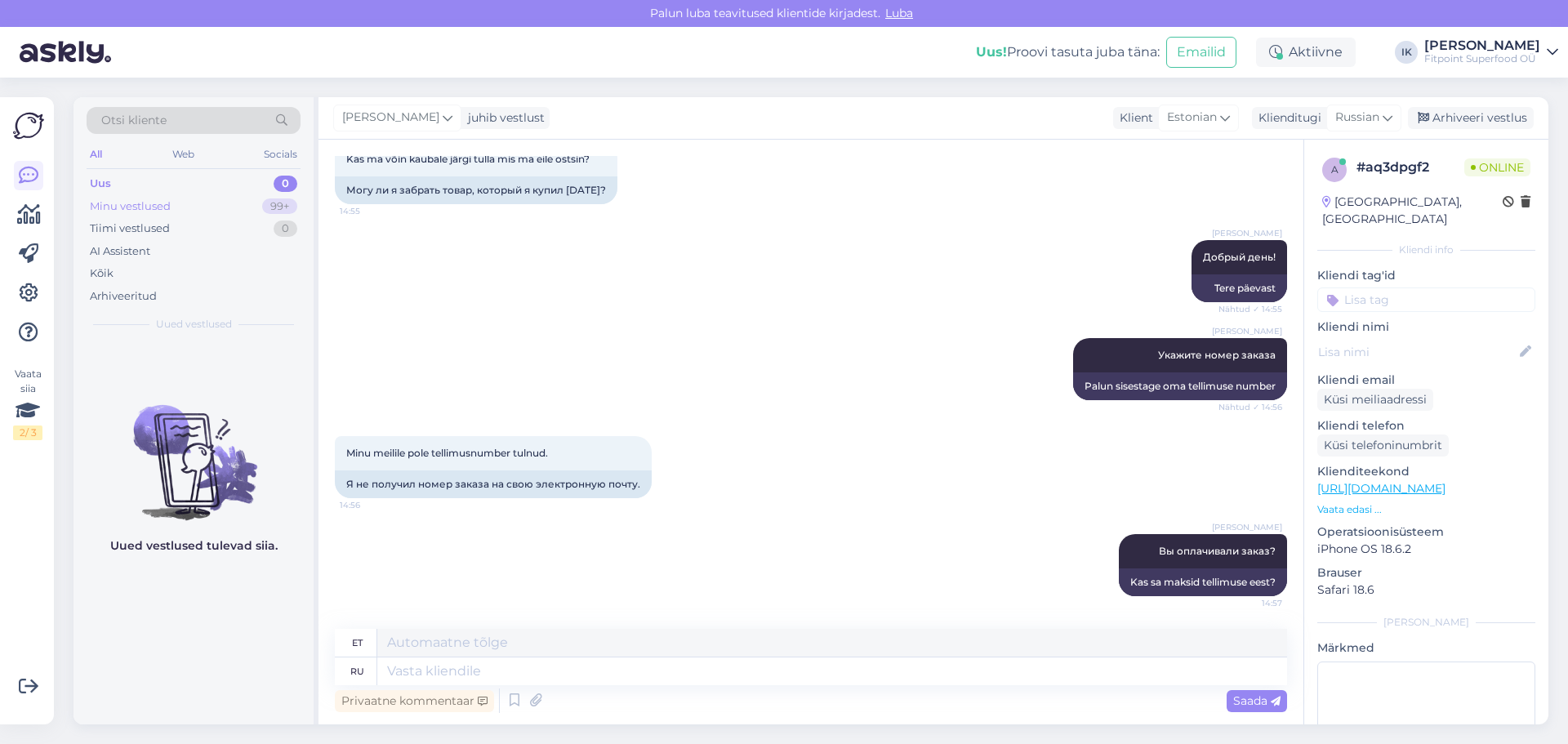
click at [161, 205] on div "Minu vestlused" at bounding box center [131, 206] width 81 height 16
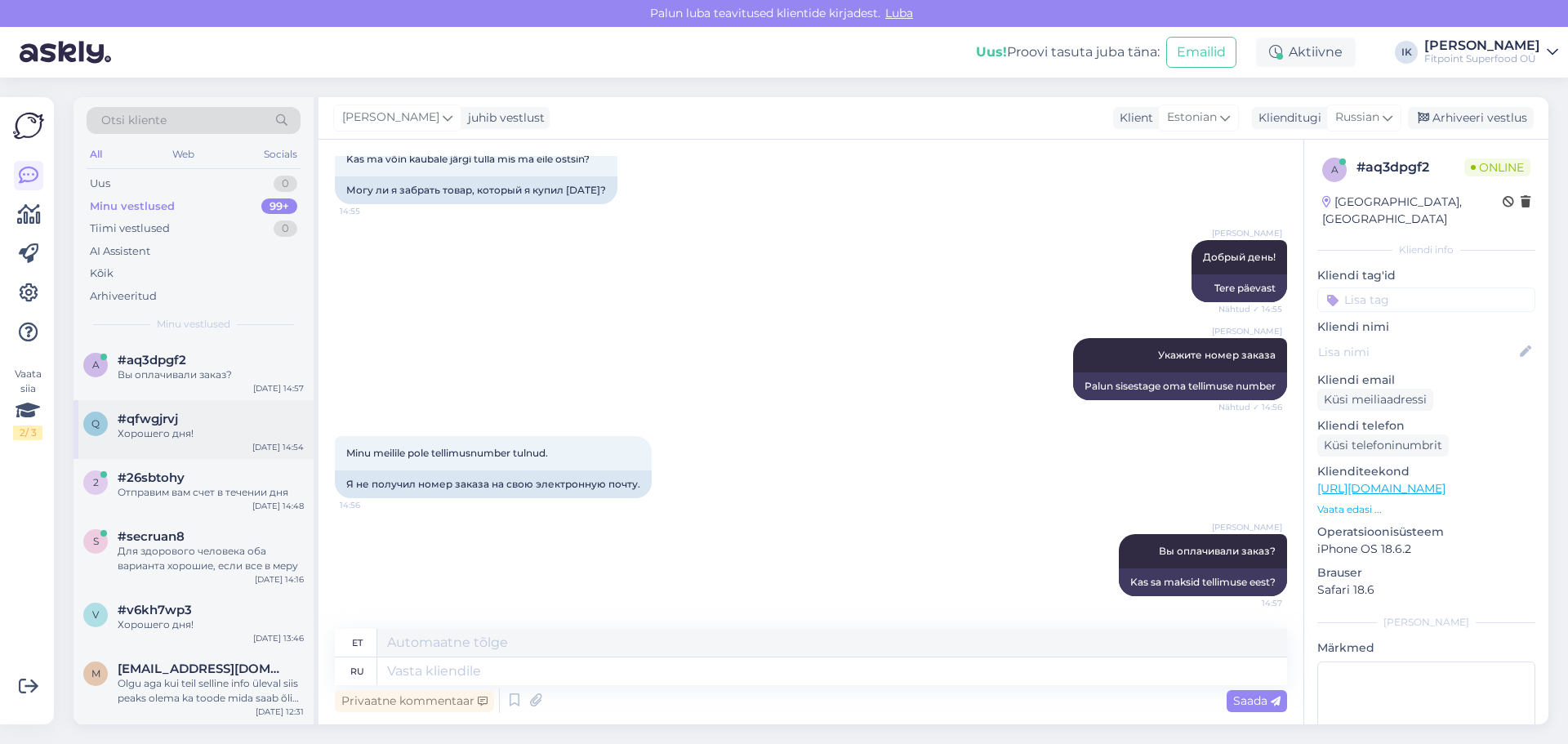
click at [167, 434] on div "Хорошего дня!" at bounding box center [211, 433] width 187 height 15
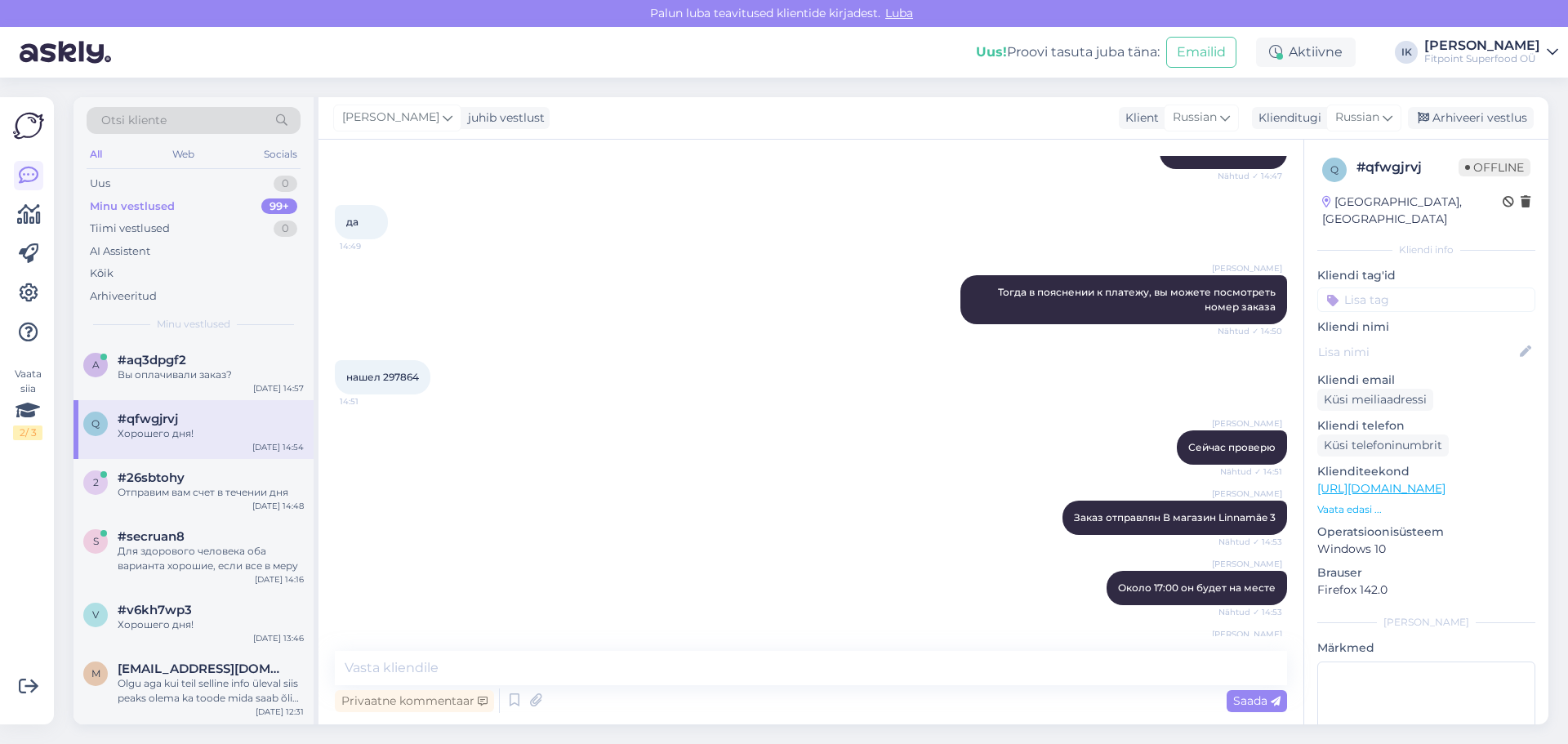
scroll to position [196, 0]
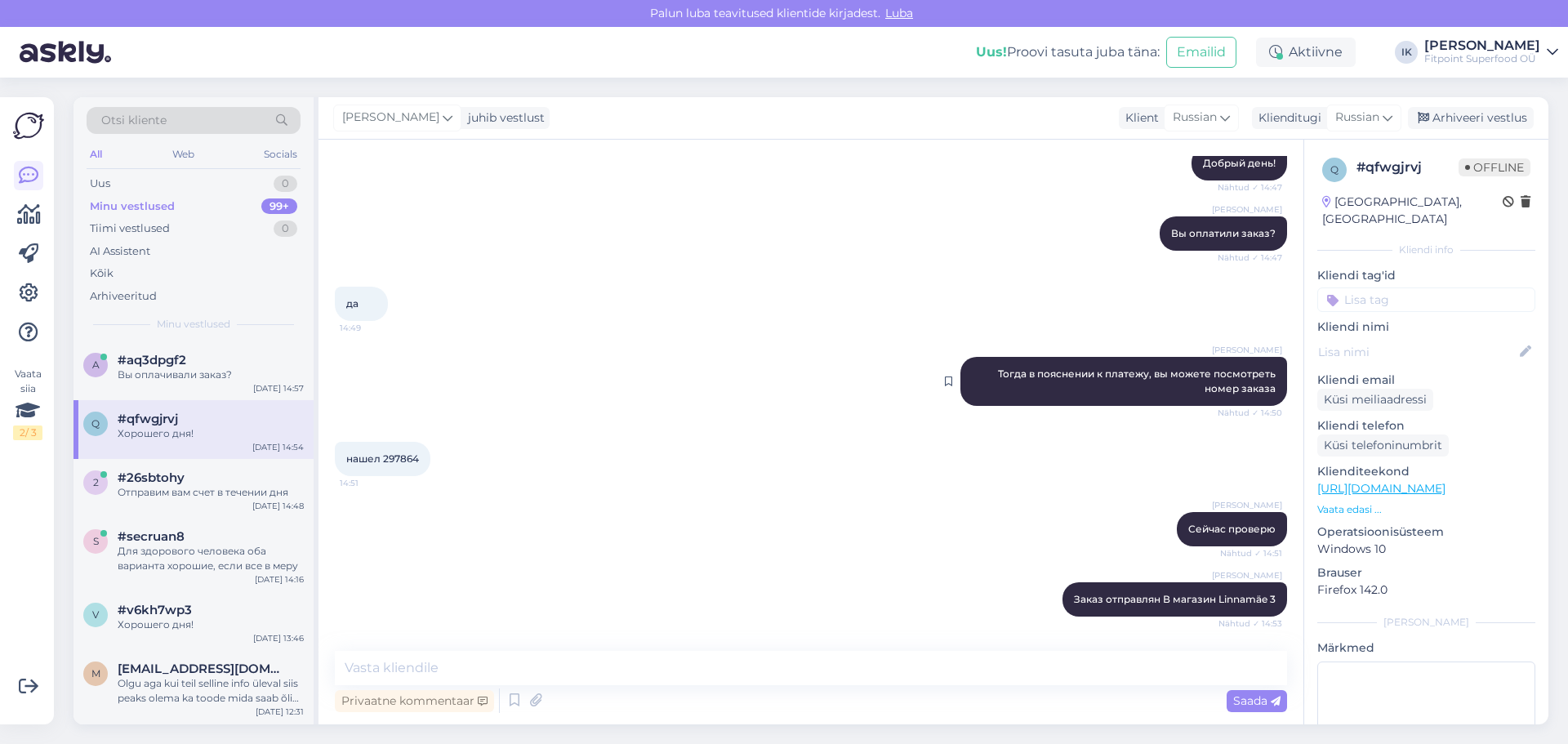
click at [998, 372] on span "Тогда в пояснении к платежу, вы можете посмотреть номер заказа" at bounding box center [1139, 381] width 281 height 27
drag, startPoint x: 990, startPoint y: 372, endPoint x: 1273, endPoint y: 388, distance: 283.5
click at [1273, 388] on div "[PERSON_NAME] Тогда в пояснении к платежу, вы можете посмотреть номер заказа Nä…" at bounding box center [1124, 381] width 327 height 49
copy span "Тогда в пояснении к платежу, вы можете посмотреть номер заказа"
click at [167, 202] on div "Minu vestlused" at bounding box center [133, 206] width 85 height 16
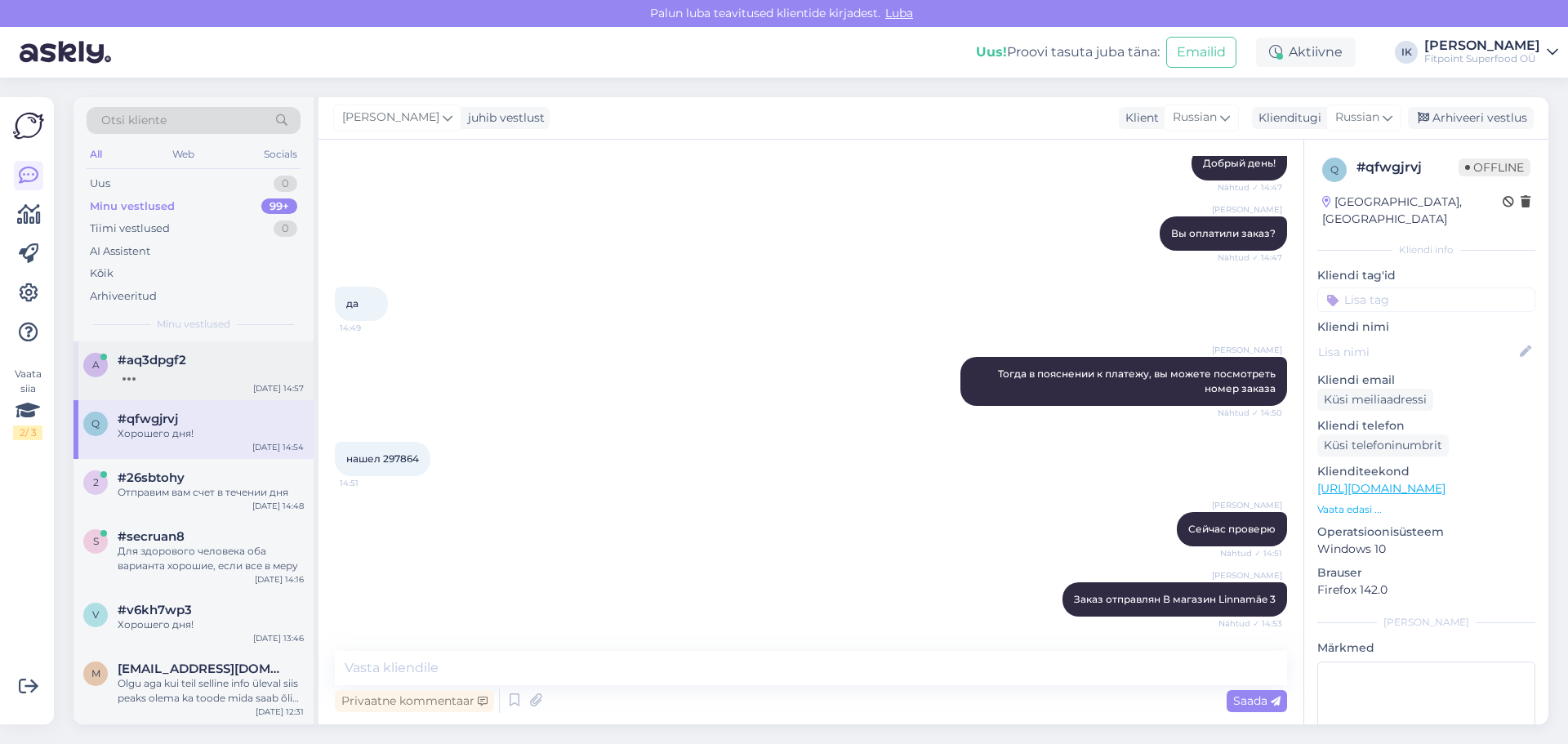
click at [228, 369] on div at bounding box center [211, 374] width 187 height 15
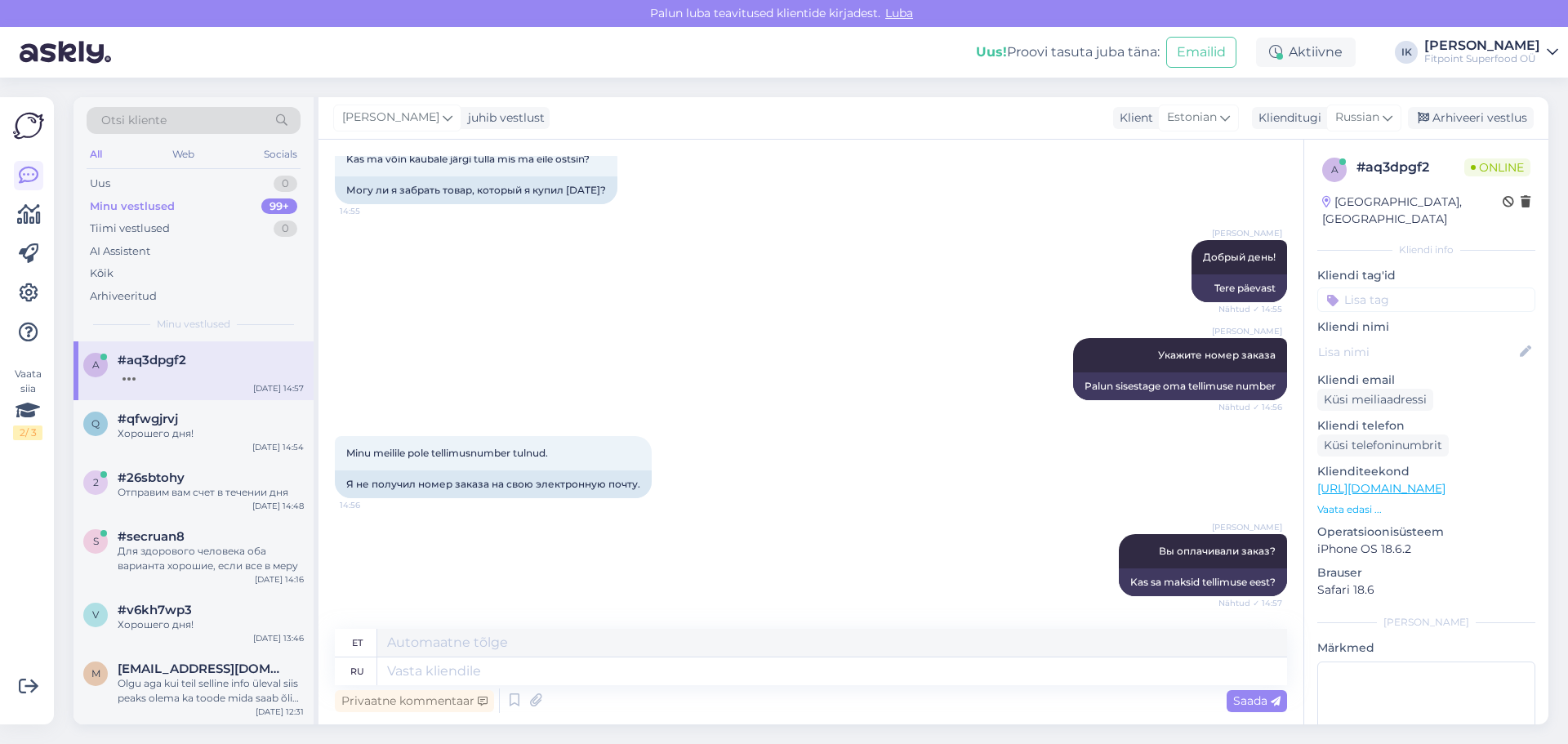
scroll to position [228, 0]
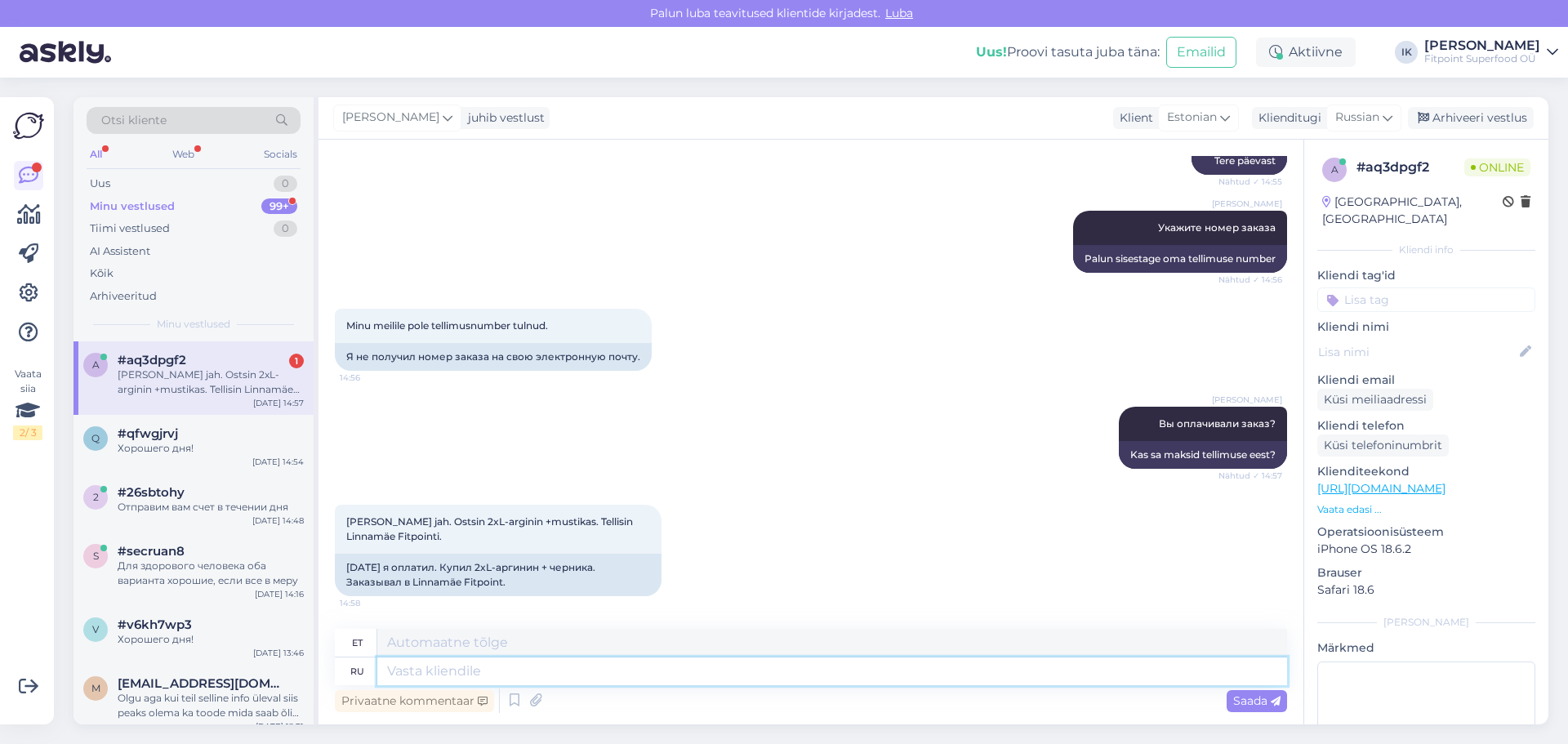
paste textarea "Тогда в пояснении к платежу, вы можете посмотреть номер заказа"
type textarea "Тогда в пояснении к платежу, вы можете посмотреть номер заказа"
type textarea "Seejärel näete makseandmetes tellimuse numbrit."
type textarea "Тогда в пояснении к платежу, вы можете посмотреть номер заказа"
click at [1263, 699] on span "Saada" at bounding box center [1257, 700] width 47 height 15
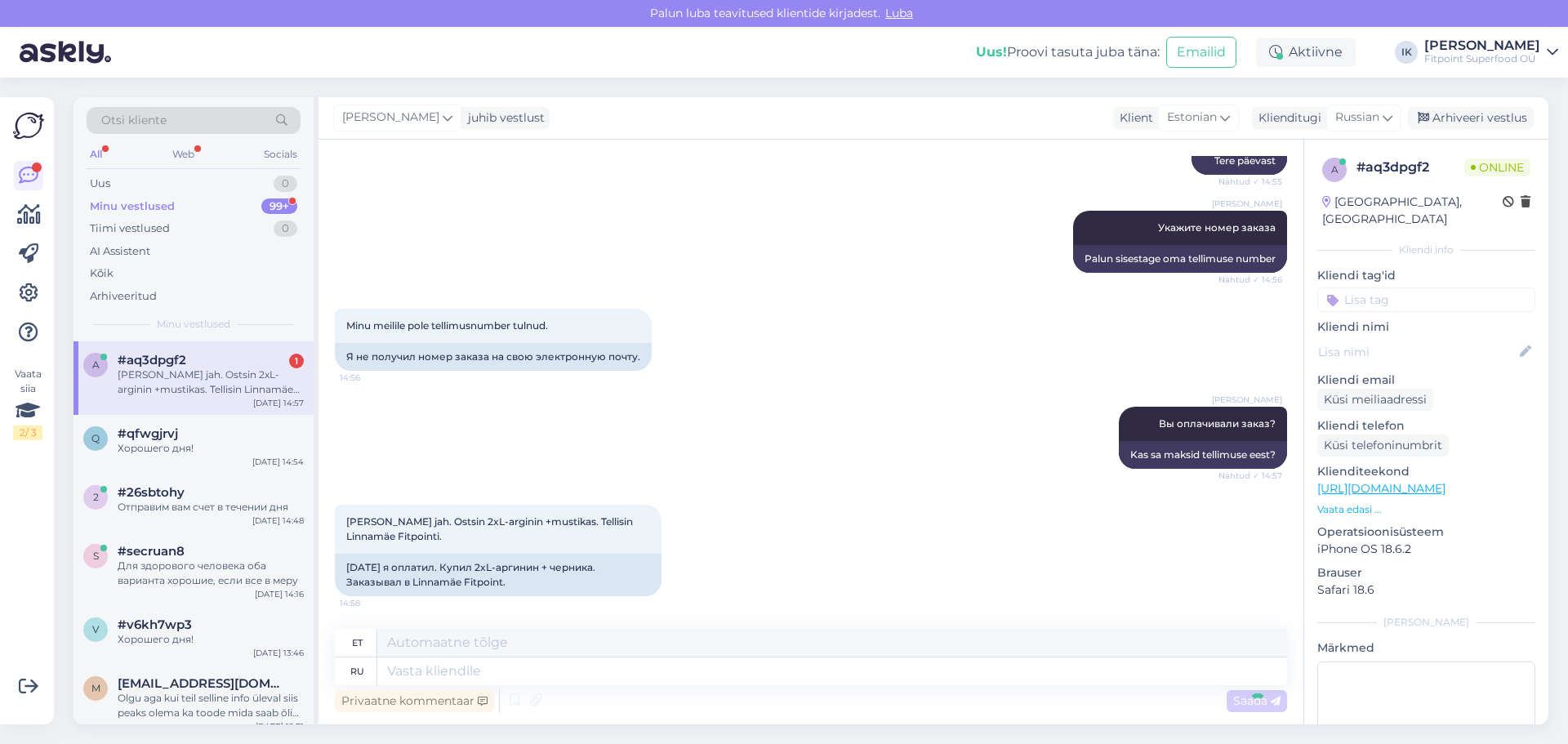
scroll to position [341, 0]
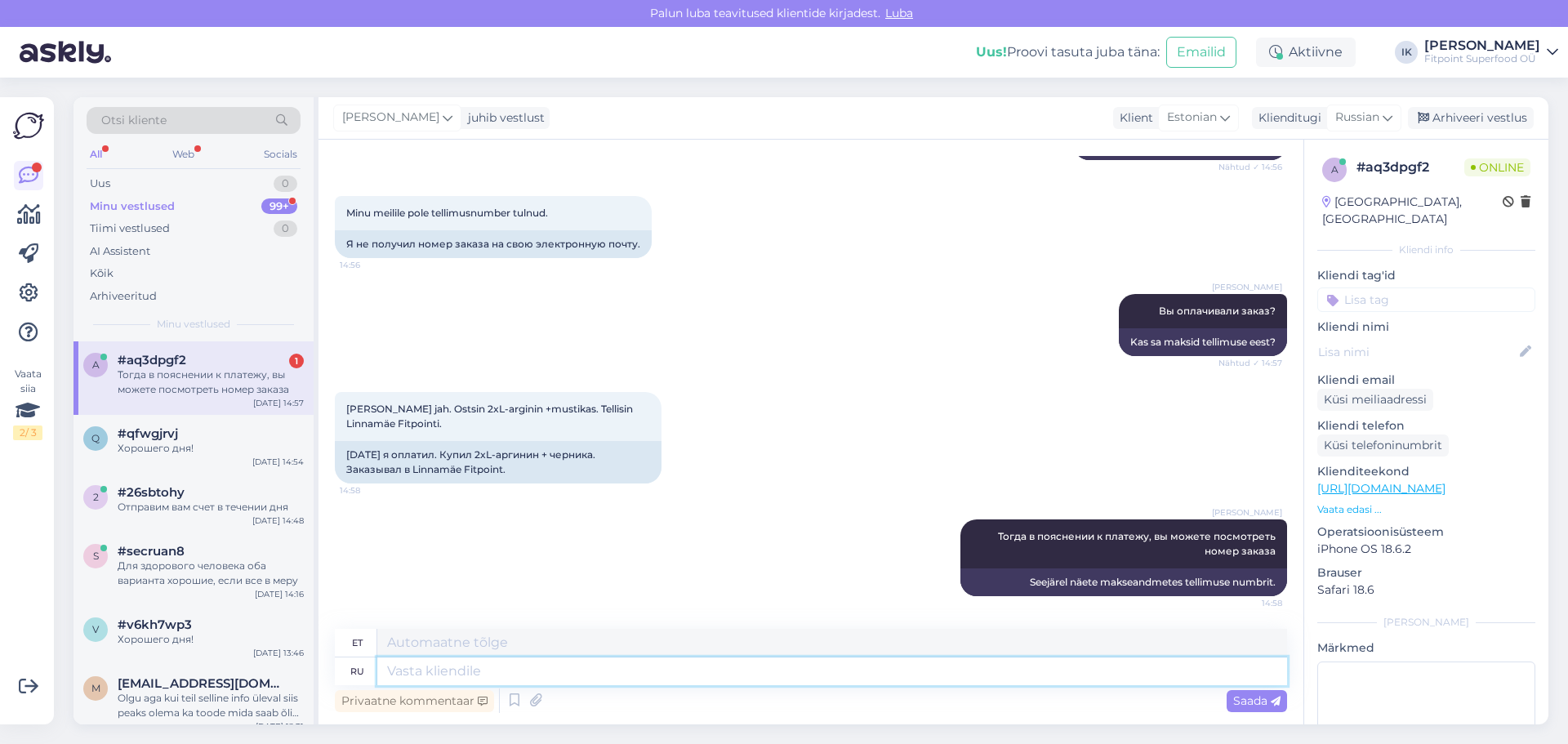
click at [443, 664] on textarea at bounding box center [832, 671] width 910 height 28
type textarea "Заказы"
type textarea "Telli"
type textarea "Заказы"
type textarea "Tellimused"
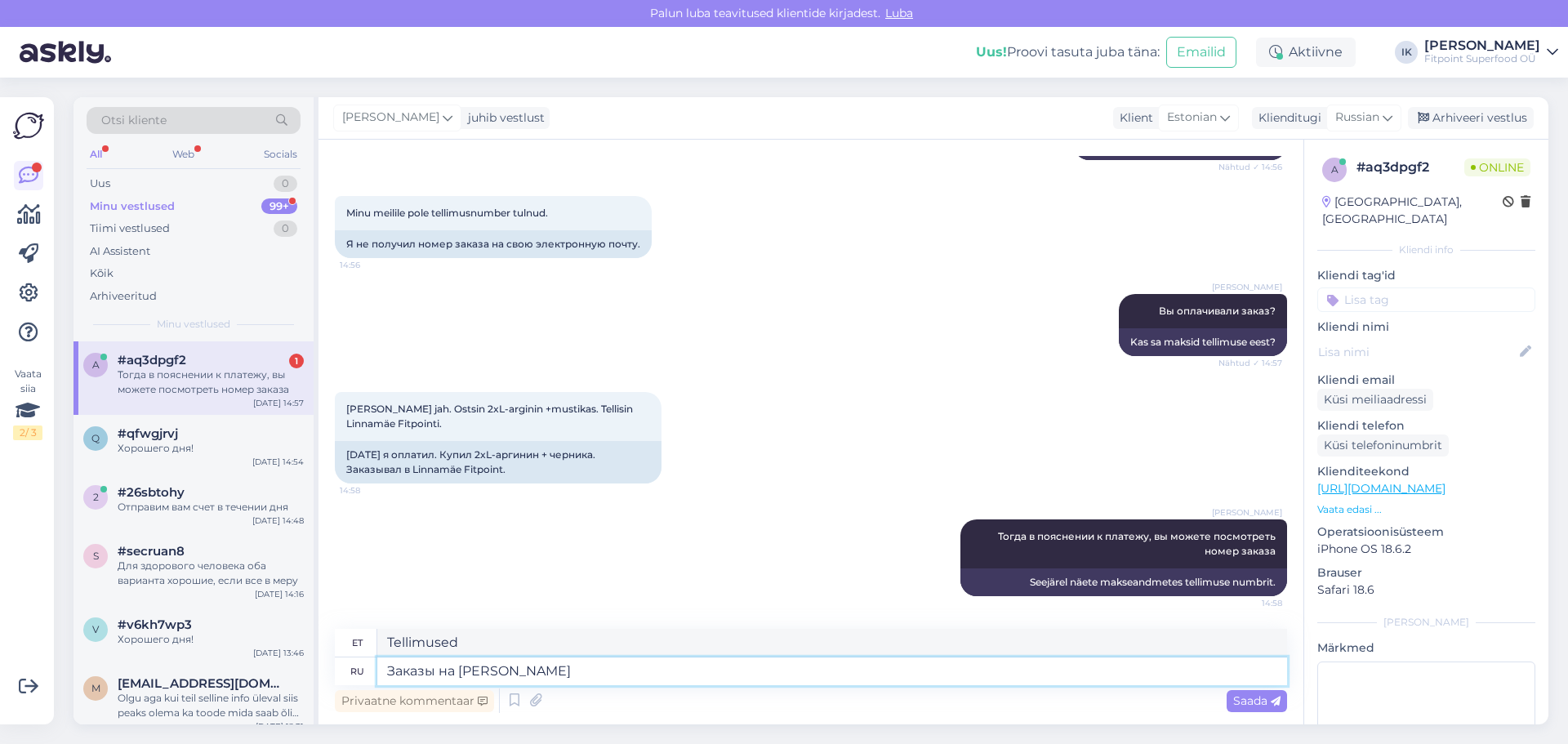
type textarea "Заказы на Линнамяэ"
type textarea "Linnamya tellimused"
type textarea "Заказы на Линнамяэ"
type textarea "Linnamäe tellimused"
type textarea "Заказы на Линнамяэ будут"
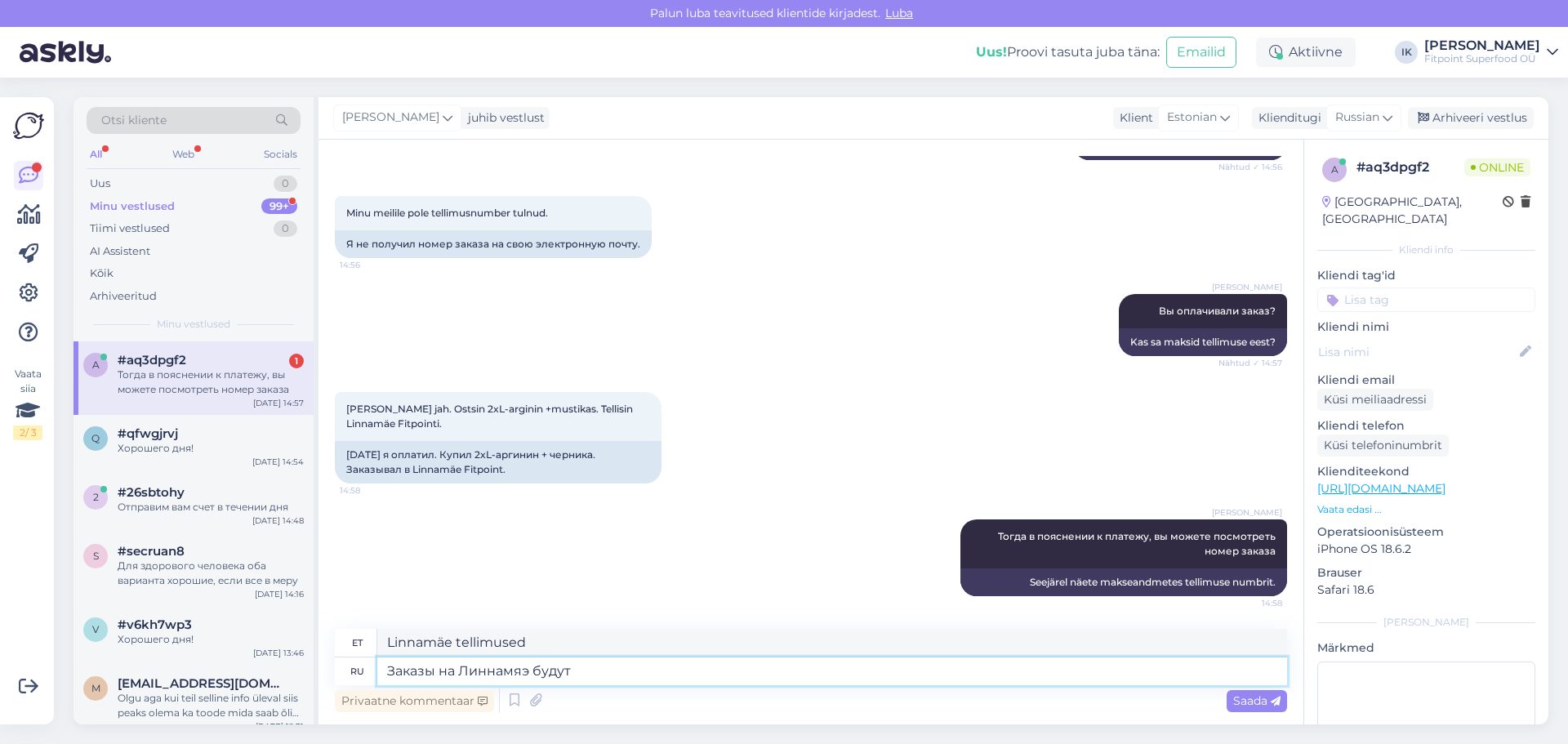
type textarea "Linnamäe tellimused tulevad"
type textarea "Заказы на [PERSON_NAME] будут доставлены"
type textarea "Linnamäele toimetatakse tellimused kohale"
type textarea "Заказы на [PERSON_NAME] будут доставлены около"
type textarea "Linnamäele toimetatakse tellimused kohale umbes"
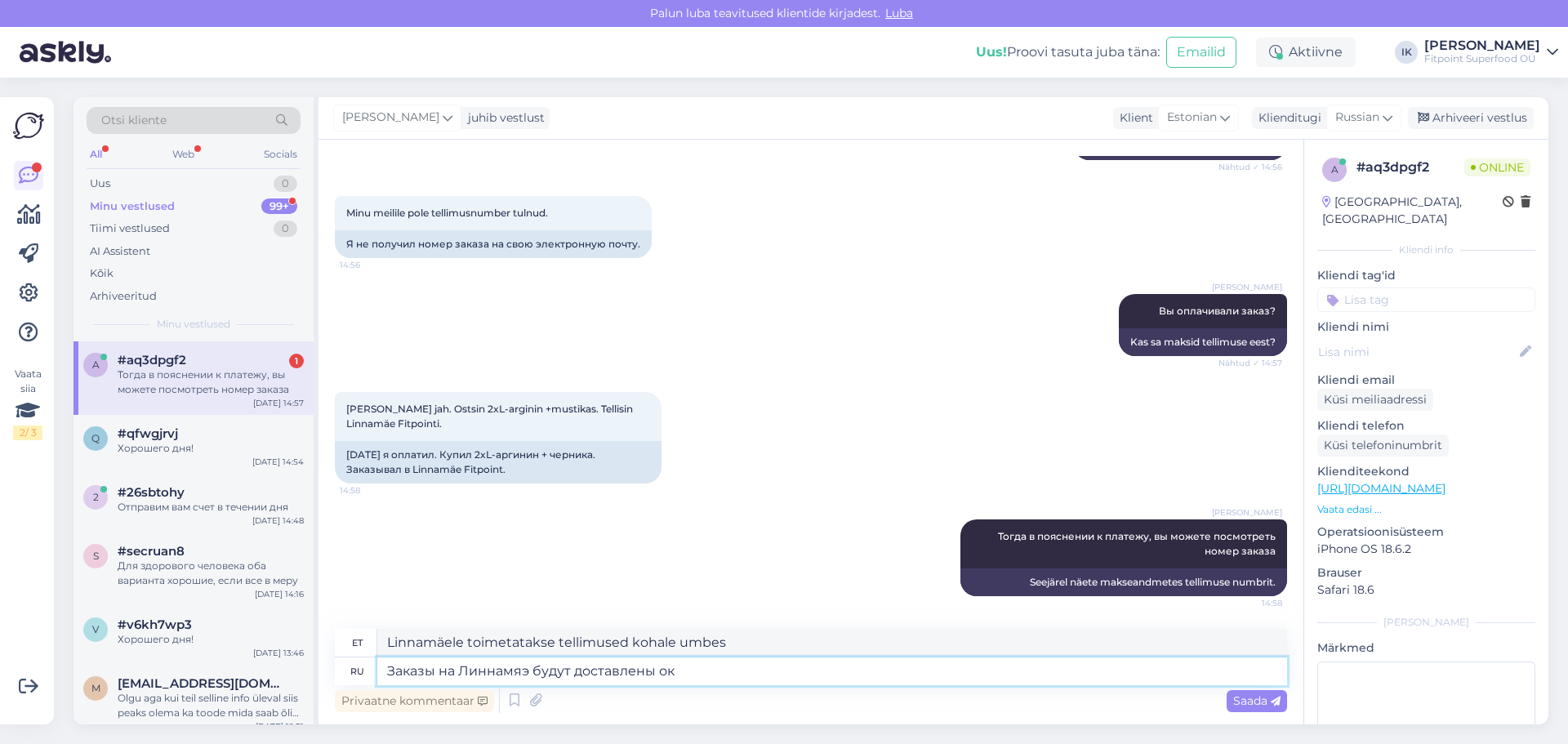
type textarea "Заказы на [PERSON_NAME] будут доставлены о"
type textarea "Linnamäele toimetatakse tellimused kohale"
type textarea "Заказы на [PERSON_NAME] будут доставлены около"
type textarea "Linnamäele toimetatakse tellimused kohale umbes"
type textarea "Заказы на Линнамяэ будут доставлены около 17?"
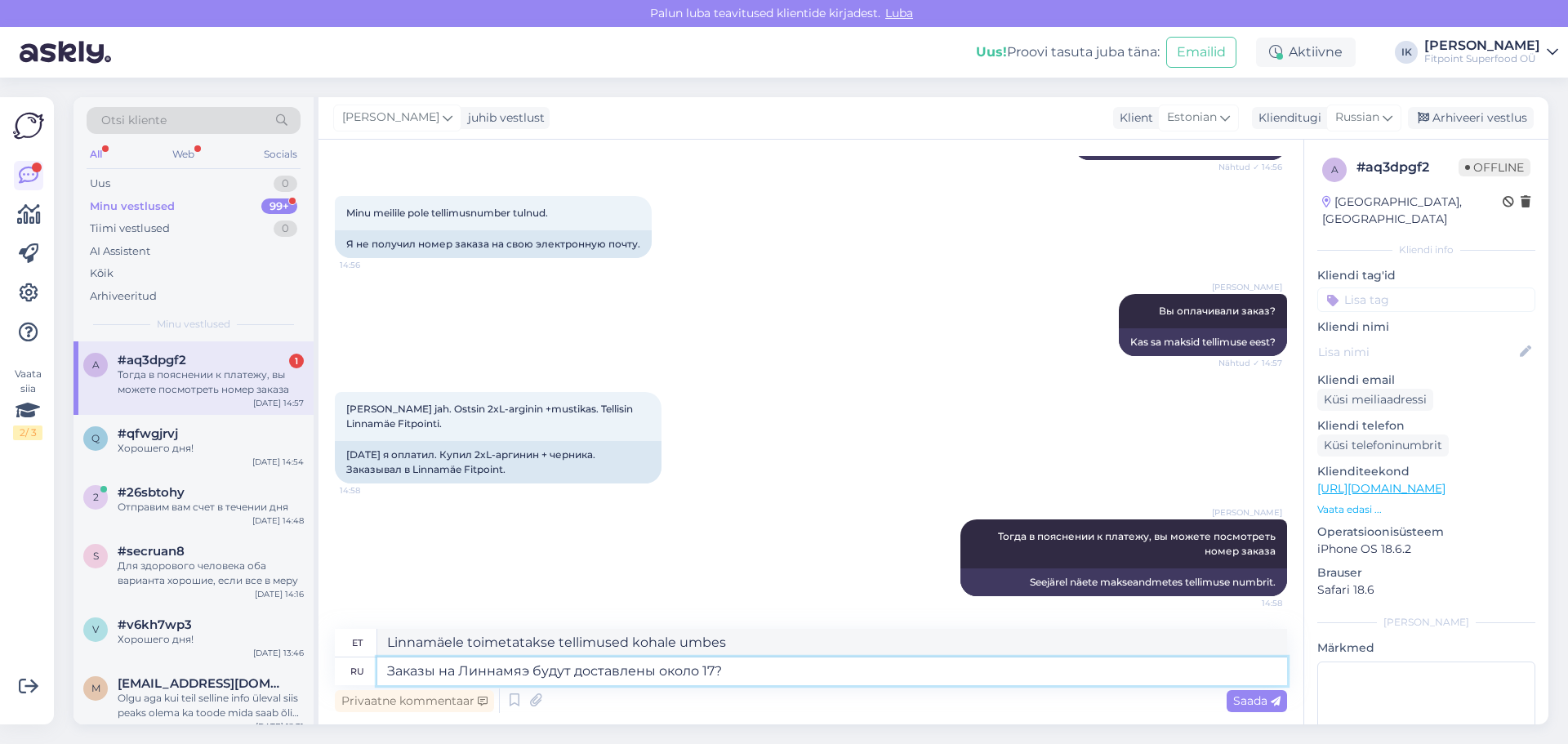
type textarea "Linnamäele toimetatakse tellimused kohale umbes kell 17."
type textarea "Заказы на Линнамяэ будут доставлены около 17"
type textarea "Linnamäele toimetatakse tellimused kohale umbes kell 17?"
type textarea "Заказы на Линнамяэ будут доставлены около 17:0"
type textarea "Linnamäele toimetatakse tellimused kohale umbes kell 17:"
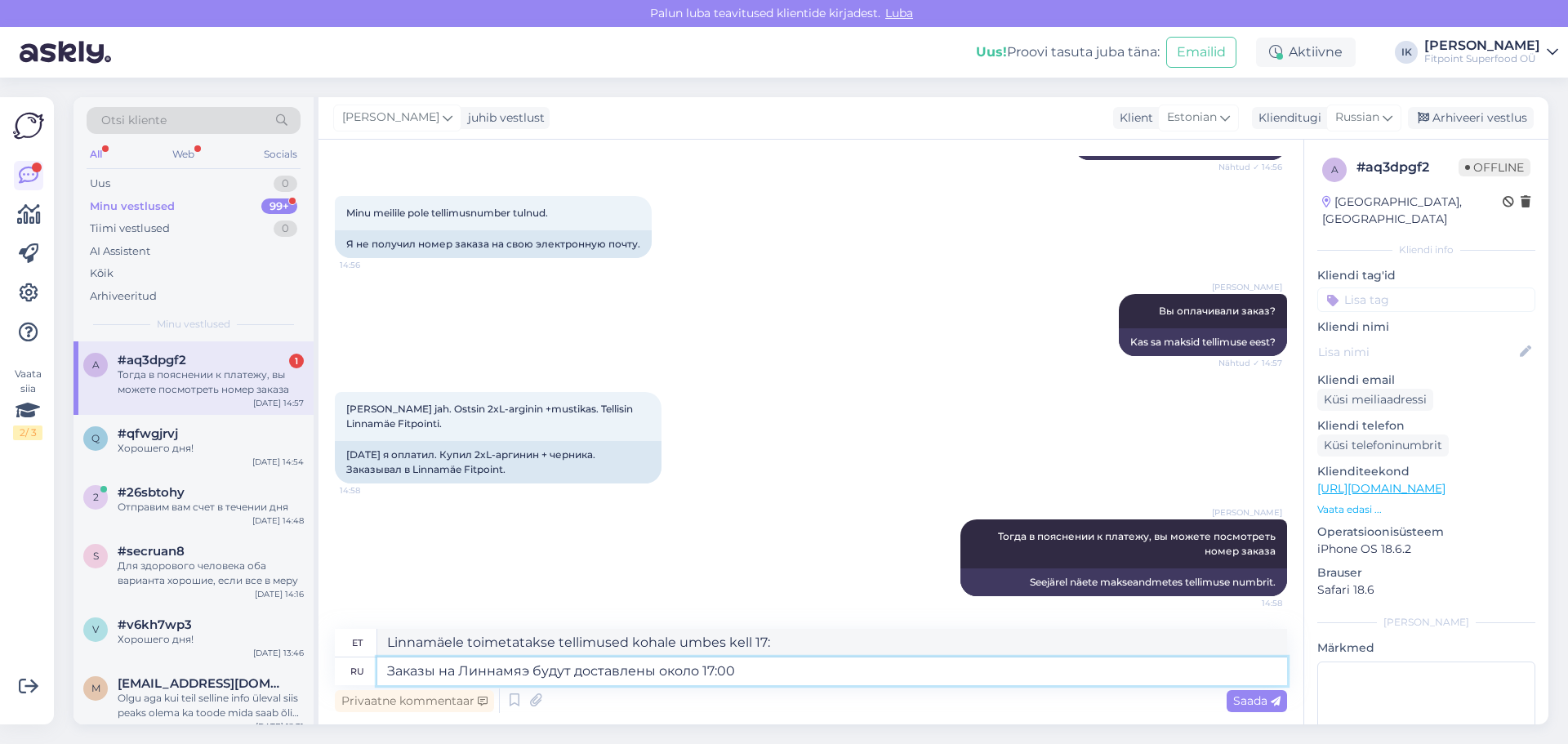
type textarea "Заказы на Линнамяэ будут доставлены около 17:00."
type textarea "Linnamäele toimetatakse tellimused kohale umbes kell 17:00"
type textarea "Заказы на Линнамяэ будут доставлены около 17:00."
type textarea "Linnamäele toimetatakse tellimused kohale umbes kell 17:00."
type textarea "Заказы на Линнамяэ будут доставлены около 17:00. Вы с"
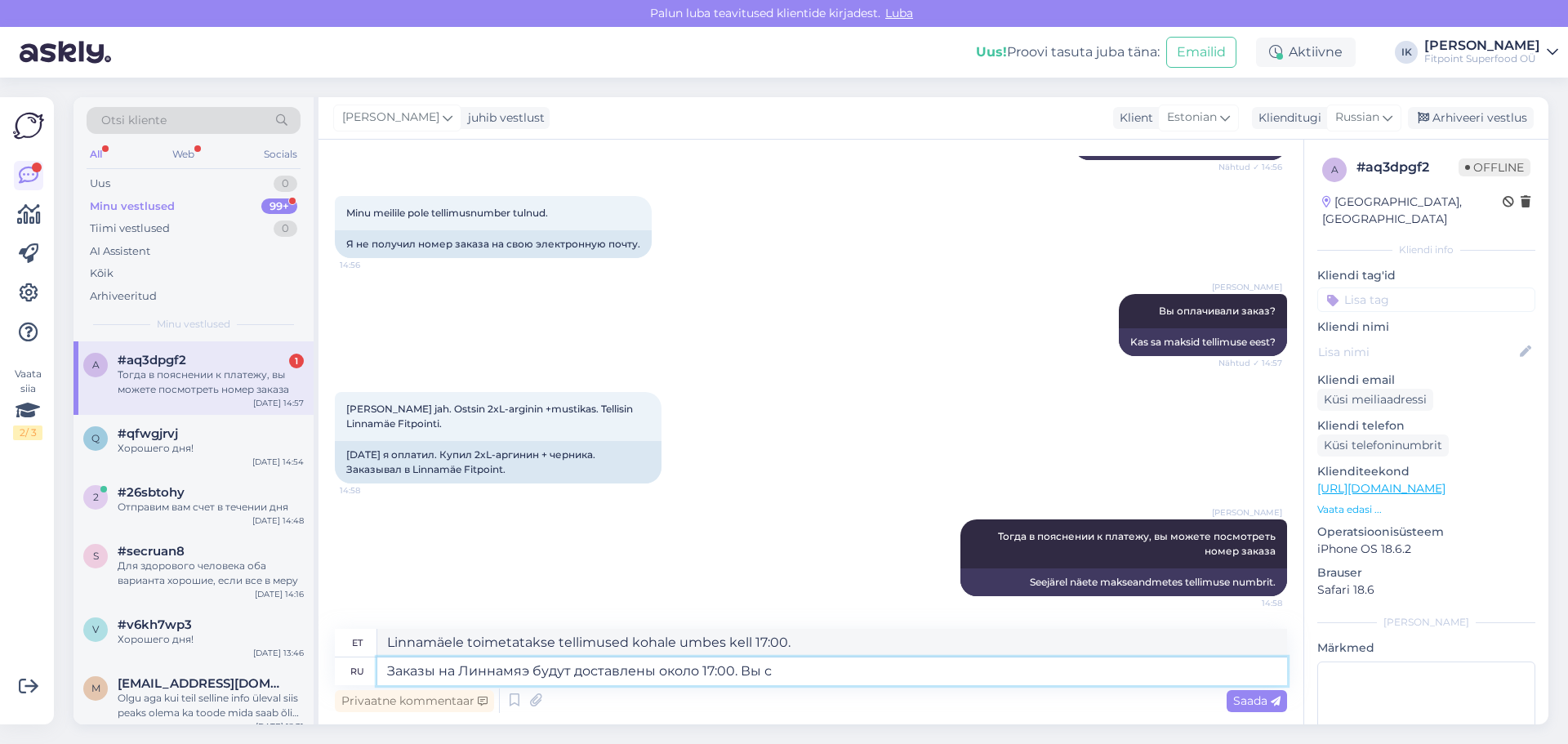
type textarea "Linnamäele toimetatakse tellimused kohale umbes kell 17:00. Teie"
type textarea "Заказы на Линнамяэ будут доставлены около 17:00. Вы сразу"
type textarea "Linnamäele toimetatakse tellimused kohale umbes kell 17:00. Teid koheselt kätte…"
type textarea "Заказы на Линнамяэ будут доставлены около 17:00. Вы сразу получите"
type textarea "Linnamäele toimetatakse tellimused kohale umbes kell 17:00. Saate oma tellimuse…"
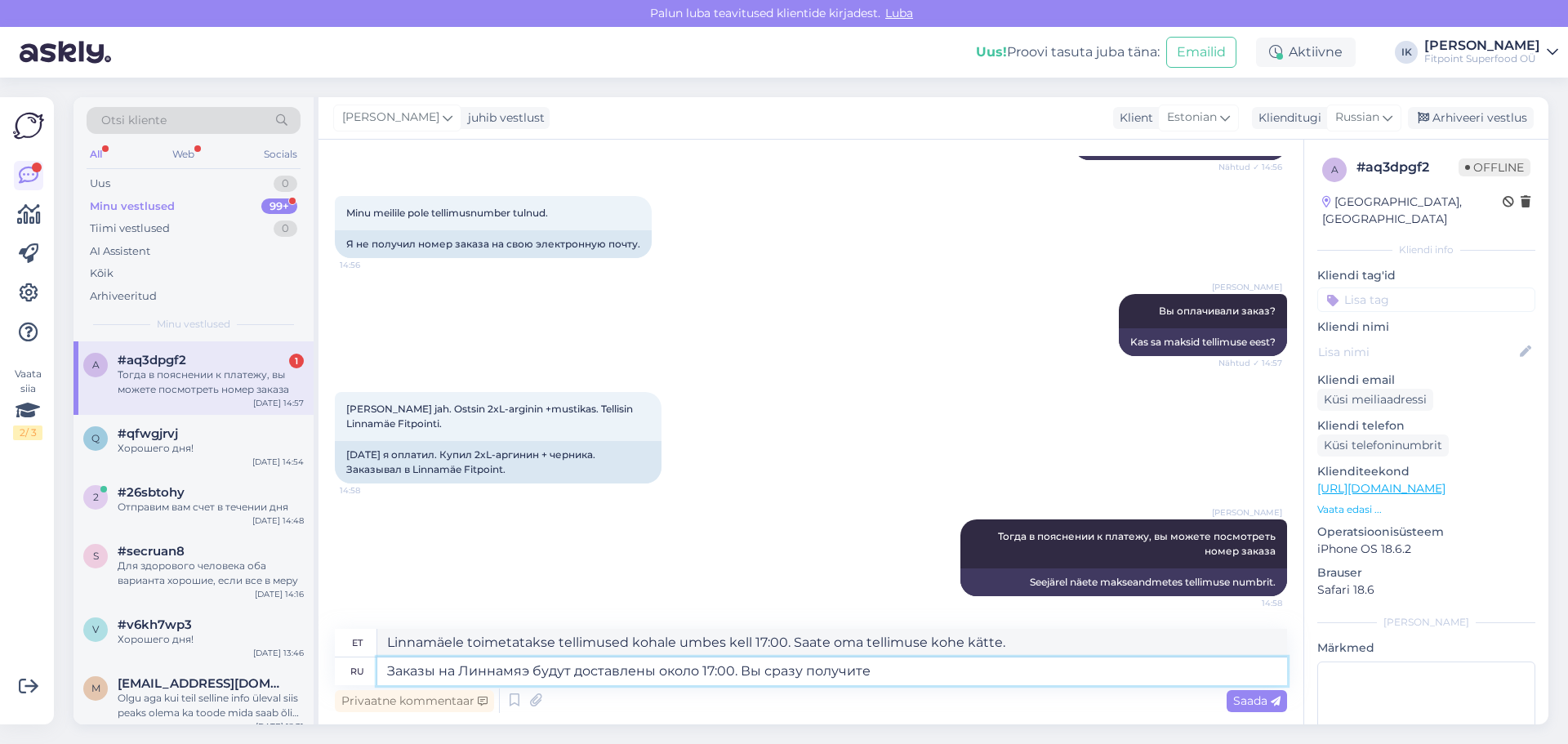
type textarea "Заказы на Линнамяэ будут доставлены около 17:00. Вы сразу получите"
type textarea "Linnamäele toimetatakse tellimused kohale umbes kell 17:00. Saate need kohe kät…"
type textarea "Заказы на Линнамяэ будут доставлены около 17:00. Вы сразу получите СМС,"
type textarea "Linnamäele toimetatakse tellimused kohale umbes kell 17:00. Saate koheselt SMS-…"
type textarea "Заказы на Линнамяэ будут доставлены около 17:00. Вы сразу получите СМС,"
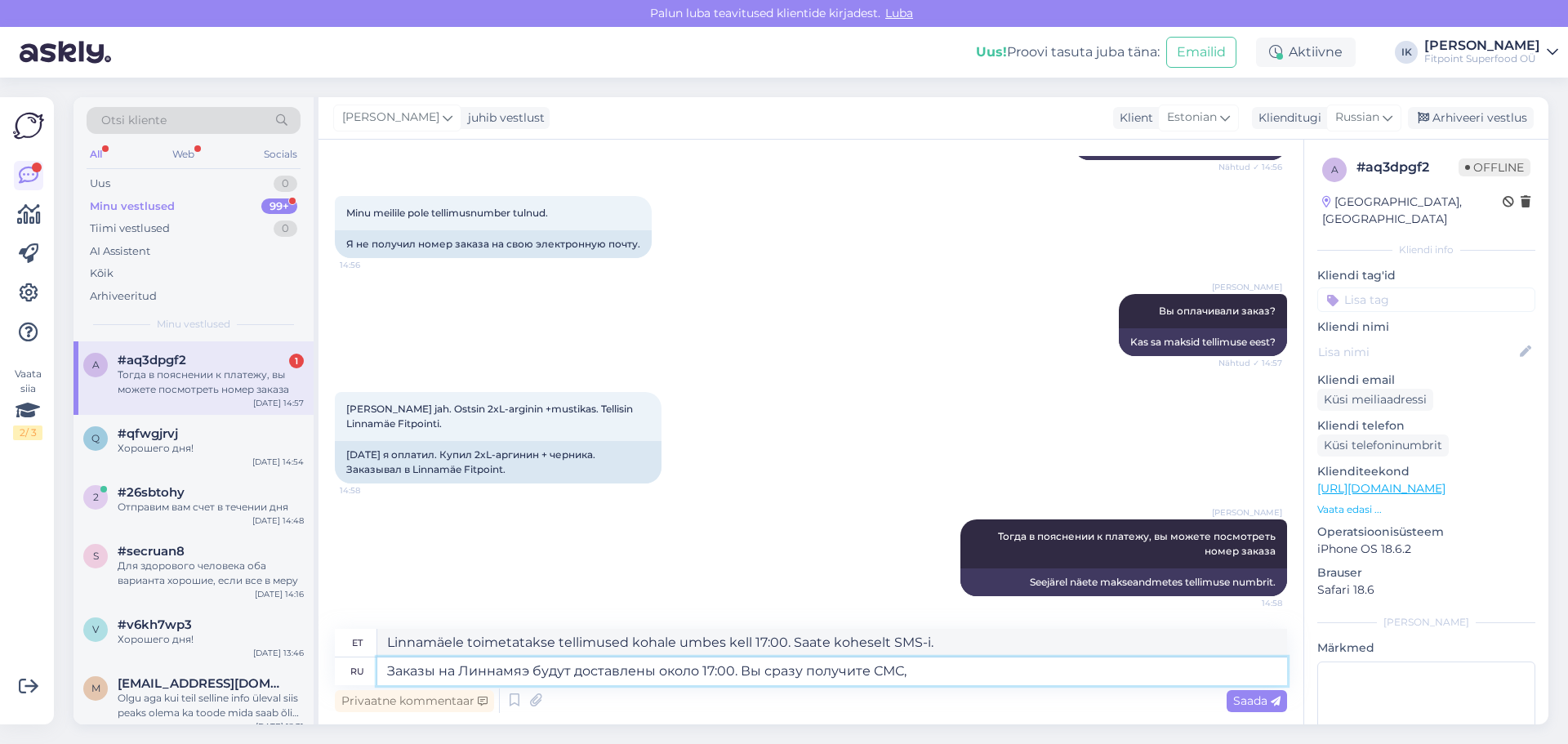
type textarea "Linnamäele toimetatakse tellimused kohale umbes kell 17:00. Saate koheselt SMS-…"
type textarea "Заказы на Линнамяэ будут доставлены около 17:00. Вы сразу получите СМС, что"
type textarea "Linnamäele toimetatakse tellimused kohale umbes kell 17:00. Saate koheselt SMS-…"
type textarea "Заказы на Линнамяэ будут доставлены около 17:00. Вы сразу получите СМС, что зак…"
type textarea "Linnamäele toimetatakse tellimused kohale umbes kell 17:00. Saate koheselt SMS-…"
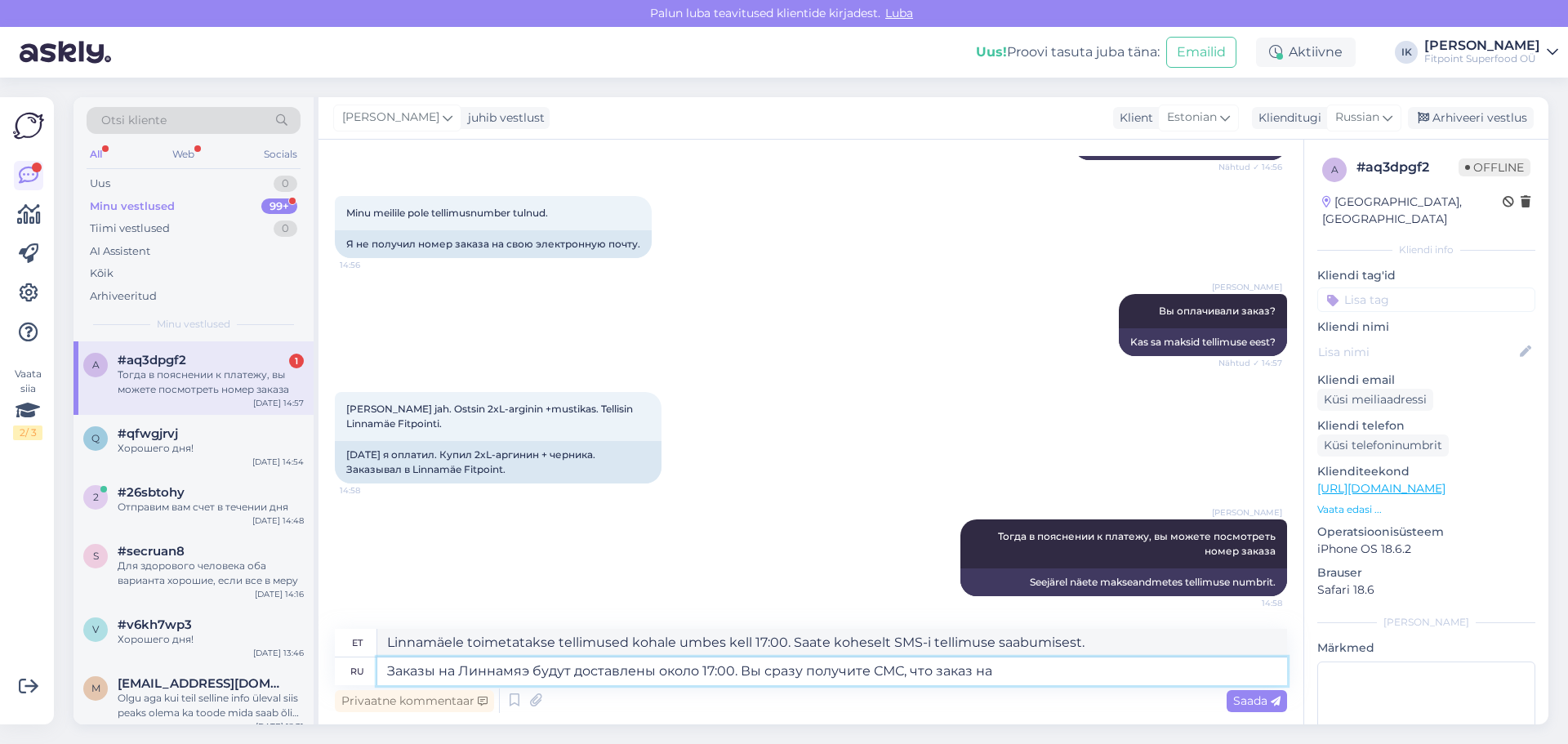
type textarea "Заказы на Линнамяэ будут доставлены около 17:00. Вы сразу получите СМС, что зак…"
type textarea "Linnamäele toimetatakse tellimused kohale umbes kell 17:00. Saate koheselt SMS-…"
type textarea "Заказы на Линнамяэ будут доставлены около 17:00. Вы сразу получите СМС, что зак…"
type textarea "Linnamäele toimetatakse tellimused kohale umbes kell 17:00. Saate koheselt SMS-…"
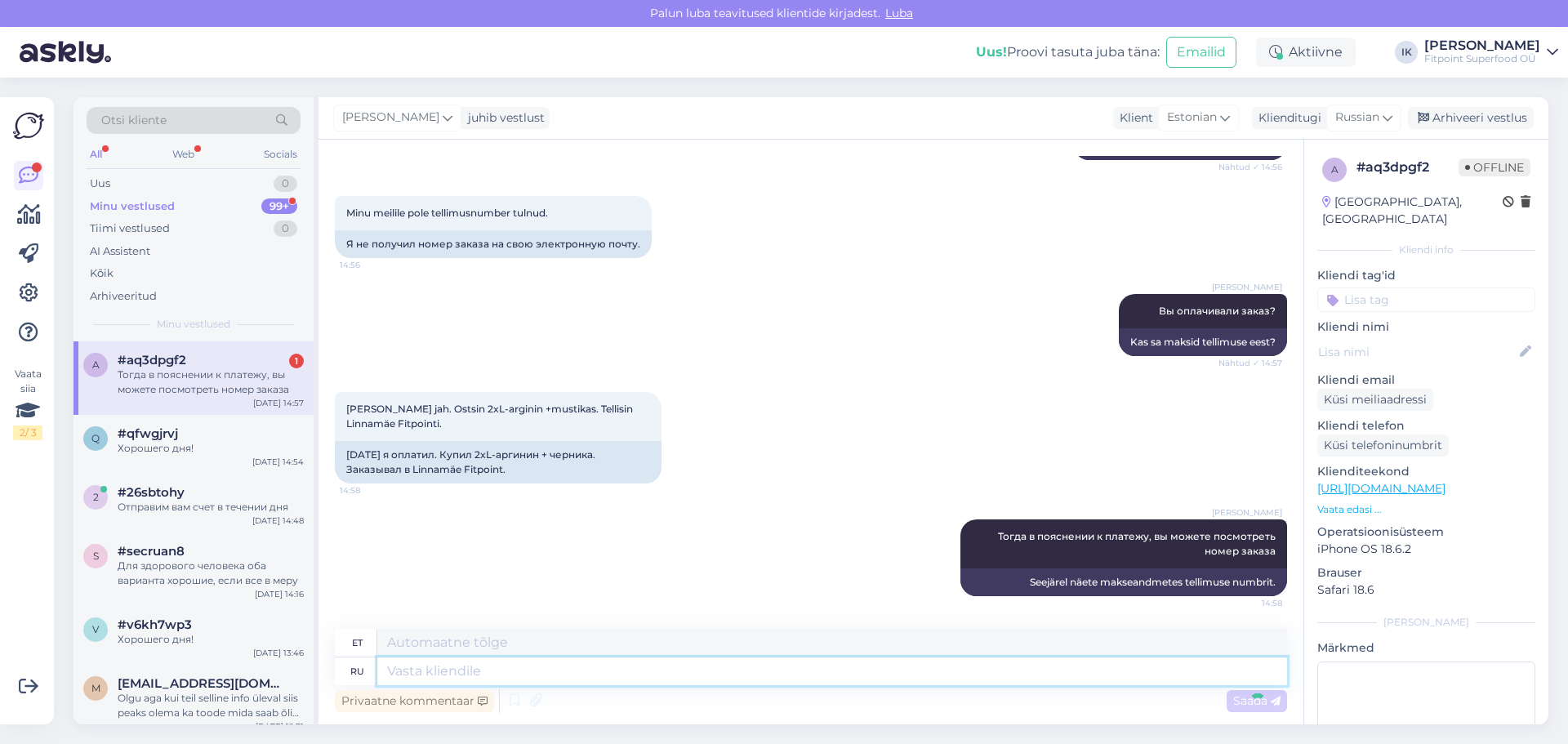
scroll to position [468, 0]
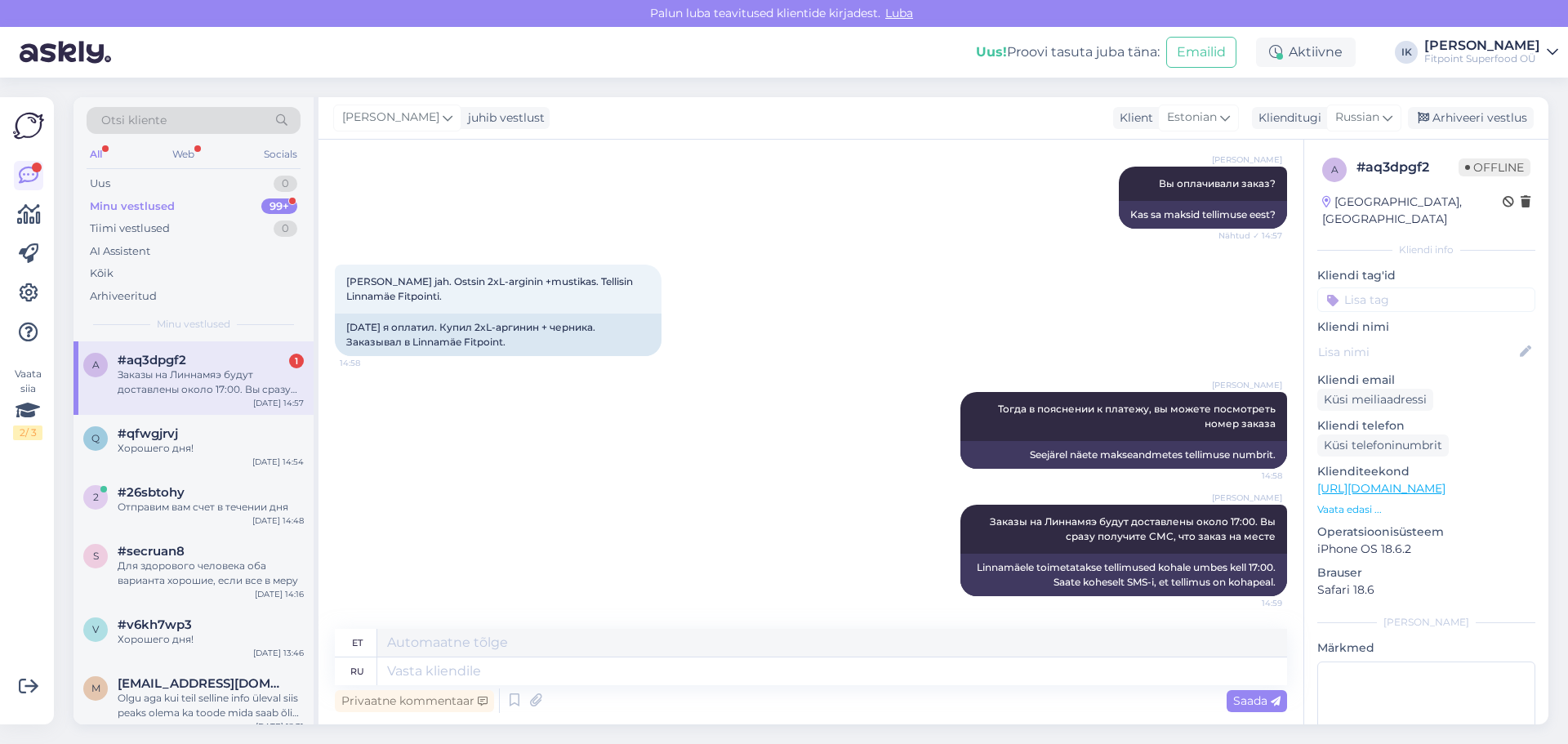
click at [231, 376] on div "Заказы на Линнамяэ будут доставлены около 17:00. Вы сразу получите СМС, что зак…" at bounding box center [211, 382] width 187 height 29
click at [173, 207] on div "Minu vestlused 99+" at bounding box center [193, 207] width 214 height 23
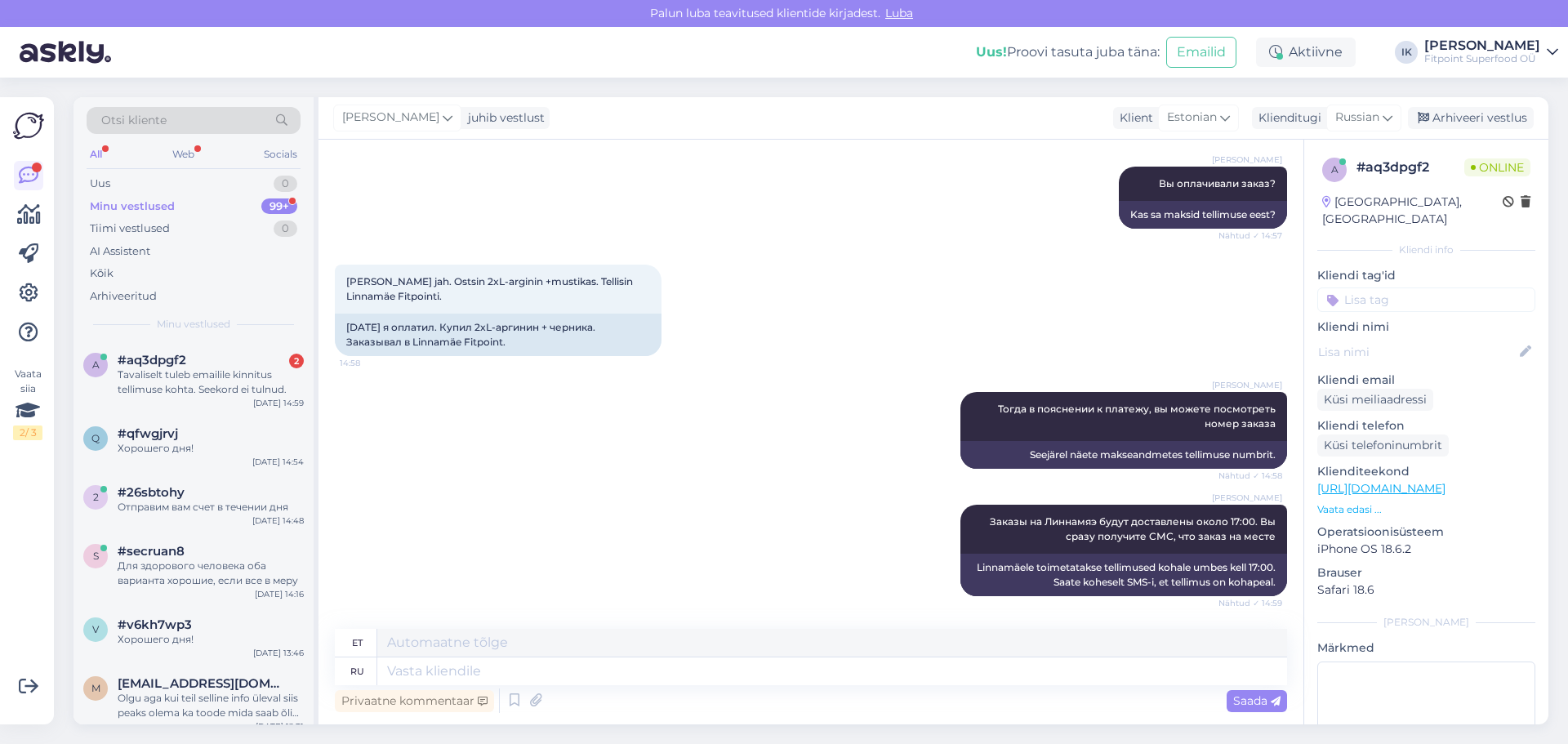
scroll to position [694, 0]
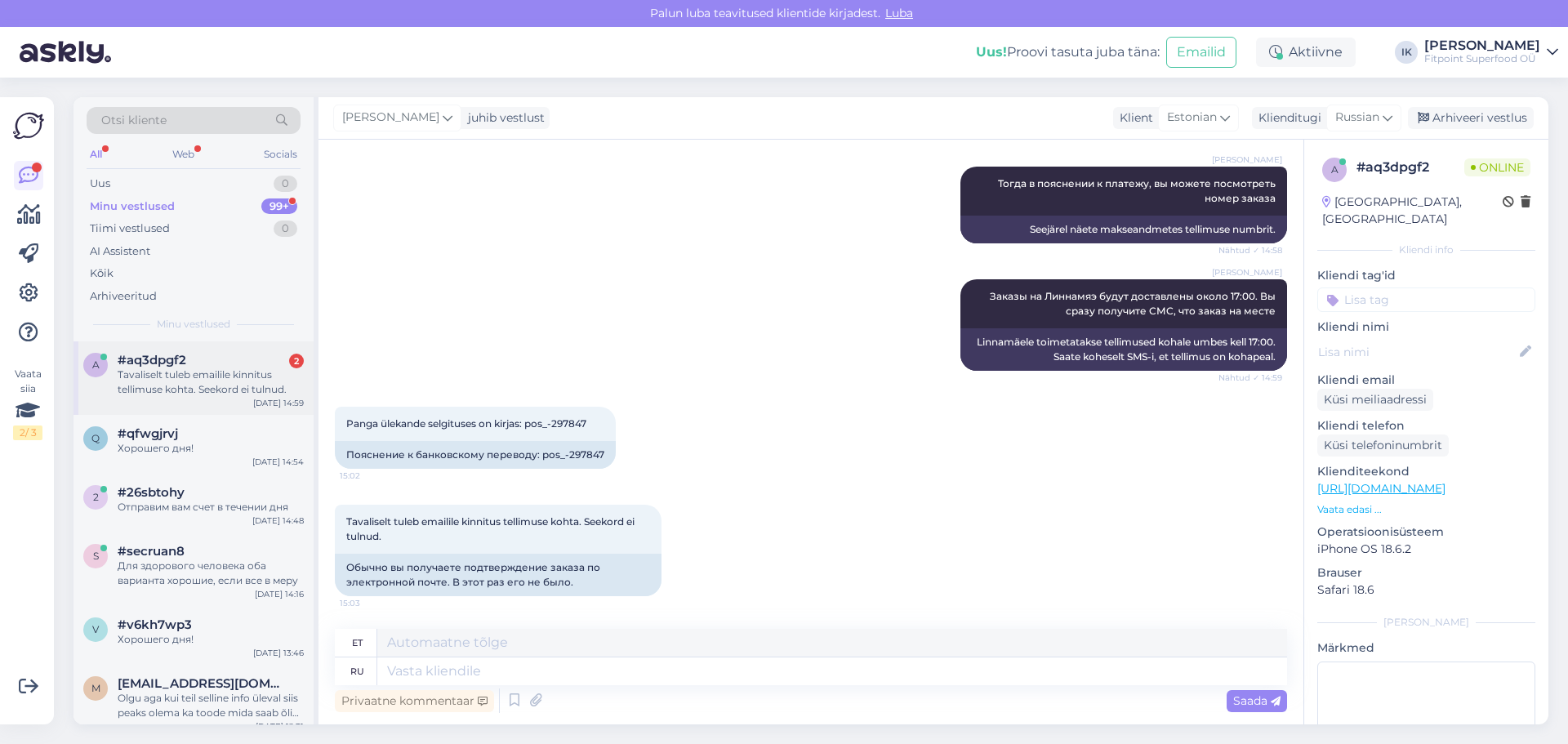
click at [218, 377] on div "Tavaliselt tuleb emailile kinnitus tellimuse kohta. Seekord ei tulnud." at bounding box center [211, 382] width 187 height 29
click at [497, 677] on textarea at bounding box center [832, 671] width 910 height 28
type textarea "Об"
type textarea "MEIST"
type textarea "Обычно"
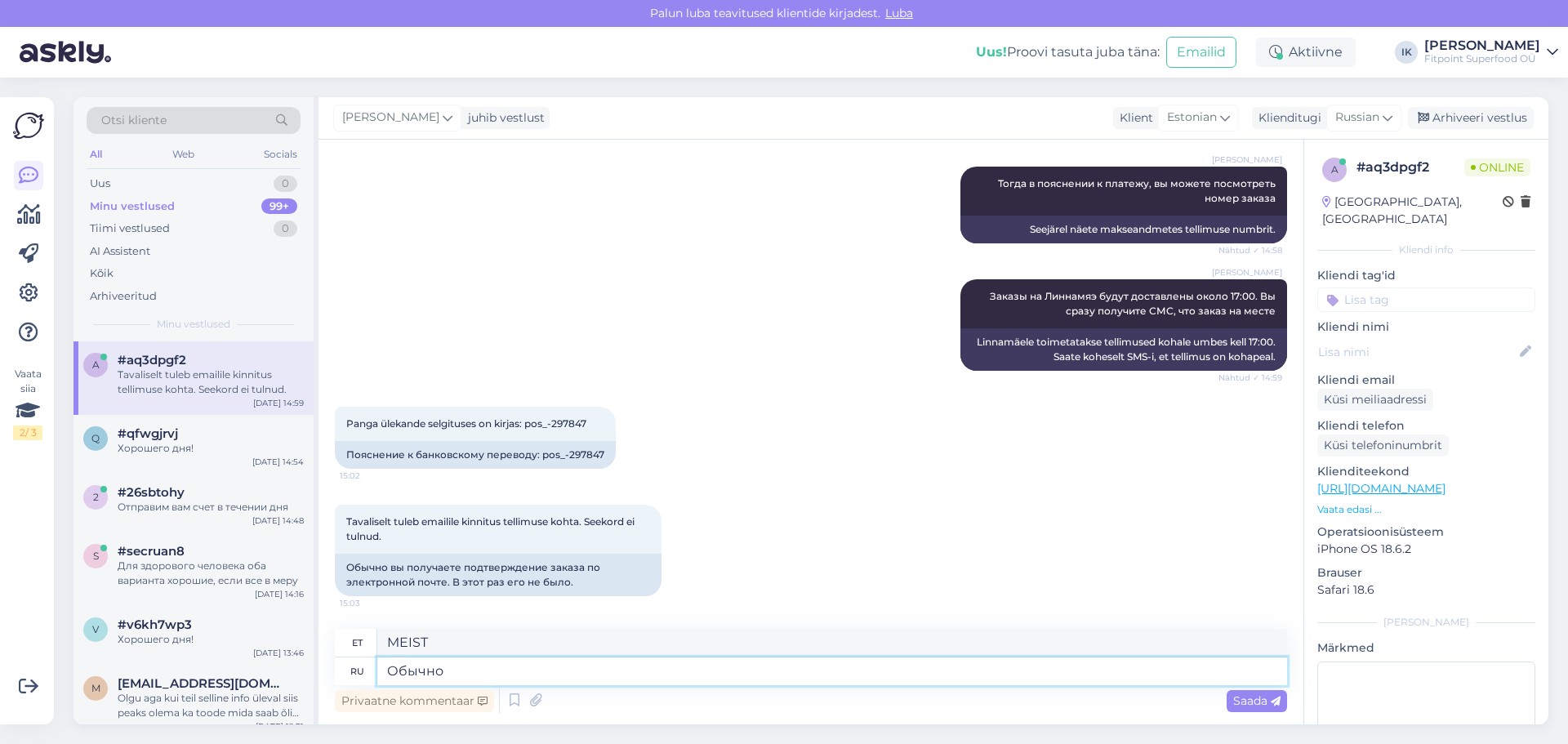
type textarea "Tavaliselt"
type textarea "Обычно да"
type textarea "Tavaliselt jah"
type textarea "Обычно"
type textarea "Tavaliselt"
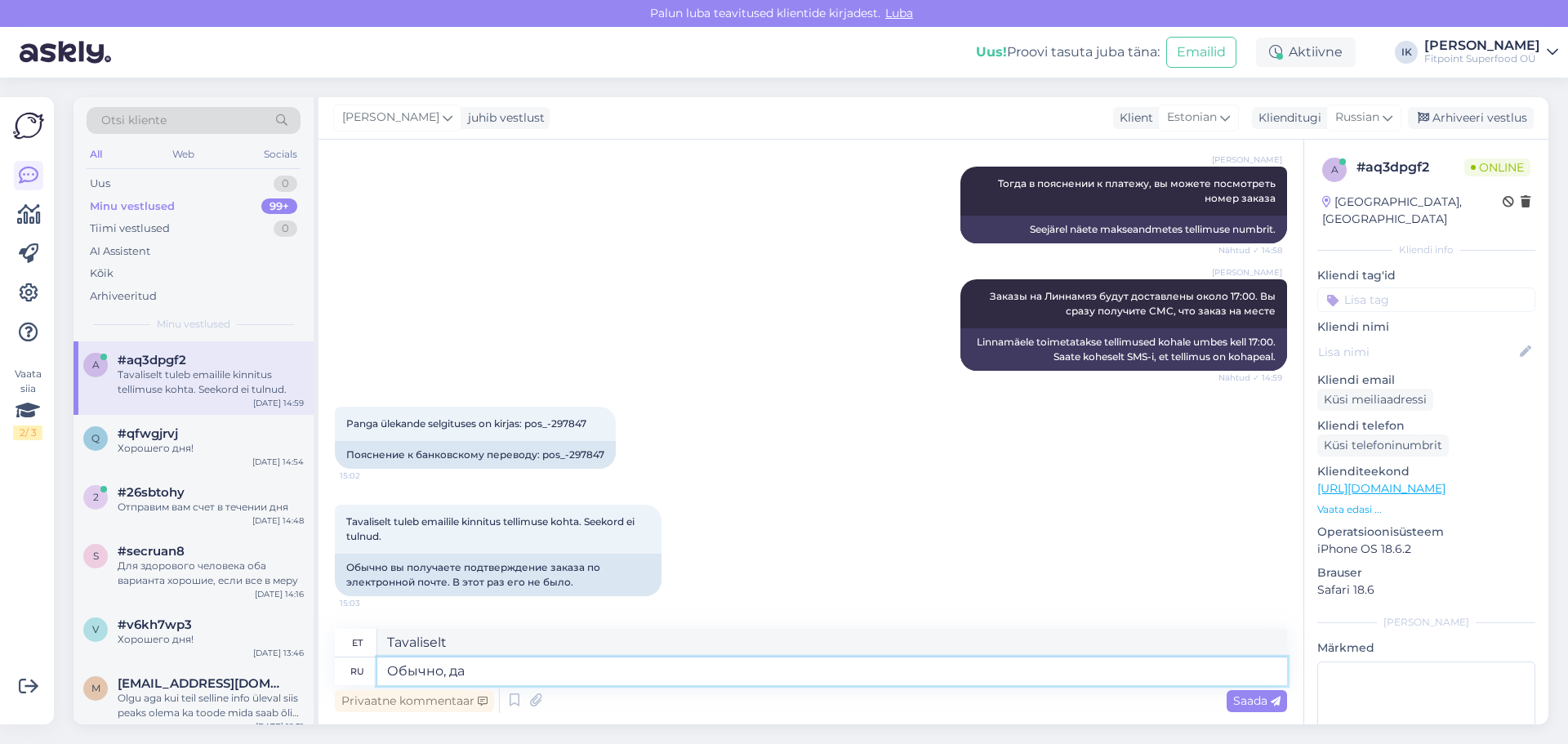
type textarea "Обычно, да."
type textarea "Tavaliselt küll."
type textarea "Обычно, да. Видимо"
type textarea "Tavaliselt küll. Ilmselt."
type textarea "Обычно, да. Видимо возник"
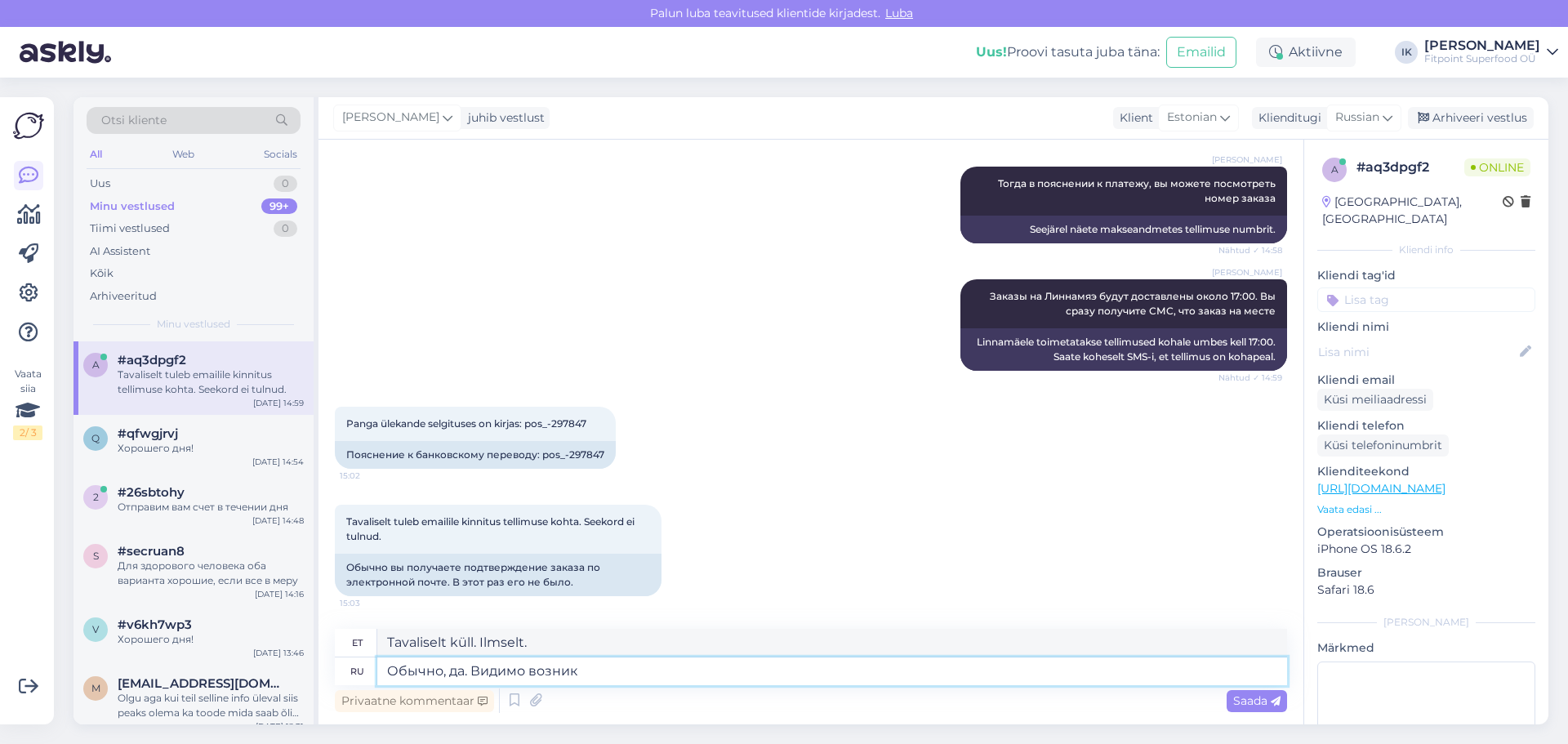
type textarea "Tavaliselt jah. Ilmselt on seal [PERSON_NAME]."
type textarea "Обычно, да. Видимо возникла"
type textarea "Tavaliselt jah. Ilmselt see tekkis"
type textarea "Обычно, да. Видимо возникла ошибка"
type textarea "Tavaliselt jah. Ilmselt oli viga."
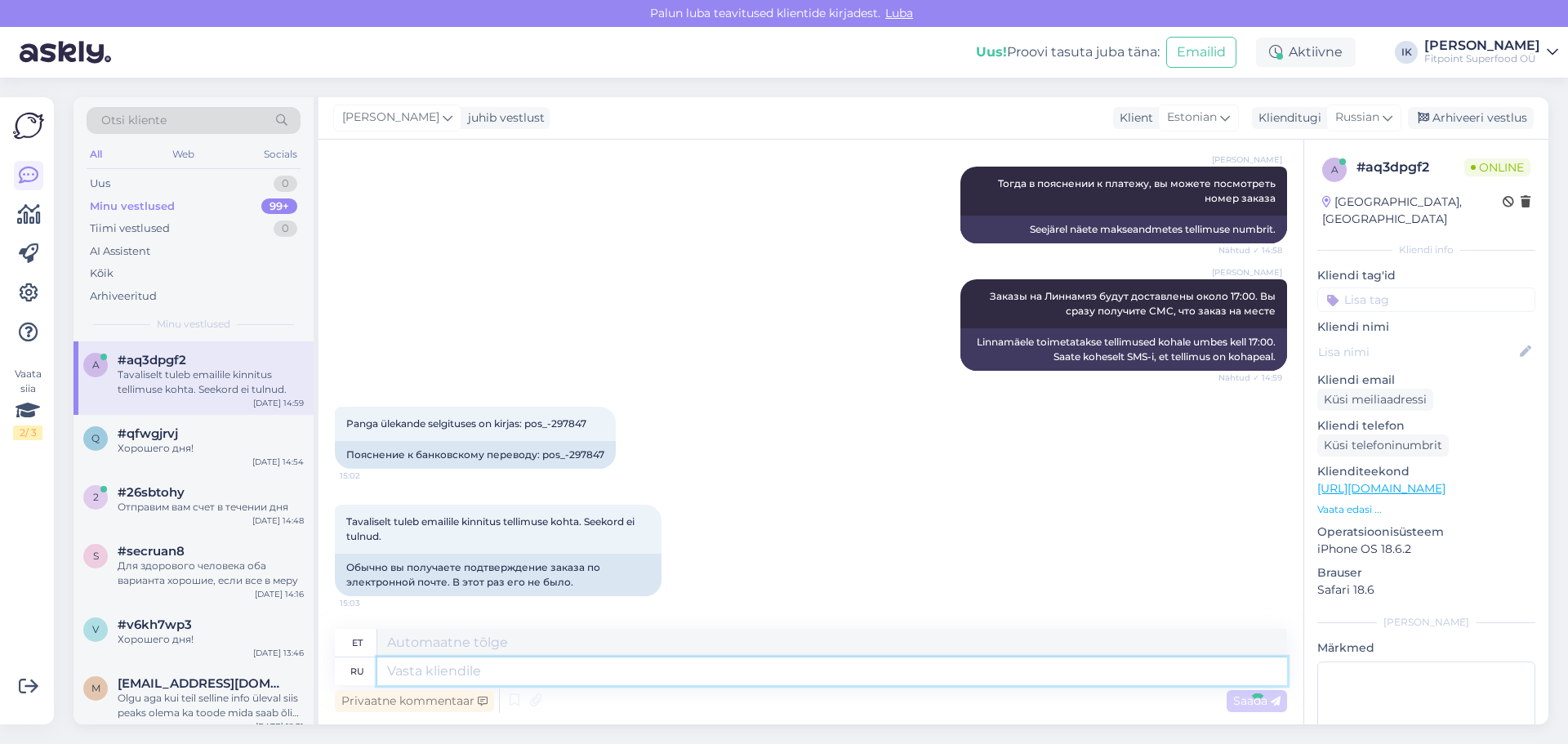
scroll to position [791, 0]
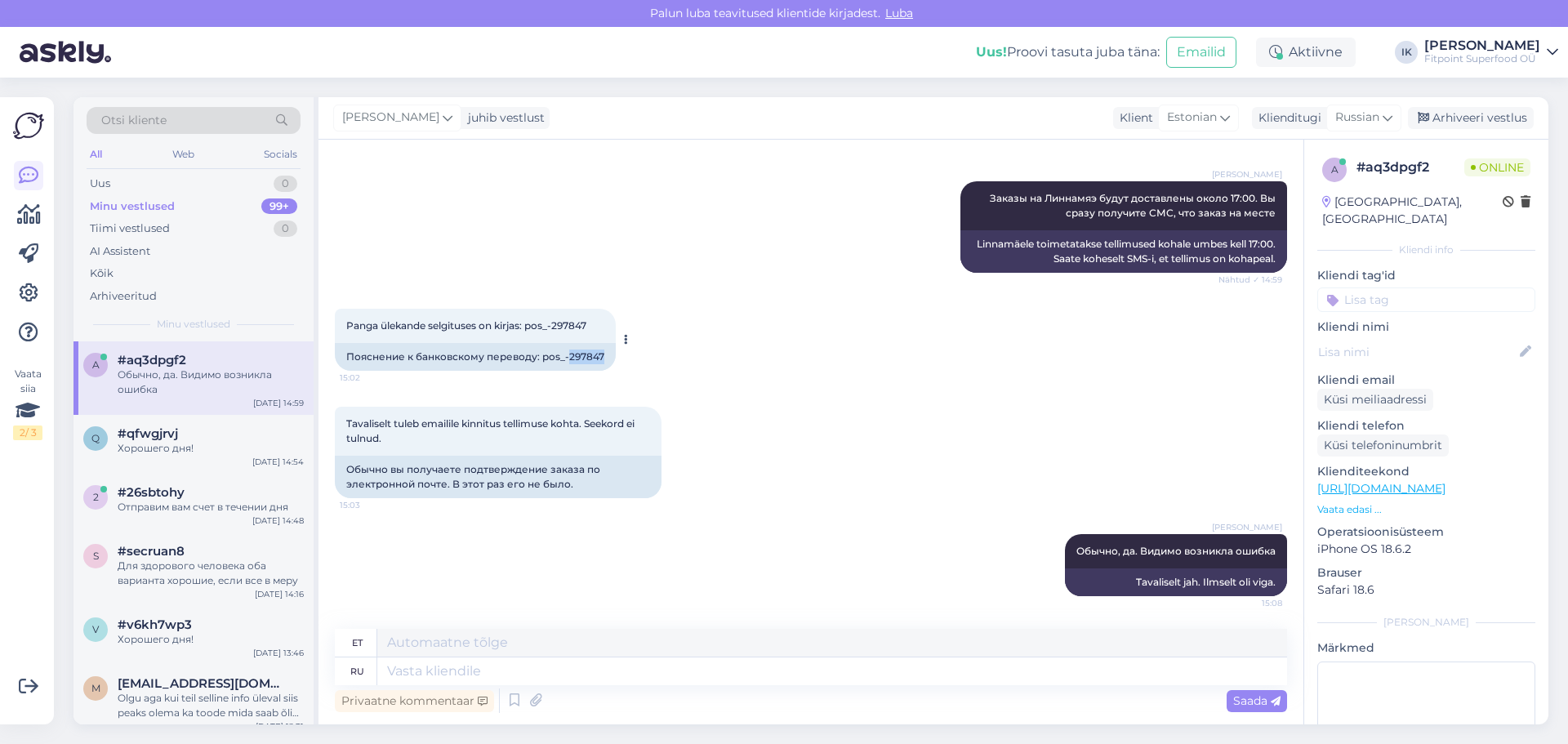
drag, startPoint x: 602, startPoint y: 356, endPoint x: 570, endPoint y: 356, distance: 32.0
click at [570, 356] on div "Пояснение к банковскому переводу: pos_-297847" at bounding box center [475, 357] width 281 height 28
copy div "297847"
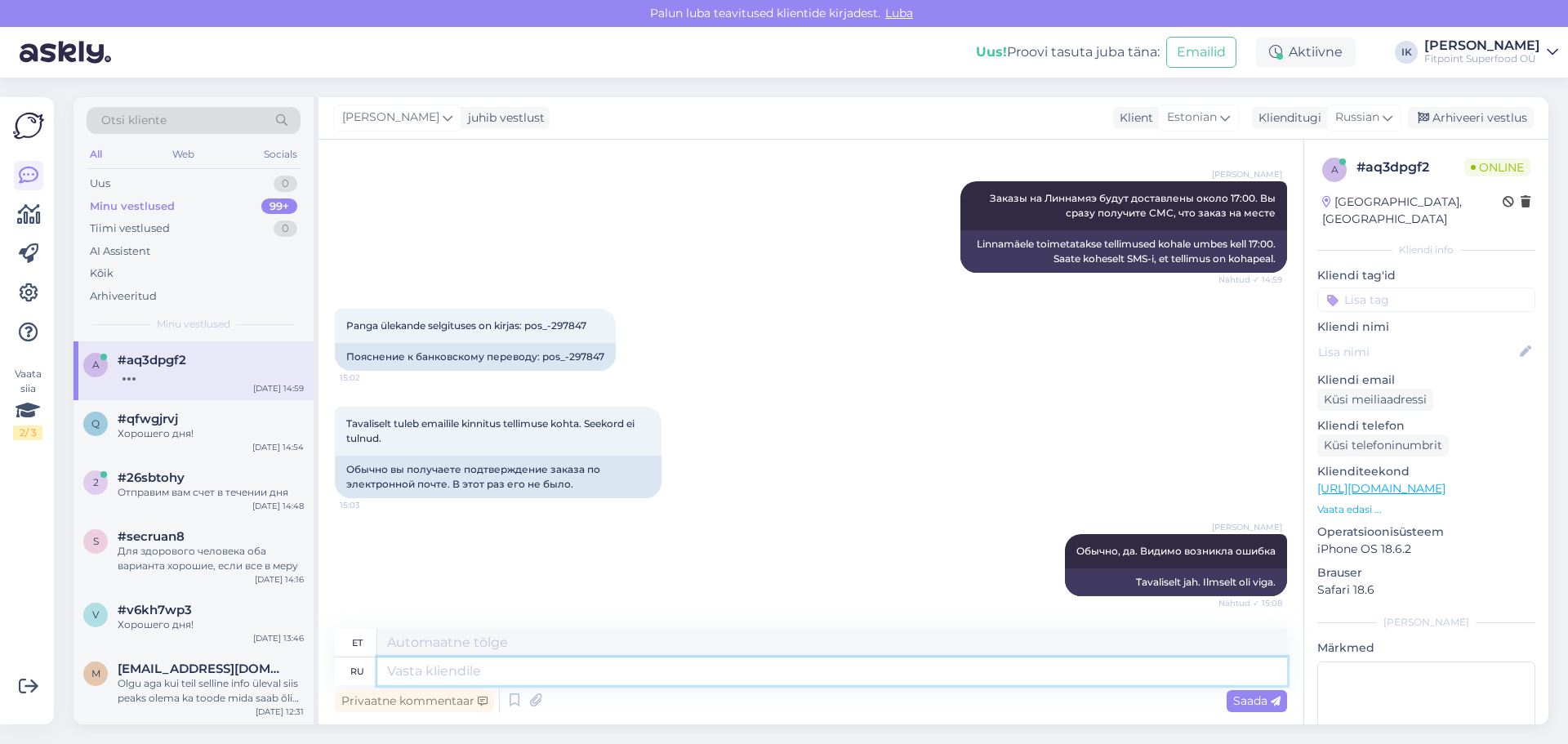
click at [427, 685] on textarea at bounding box center [832, 671] width 910 height 28
type textarea "Да"
type textarea "D"
type textarea "Да,"
type textarea "Jah"
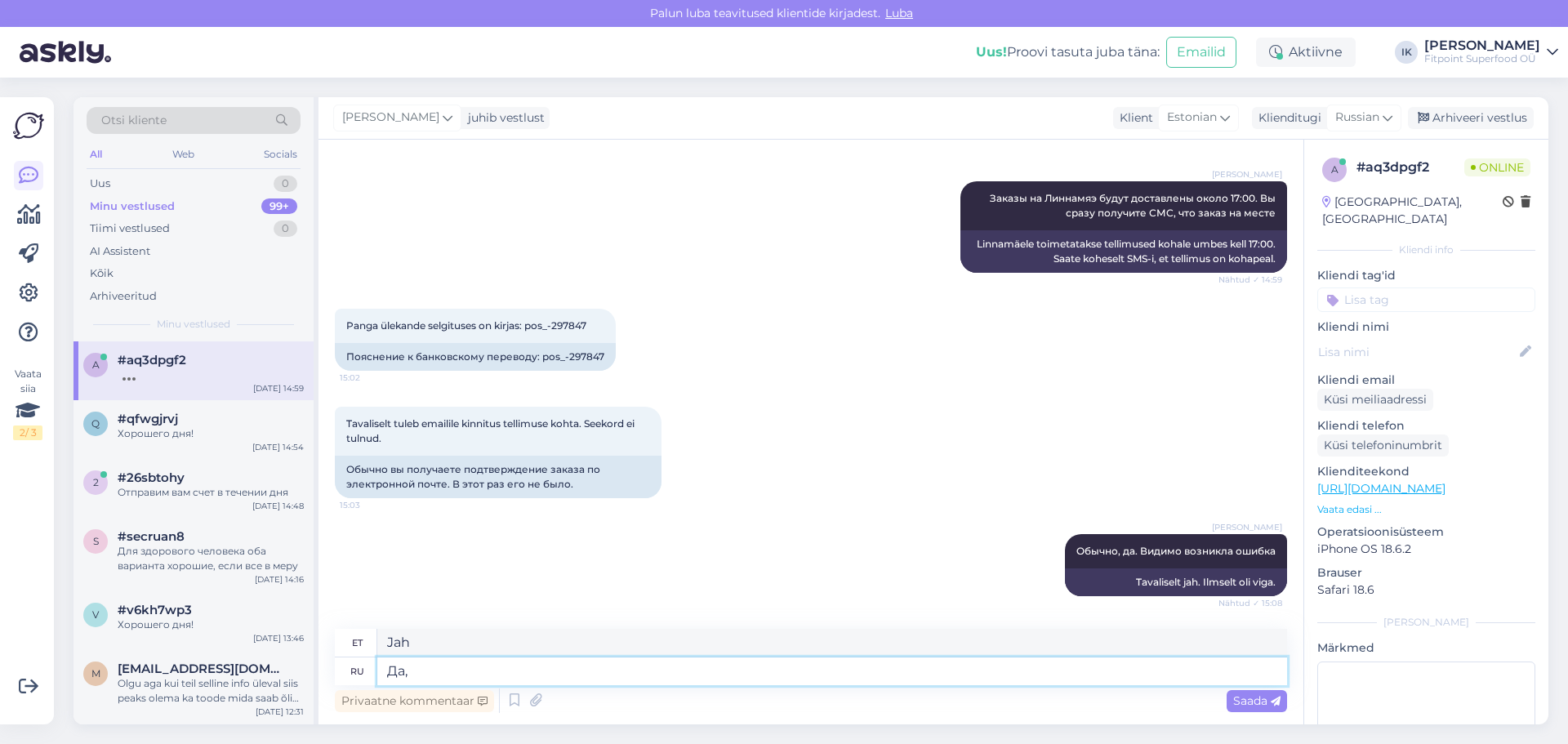
type textarea "Да,"
type textarea "Jah,"
type textarea "Да, ваш"
type textarea "Jah, sinu oma"
type textarea "Да, ваш заказ с"
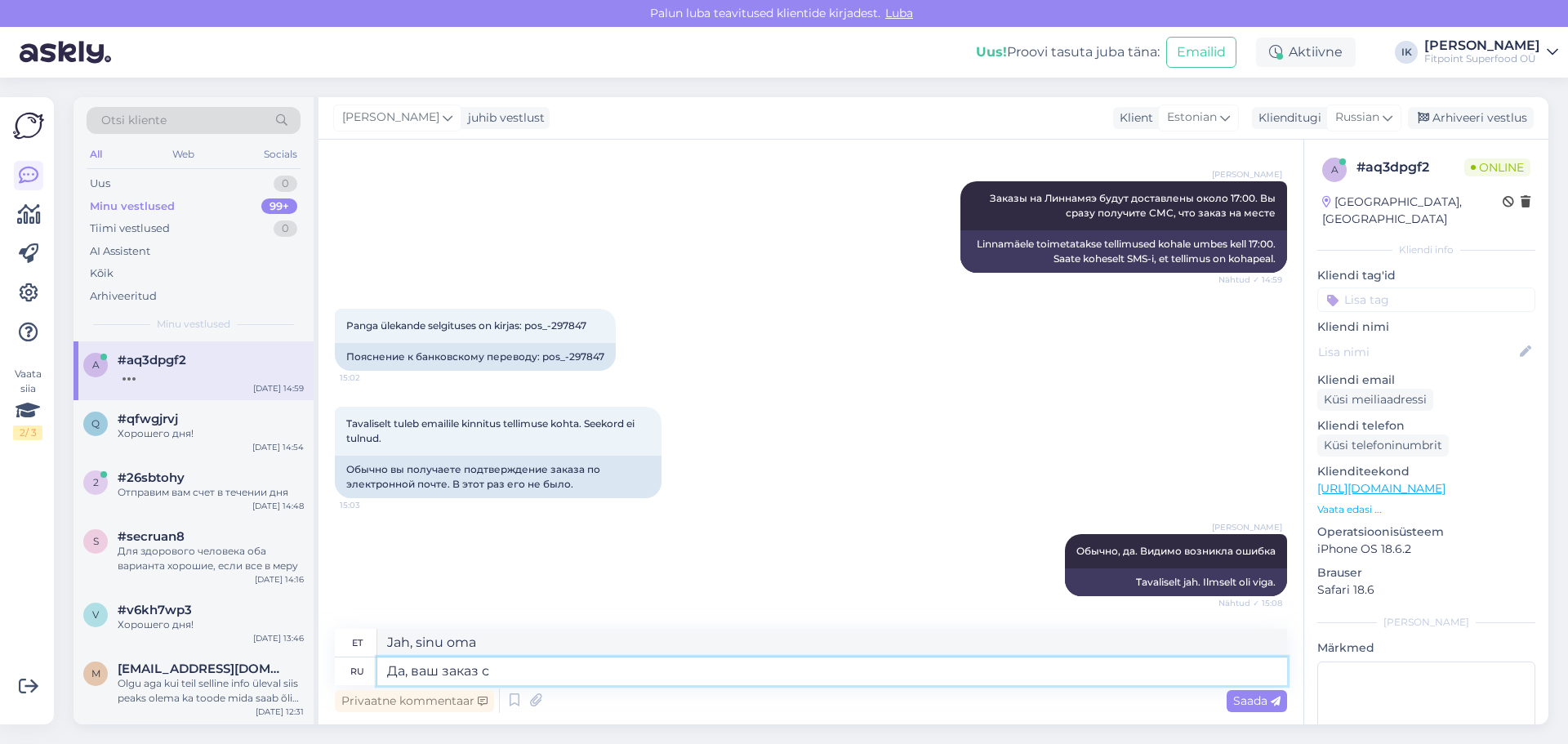
type textarea "Jah, teie tellimus"
type textarea "Да, ваш заказ ск"
type textarea "Jah, teie tellimuse tähtaeg on käes"
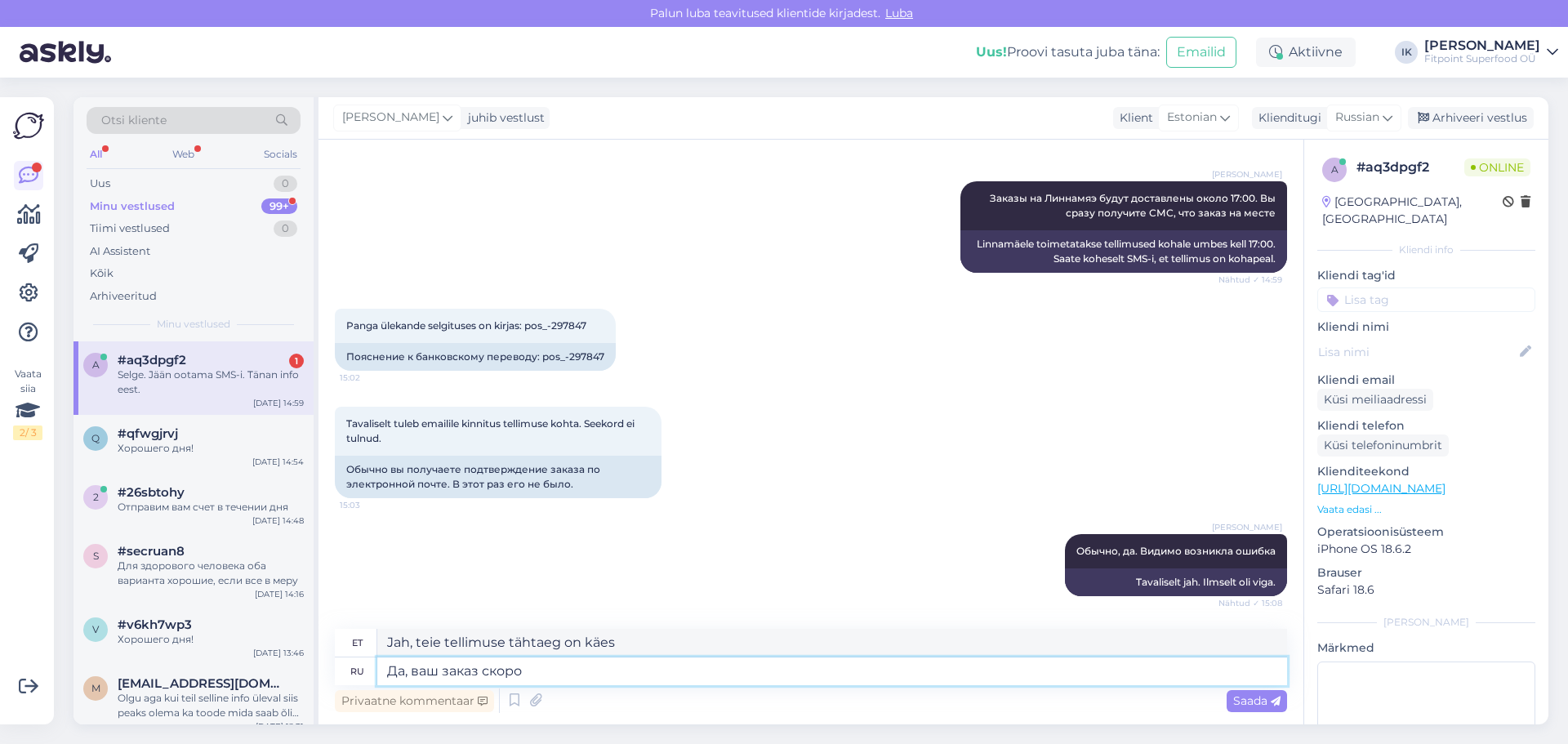
scroll to position [890, 0]
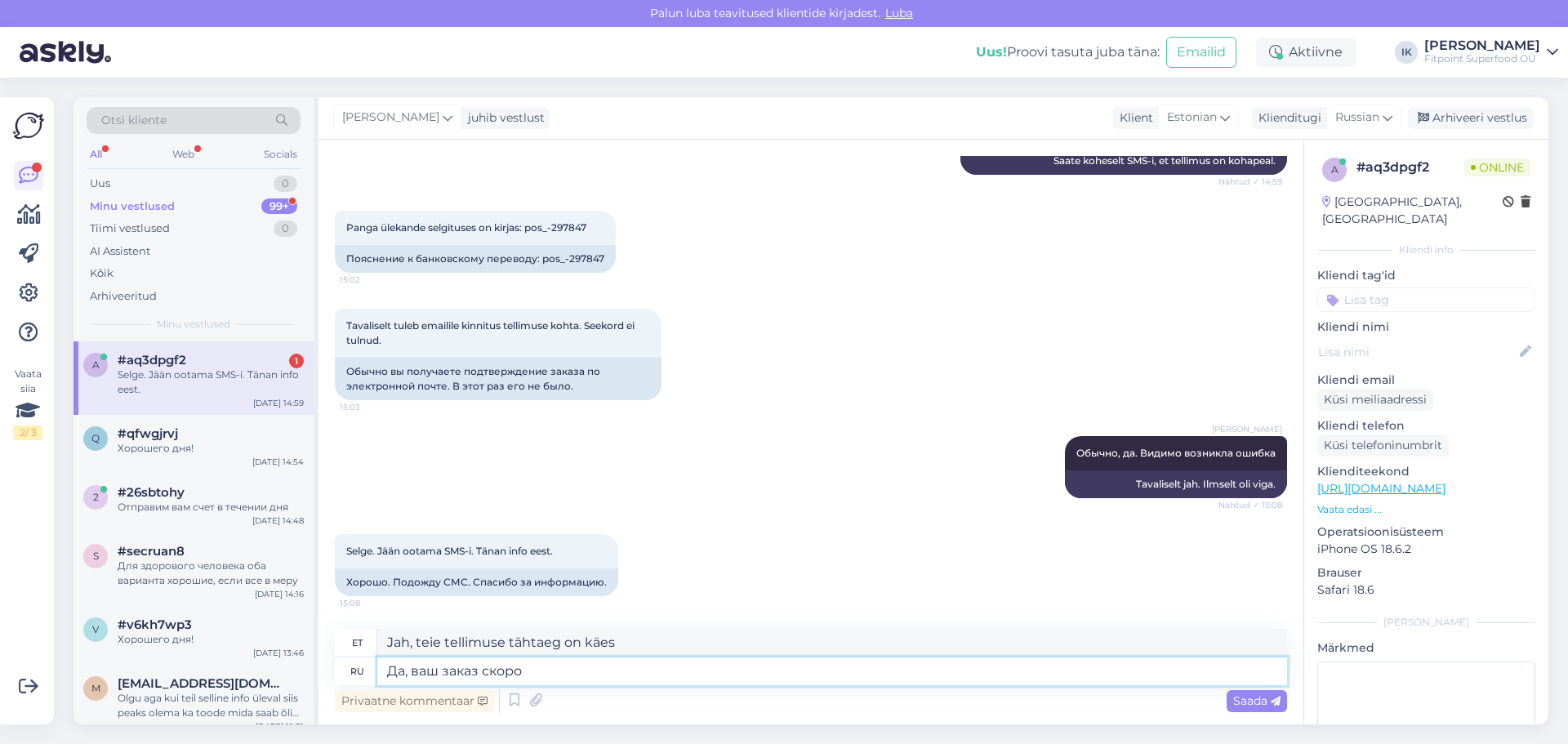
type textarea "Да, ваш заказ скоро"
type textarea "Jah, teie tellimus saabub varsti."
type textarea "Да, ваш заказ скоро будет"
type textarea "Jah, teie tellimus jõuab varsti kohale."
type textarea "Да, ваш заказ скоро будет на"
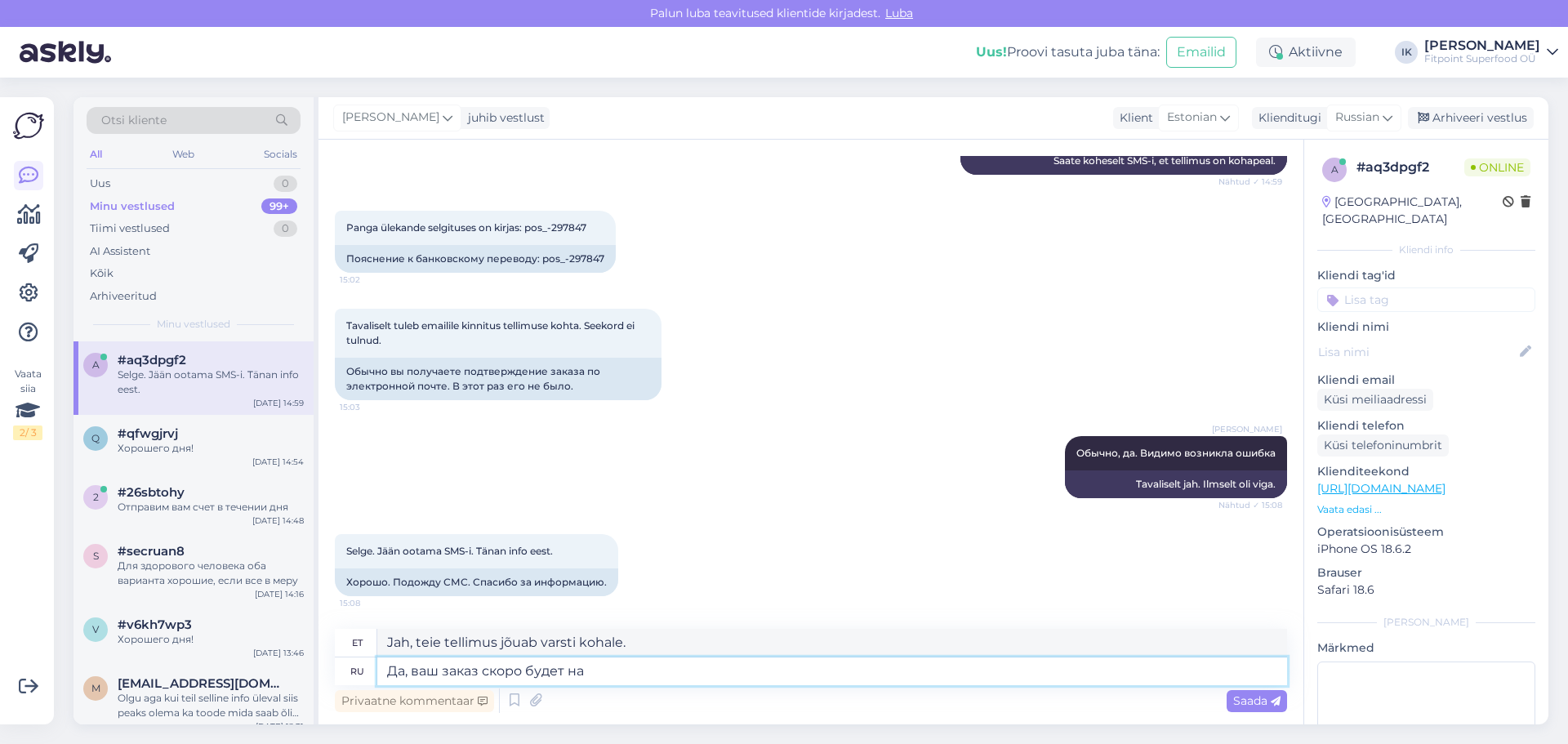
type textarea "Jah, teie tellimus saadetakse varsti teele."
type textarea "Да, ваш заказ скоро будет на [PERSON_NAME]"
type textarea "Jah, teie tellimus jõuab varsti [PERSON_NAME]."
type textarea "Да, ваш заказ скоро будет на Линнамяэ 3"
type textarea "Jah, teie tellimus jõuab peagi Linnamyasse"
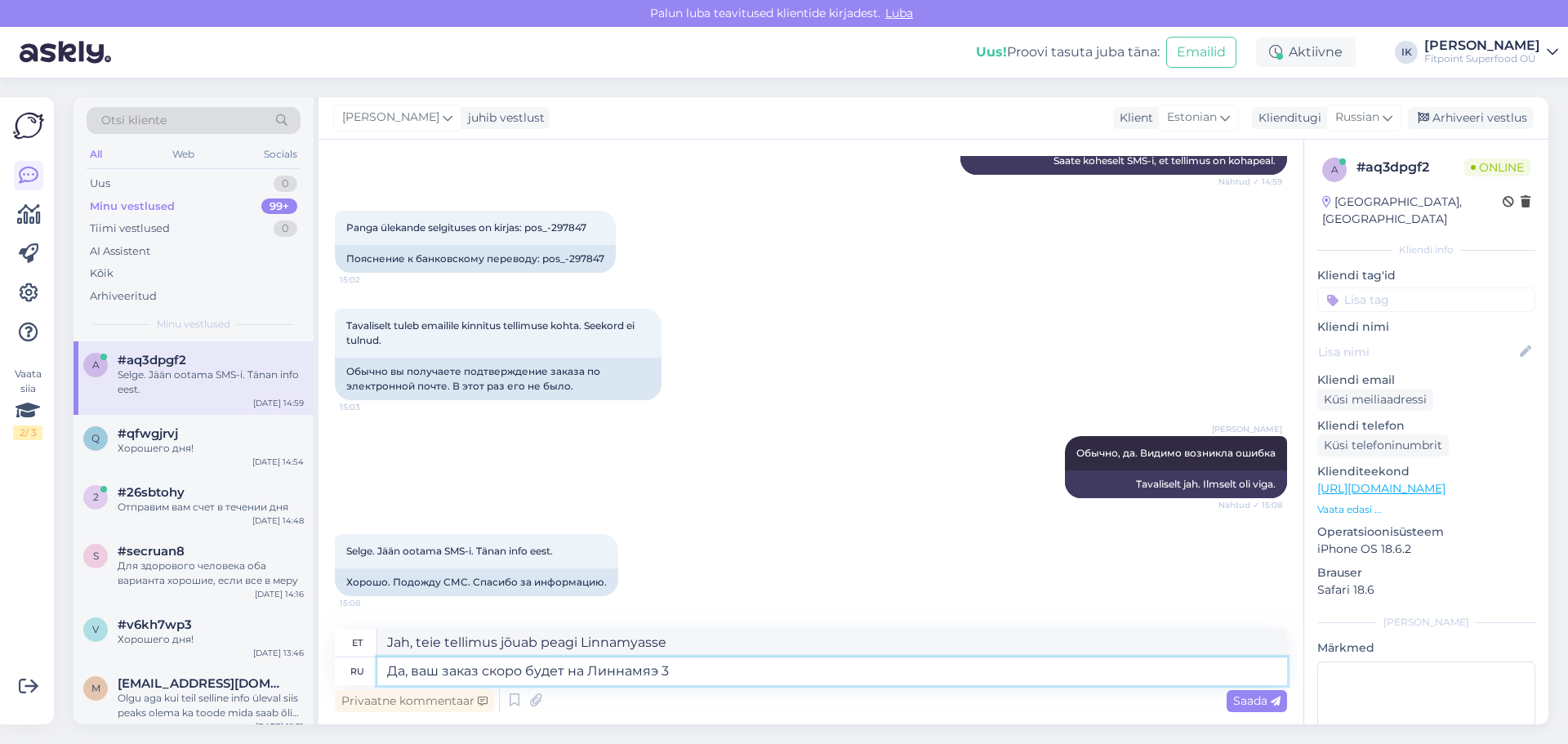
type textarea "Да, ваш заказ скоро будет на [PERSON_NAME]"
type textarea "Jah, teie tellimus jõuab peagi Linnamäele."
type textarea "Да, ваш заказ скоро будет на Линнамяэ 3"
type textarea "Jah, teie tellimus jõuab peagi Linnamäe 3-sse"
type textarea "Да, ваш заказ скоро будет на [PERSON_NAME]"
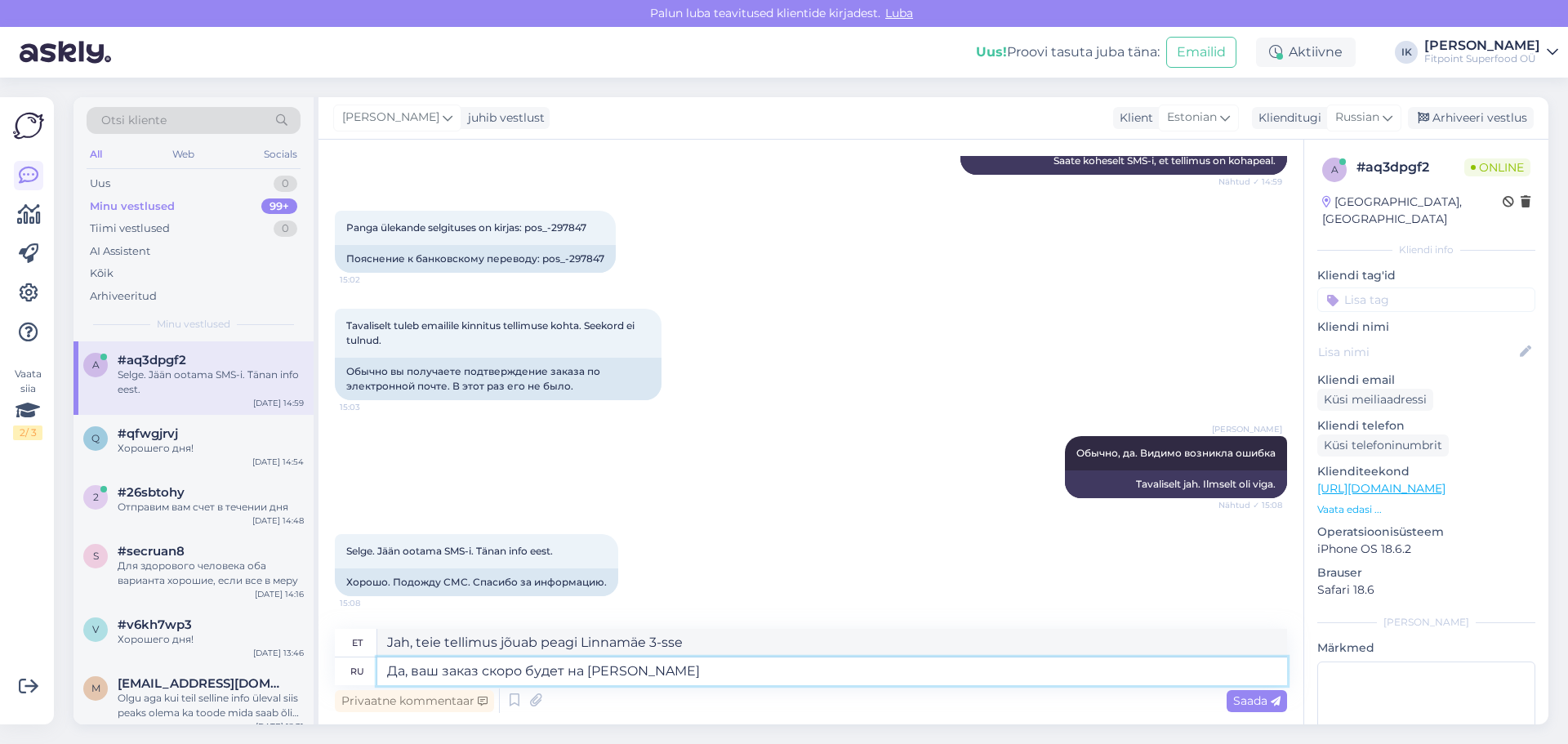
type textarea "Jah, teie tellimus jõuab peagi Linnamäele."
type textarea "Да, ваш заказ скоро будет на [PERSON_NAME]"
click at [1249, 695] on span "Saada" at bounding box center [1257, 700] width 47 height 15
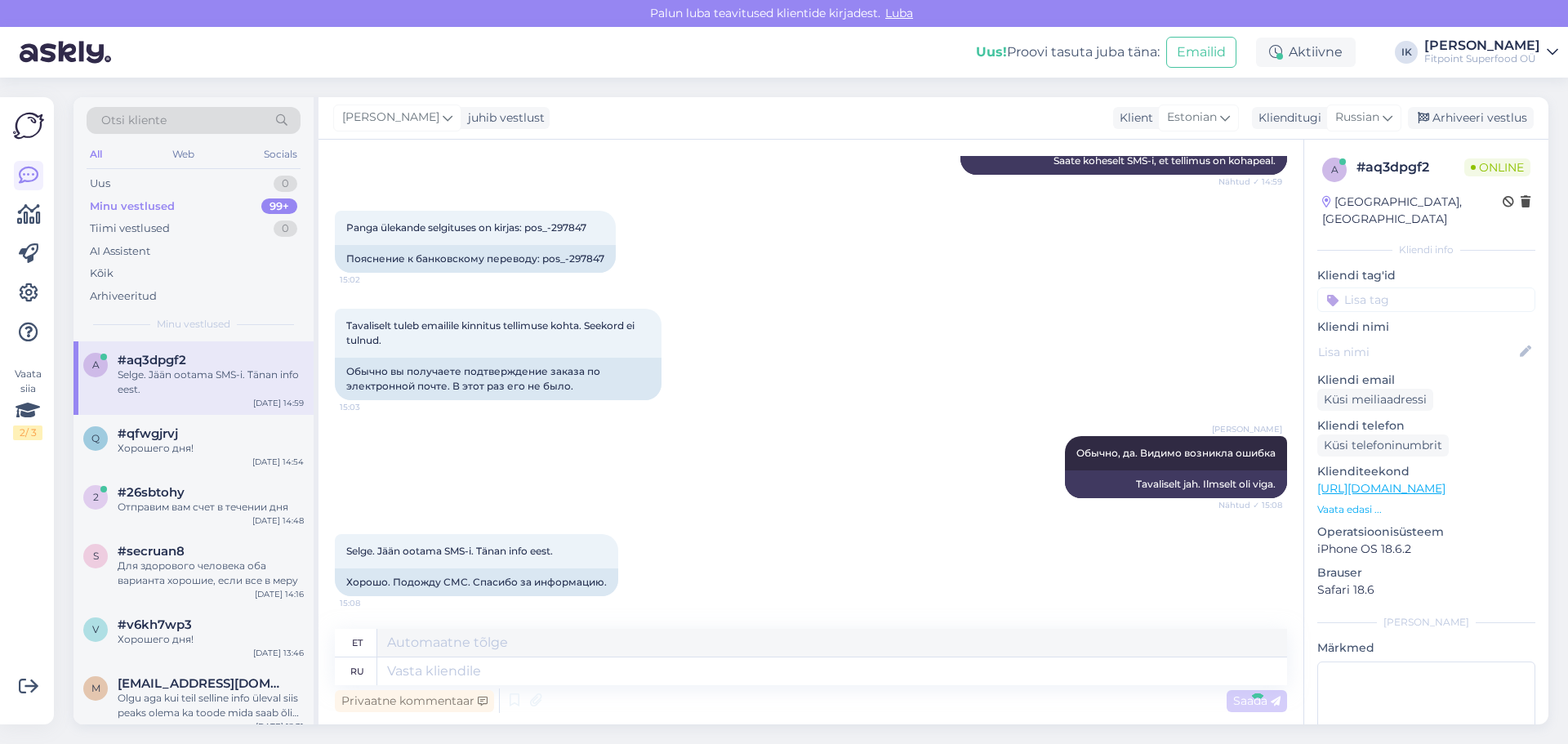
scroll to position [988, 0]
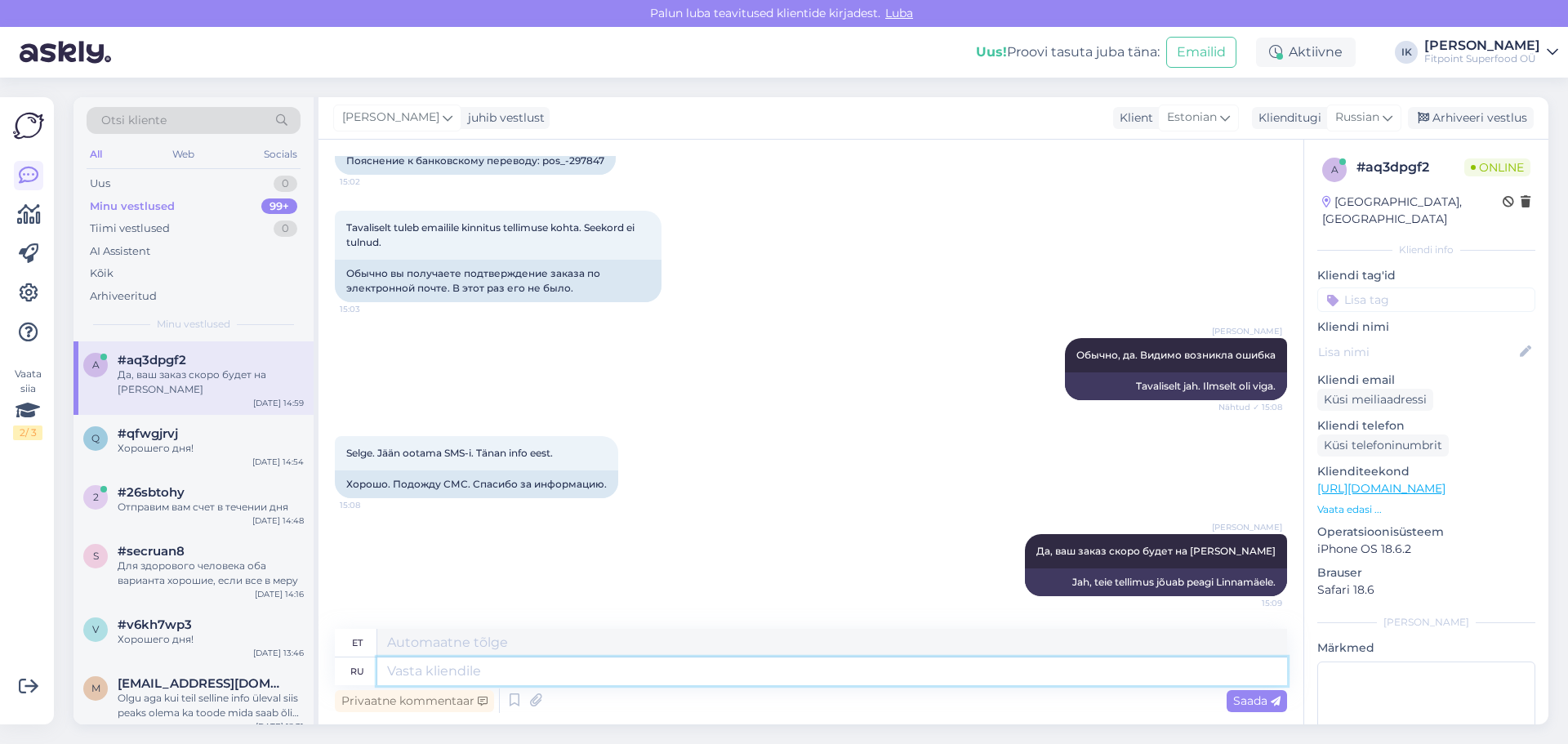
click at [429, 671] on textarea at bounding box center [832, 671] width 910 height 28
type textarea "Хорошего"
type textarea "Hea"
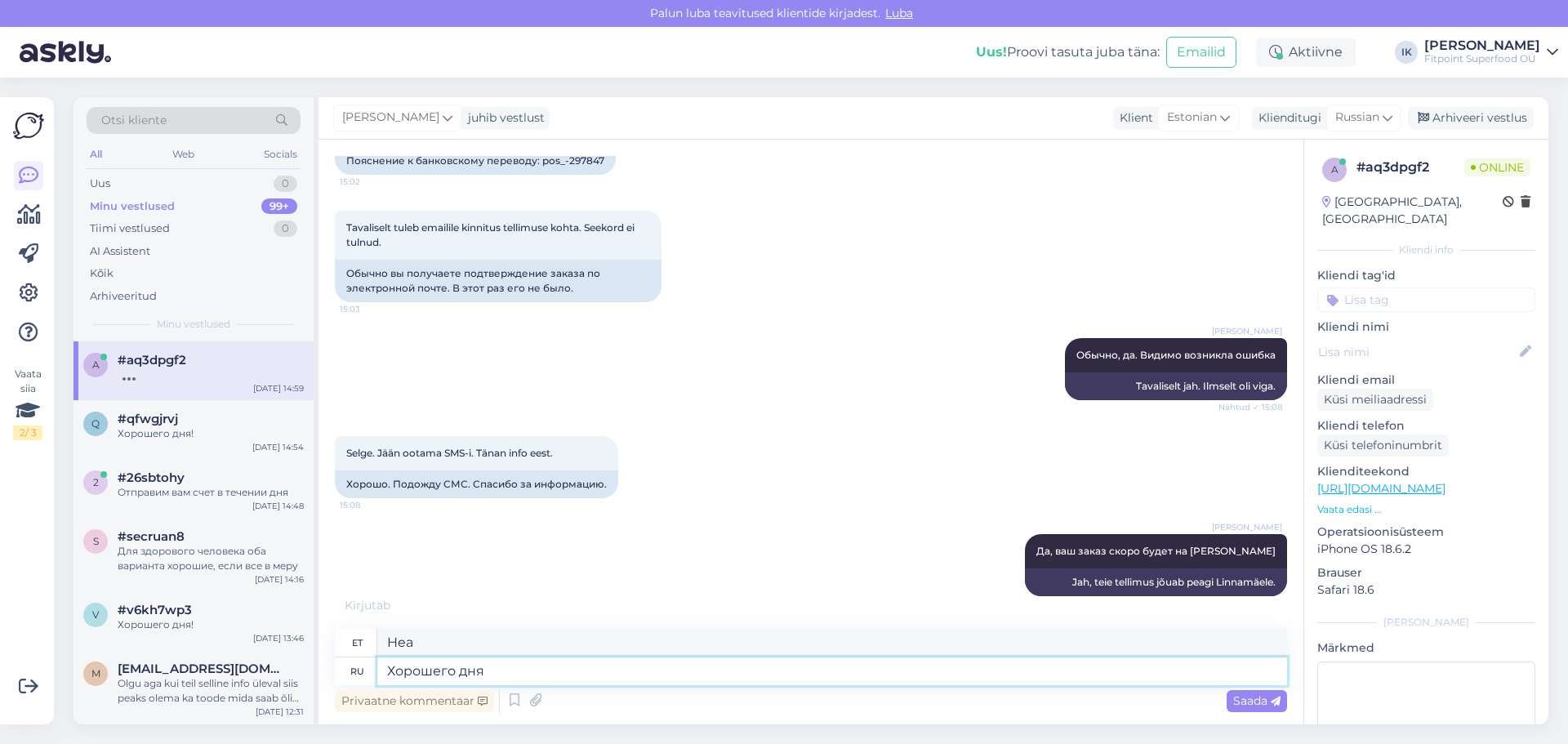
type textarea "Хорошего дня!"
type textarea "Head päeva!"
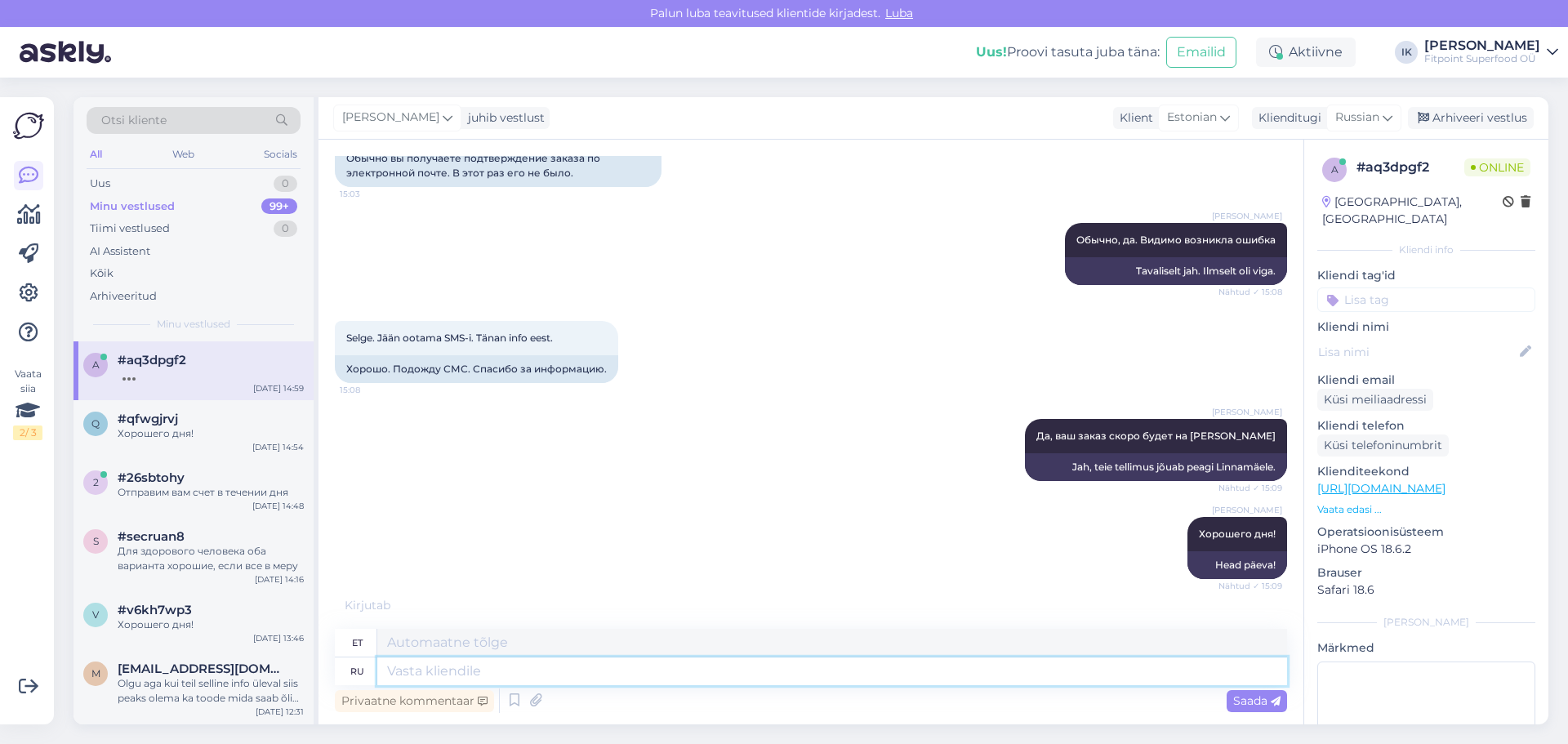
scroll to position [1184, 0]
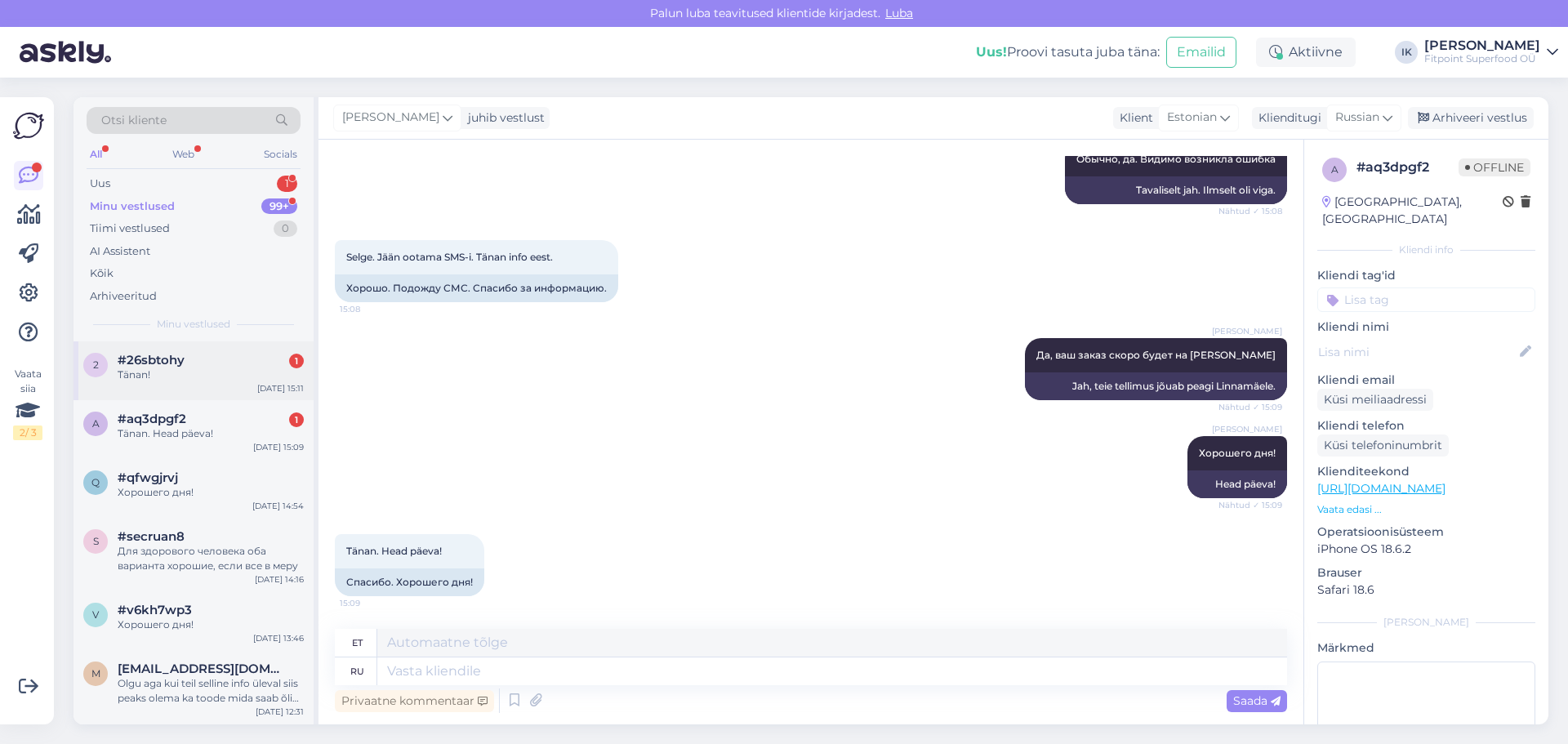
click at [159, 373] on div "Tänan!" at bounding box center [211, 374] width 187 height 15
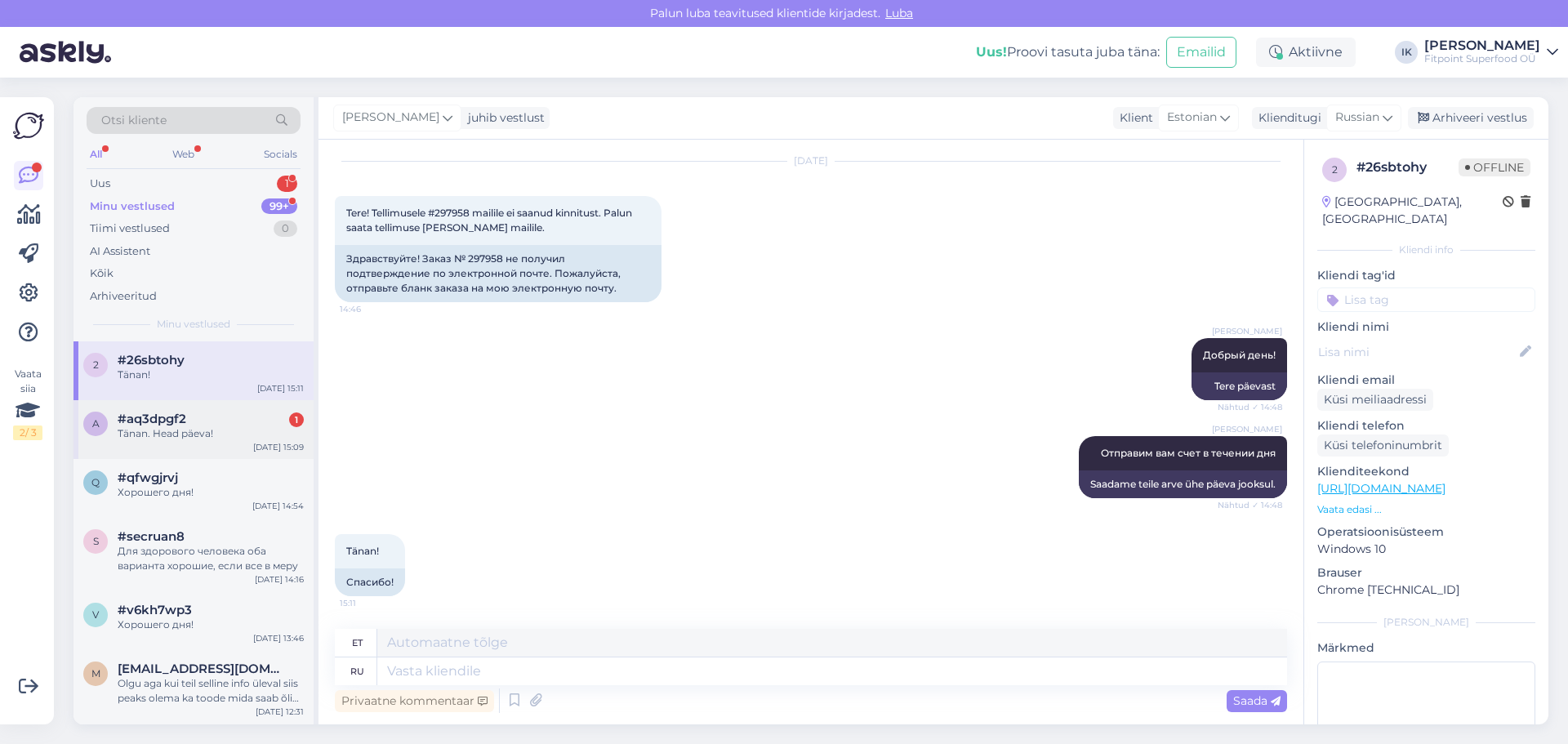
click at [220, 431] on div "Tänan. Head päeva!" at bounding box center [211, 433] width 187 height 15
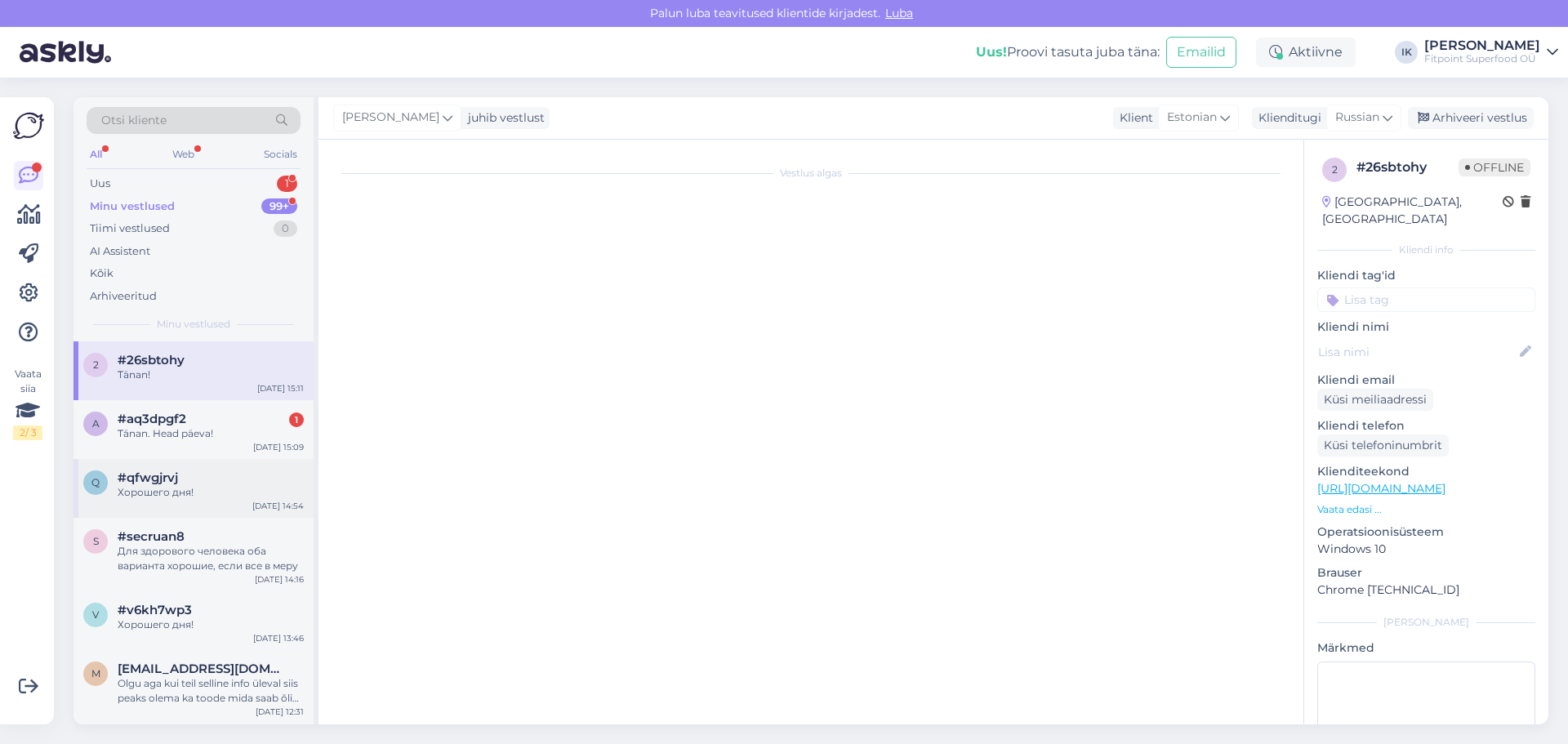
scroll to position [1184, 0]
